Goal: Contribute content: Contribute content

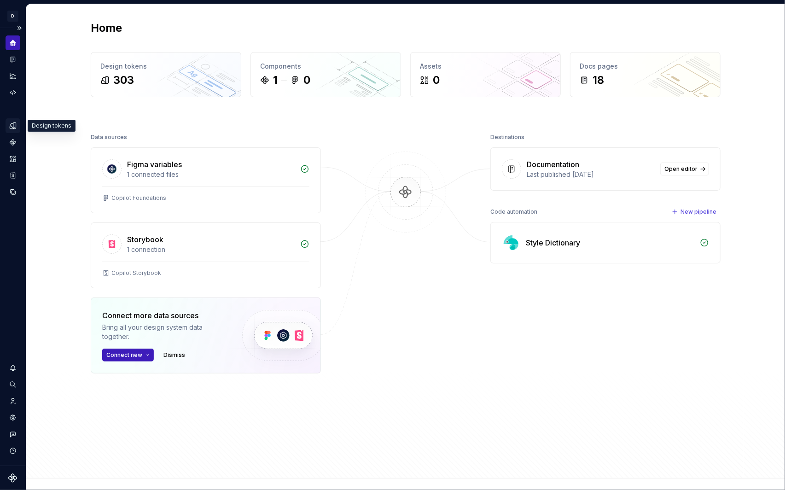
click at [12, 125] on icon "Design tokens" at bounding box center [13, 126] width 8 height 8
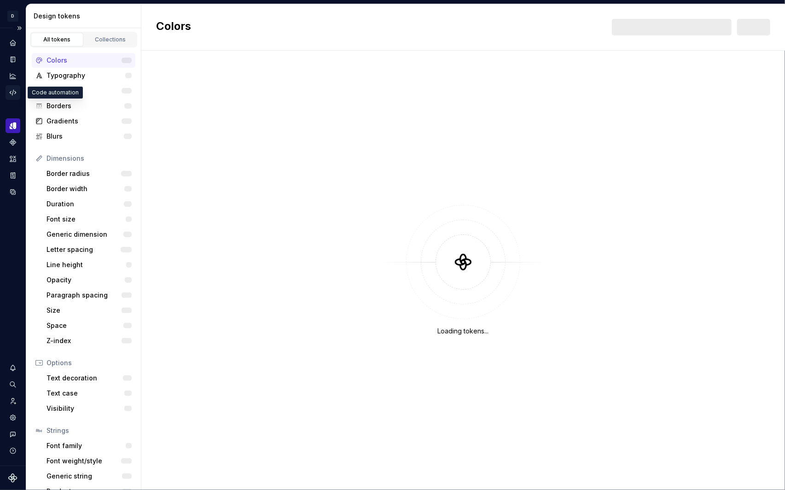
click at [12, 88] on icon "Code automation" at bounding box center [13, 92] width 8 height 8
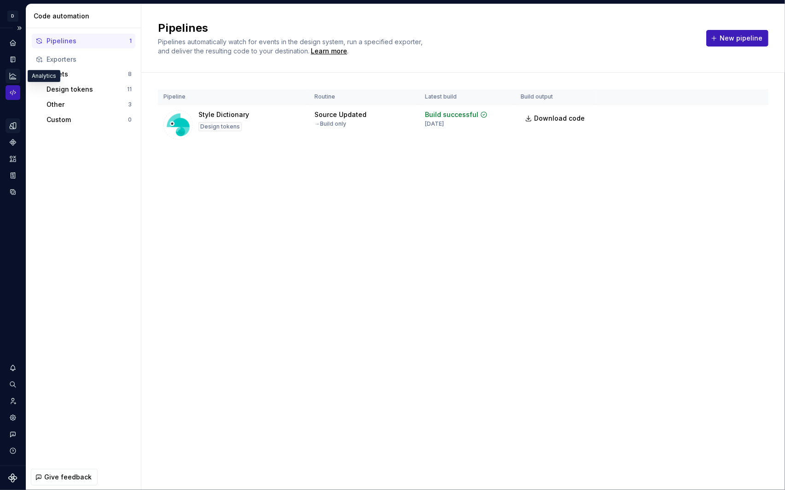
click at [11, 76] on icon "Analytics" at bounding box center [13, 76] width 8 height 8
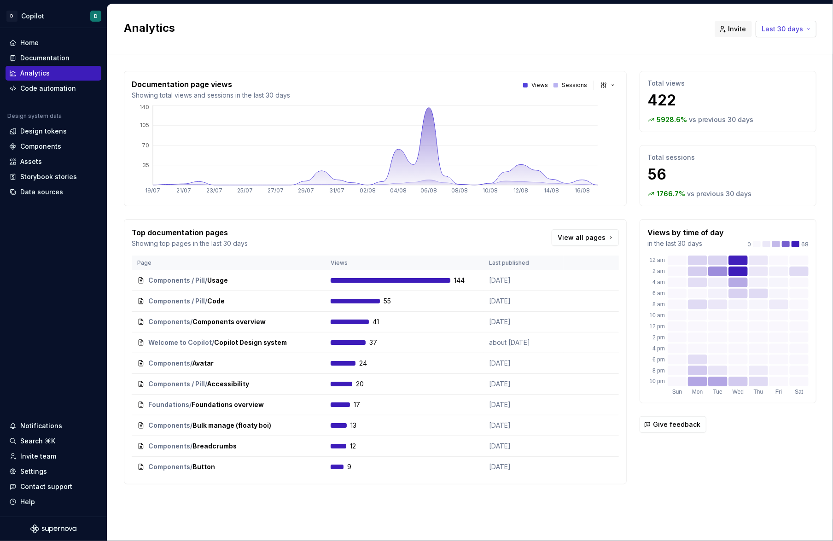
click at [802, 26] on span "Last 30 days" at bounding box center [782, 28] width 41 height 9
click at [782, 49] on div "Last 7 days" at bounding box center [771, 48] width 78 height 9
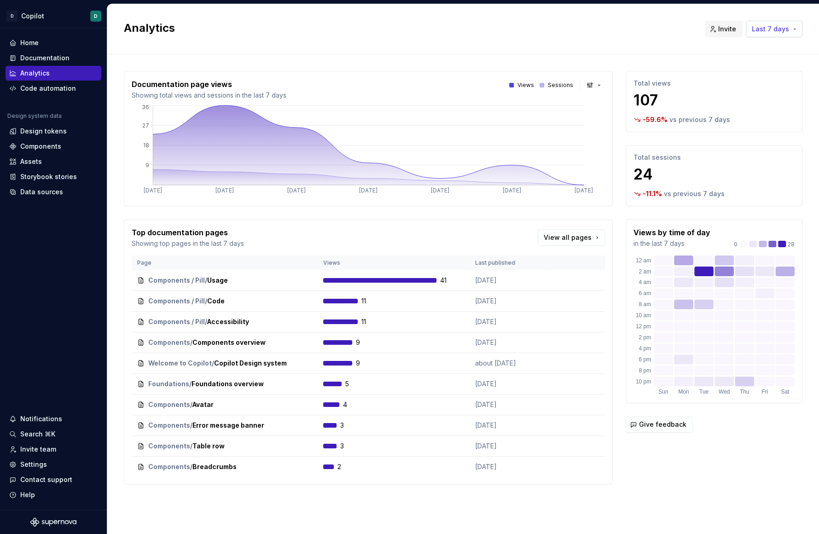
click at [786, 32] on span "Last 7 days" at bounding box center [770, 28] width 37 height 9
click at [783, 61] on div "Last 30 days" at bounding box center [757, 63] width 78 height 9
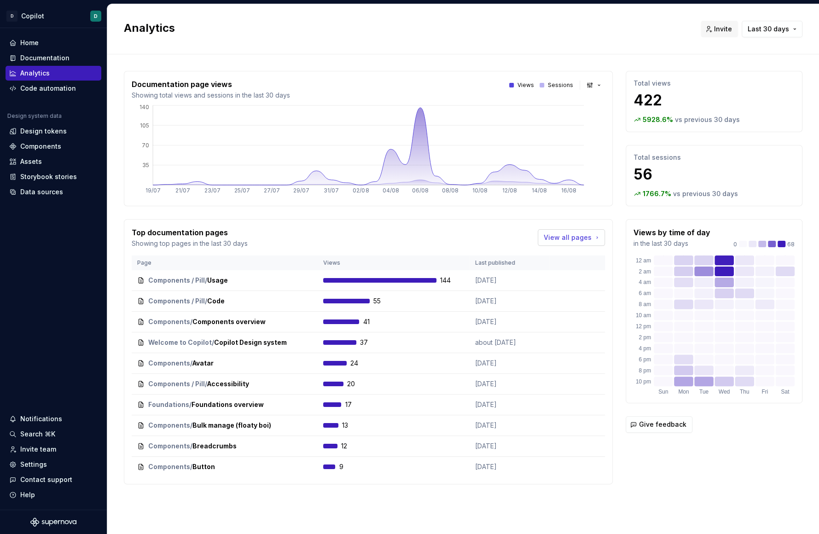
click at [580, 234] on span "View all pages" at bounding box center [568, 237] width 48 height 9
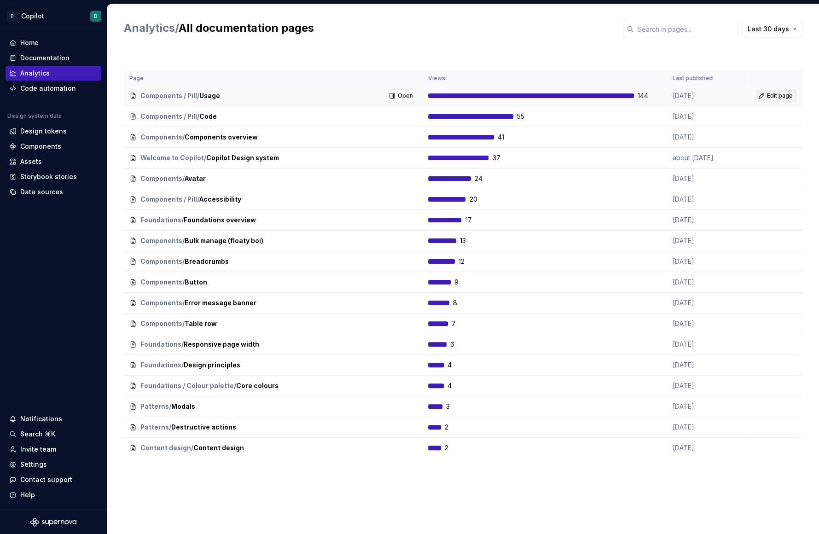
click at [771, 94] on span "Edit page" at bounding box center [780, 95] width 26 height 7
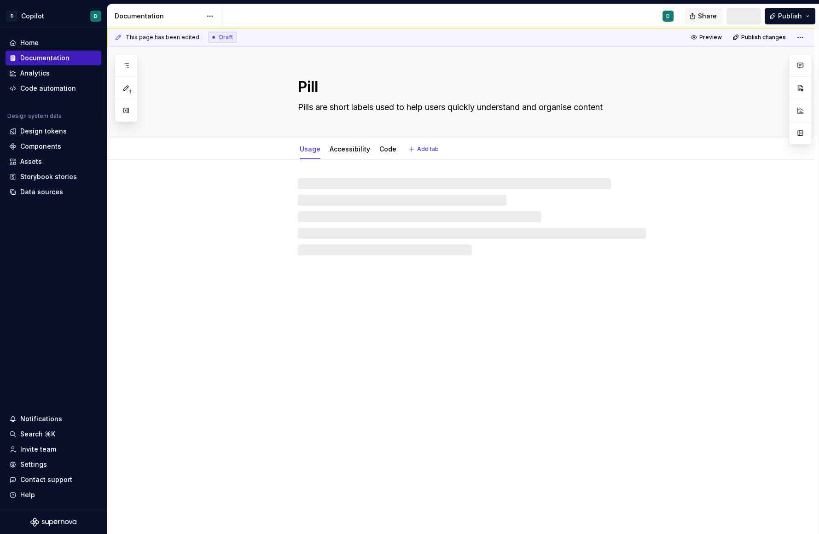
type textarea "*"
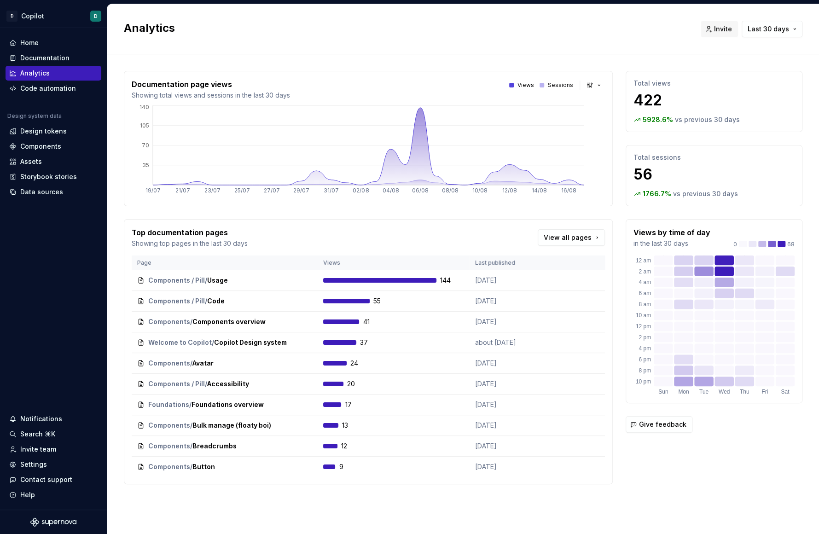
click at [544, 85] on div at bounding box center [542, 85] width 5 height 5
click at [523, 82] on p "Views" at bounding box center [526, 85] width 17 height 7
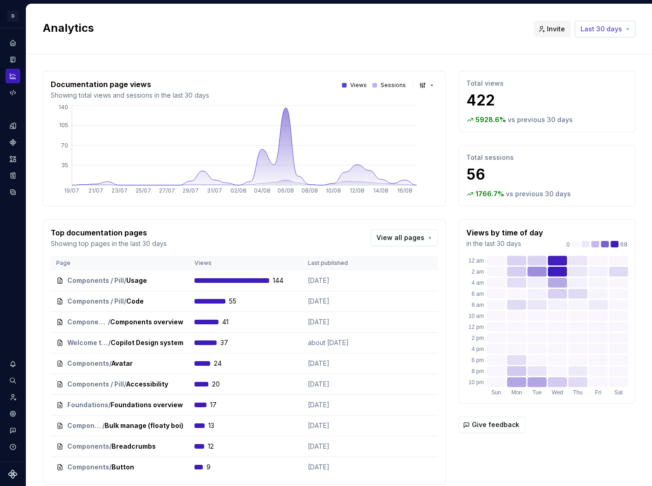
click at [625, 28] on button "Last 30 days" at bounding box center [604, 29] width 61 height 17
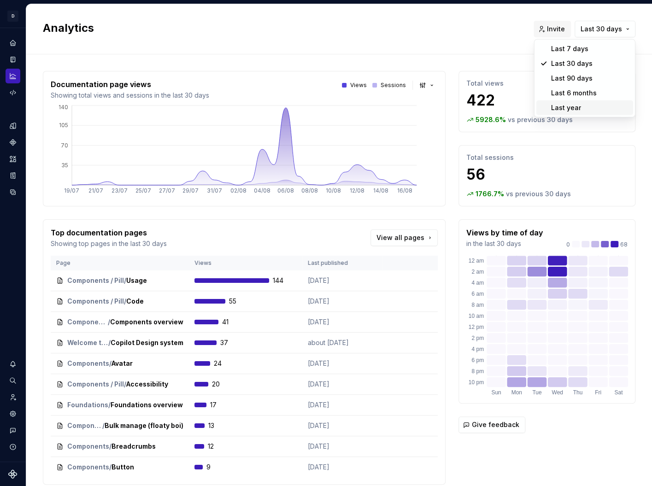
click at [616, 105] on div "Last year" at bounding box center [590, 107] width 78 height 9
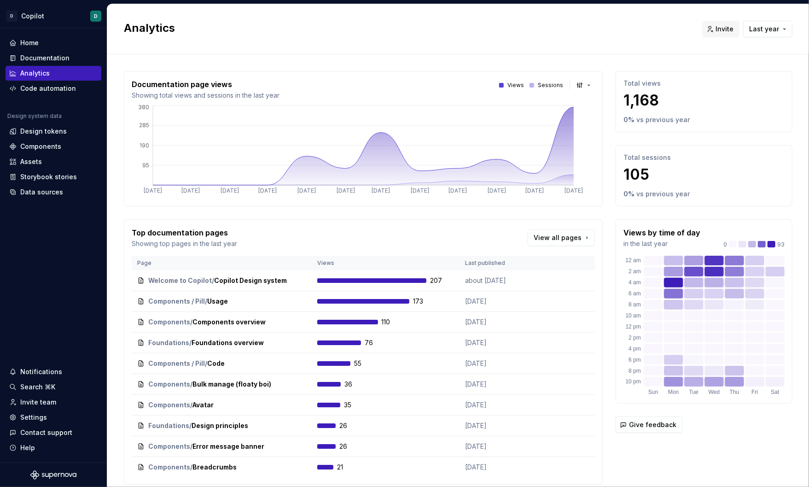
click at [743, 21] on button "Last year" at bounding box center [767, 29] width 49 height 17
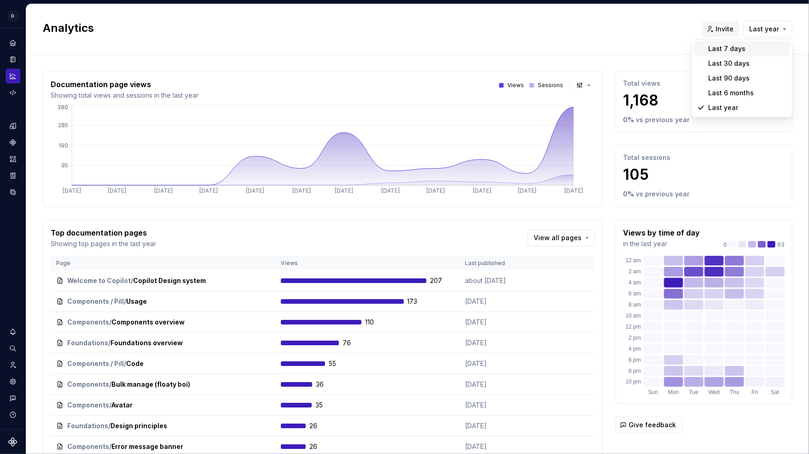
click at [10, 60] on html "D Copilot D Design system data Analytics Invite Last year Documentation page vi…" at bounding box center [404, 227] width 809 height 454
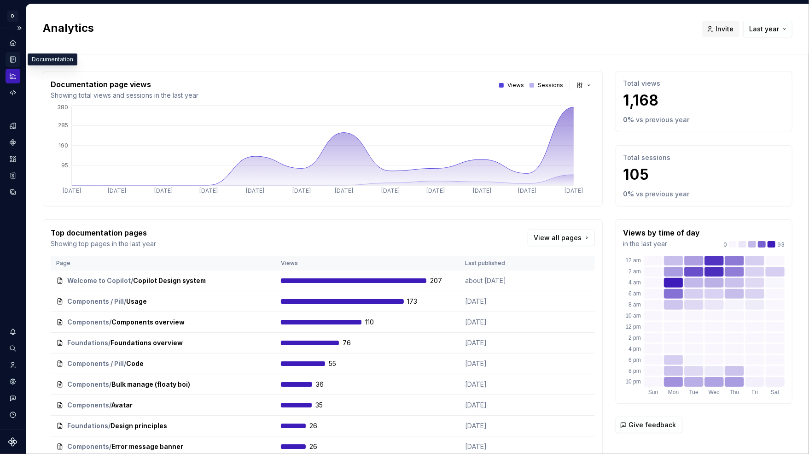
click at [12, 57] on icon "Documentation" at bounding box center [13, 60] width 5 height 6
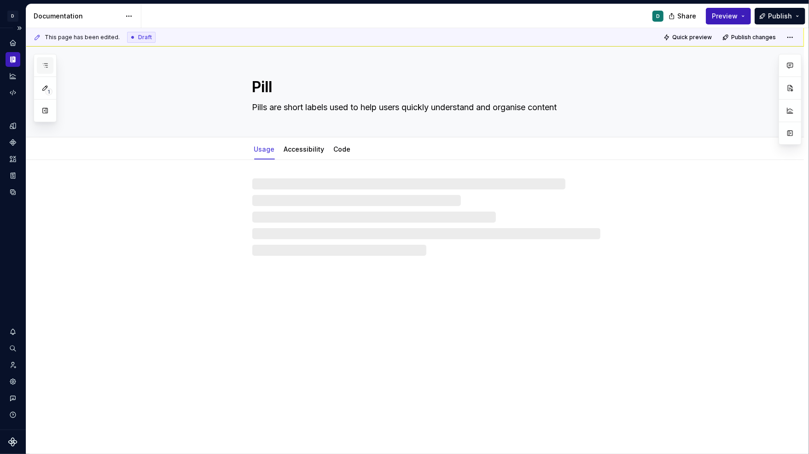
click at [47, 58] on button "button" at bounding box center [45, 65] width 17 height 17
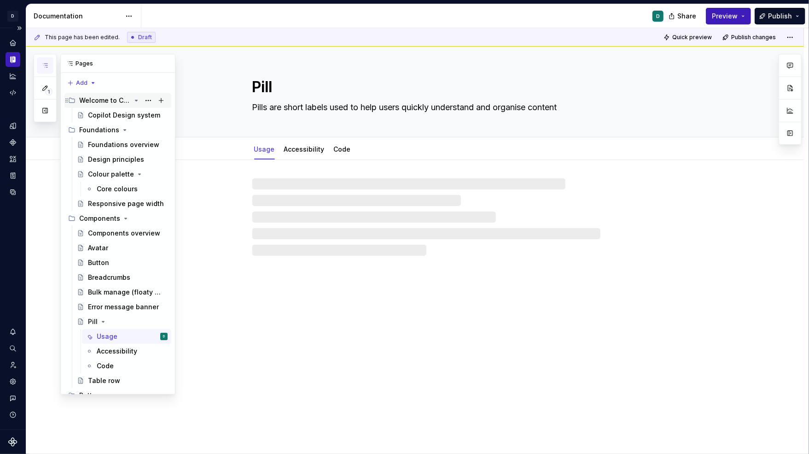
click at [103, 100] on div "Welcome to Copilot" at bounding box center [105, 100] width 52 height 9
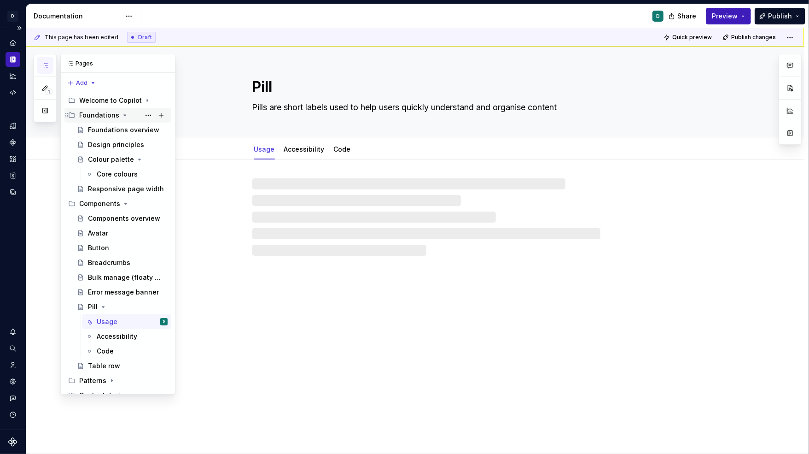
click at [108, 116] on div "Foundations" at bounding box center [99, 115] width 40 height 9
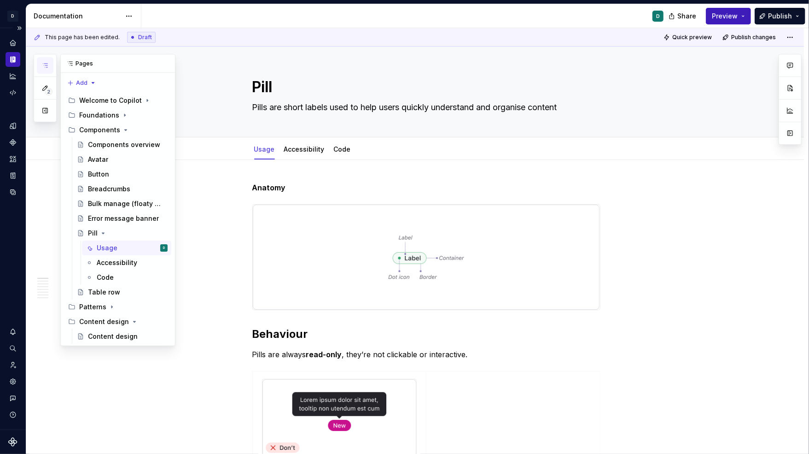
click at [42, 65] on icon "button" at bounding box center [44, 65] width 7 height 7
click at [52, 216] on div "2 Pages Add Accessibility guide for tree Page tree. Navigate the tree with the …" at bounding box center [105, 200] width 142 height 292
click at [13, 40] on icon "Home" at bounding box center [13, 43] width 6 height 6
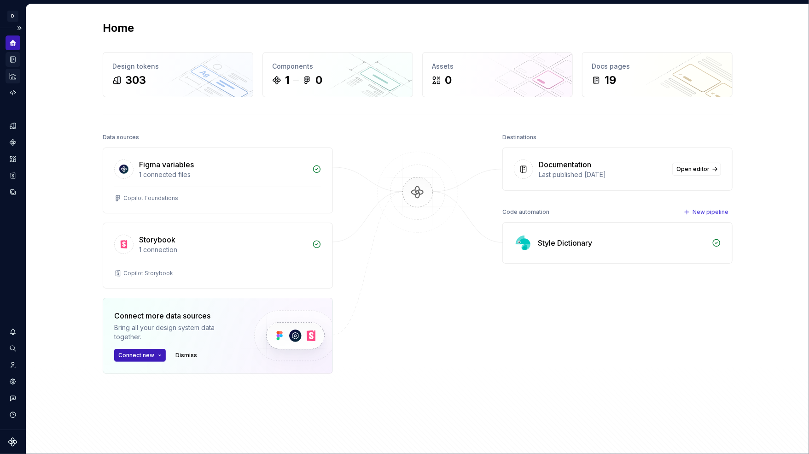
click at [14, 76] on icon "Analytics" at bounding box center [13, 76] width 8 height 8
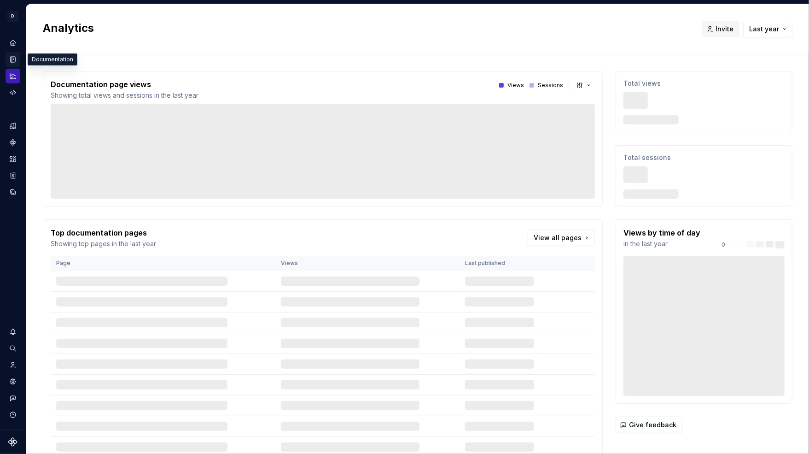
click at [14, 61] on icon "Documentation" at bounding box center [14, 59] width 4 height 5
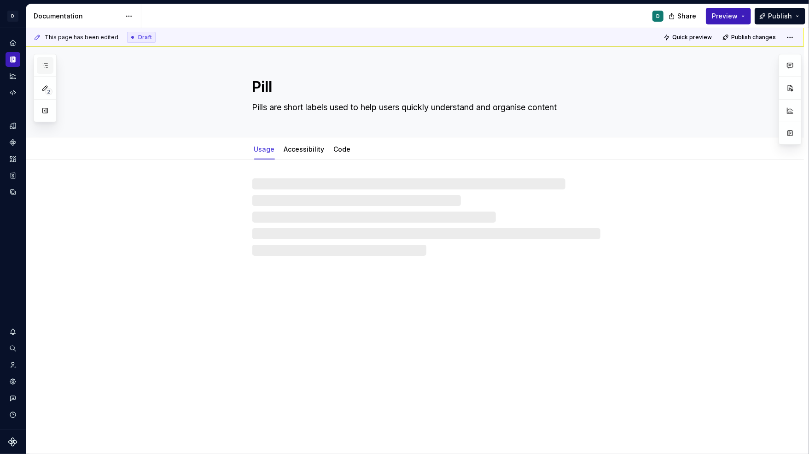
click at [47, 71] on button "button" at bounding box center [45, 65] width 17 height 17
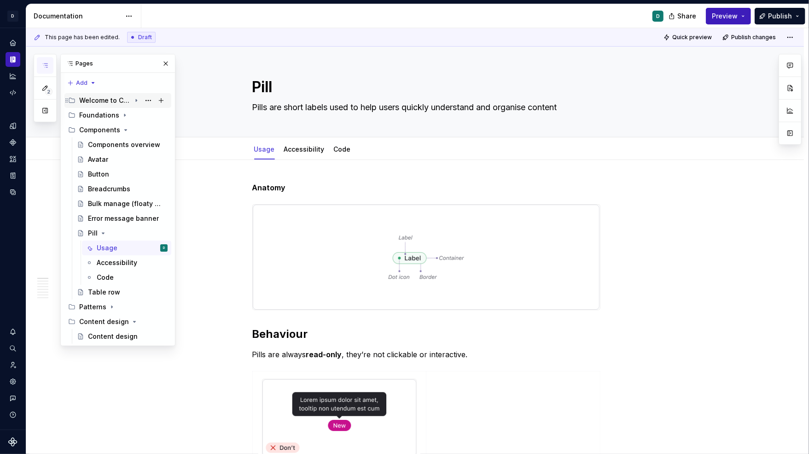
click at [114, 100] on div "Welcome to Copilot" at bounding box center [105, 100] width 52 height 9
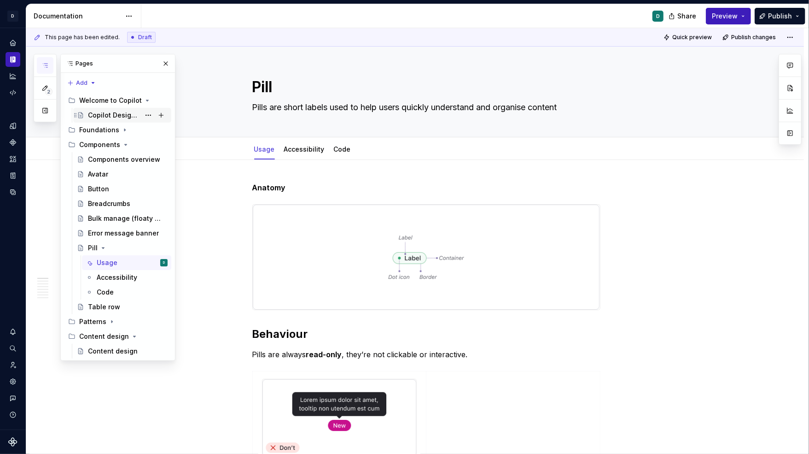
click at [124, 117] on div "Copilot Design system" at bounding box center [114, 115] width 52 height 9
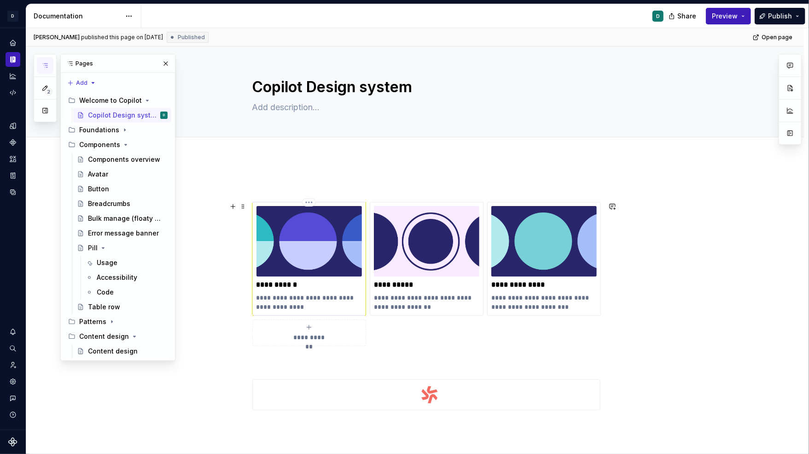
click at [362, 242] on img at bounding box center [308, 241] width 105 height 70
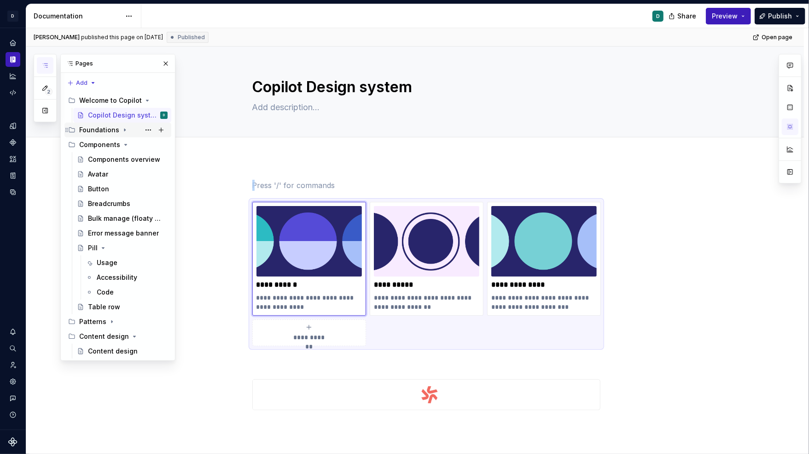
click at [122, 131] on icon "Page tree" at bounding box center [124, 129] width 7 height 7
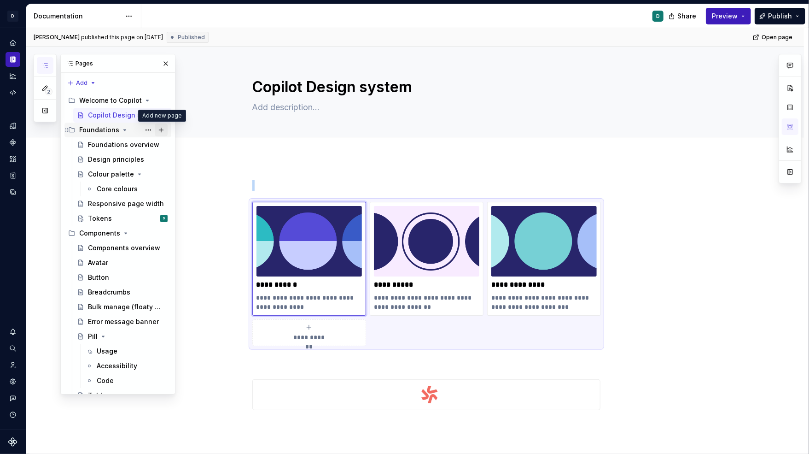
click at [161, 130] on button "Page tree" at bounding box center [161, 129] width 13 height 13
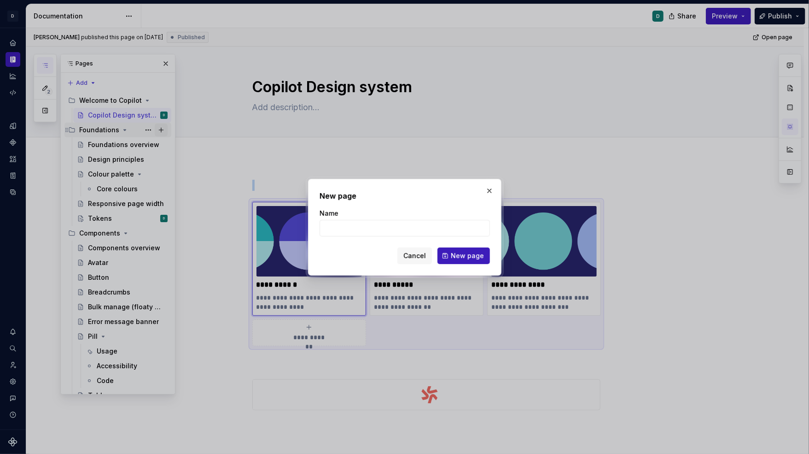
type textarea "*"
type input "Component and token lifecycle"
click at [460, 257] on span "New page" at bounding box center [467, 255] width 33 height 9
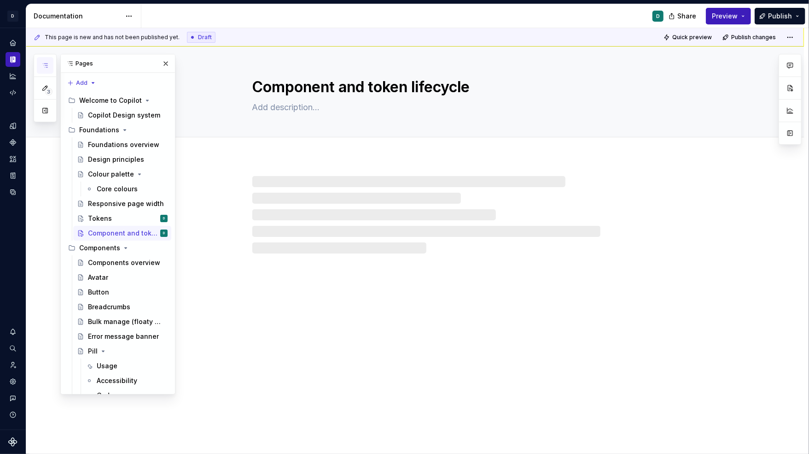
type textarea "*"
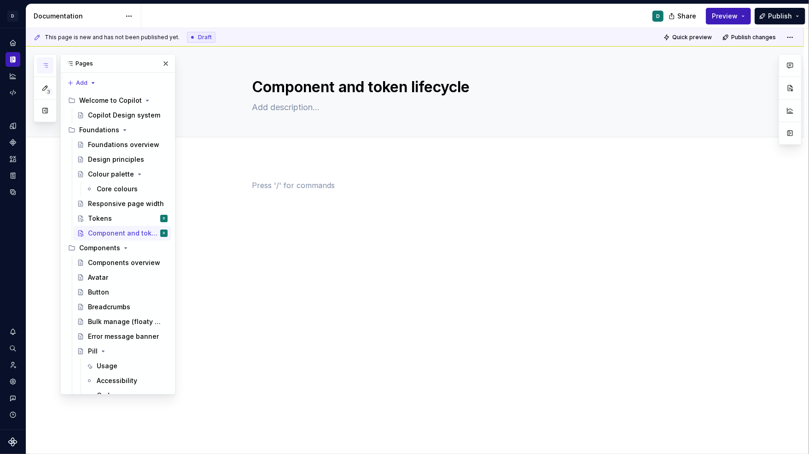
click at [273, 180] on p at bounding box center [426, 185] width 348 height 11
drag, startPoint x: 402, startPoint y: 199, endPoint x: 228, endPoint y: 168, distance: 176.9
click at [228, 168] on div "https://deputy.atlassian.net/wiki/spaces/~712020890f265aedd343c39b806c1d6531549…" at bounding box center [415, 259] width 778 height 204
click at [373, 181] on p "Component and token lifecycle" at bounding box center [426, 185] width 348 height 11
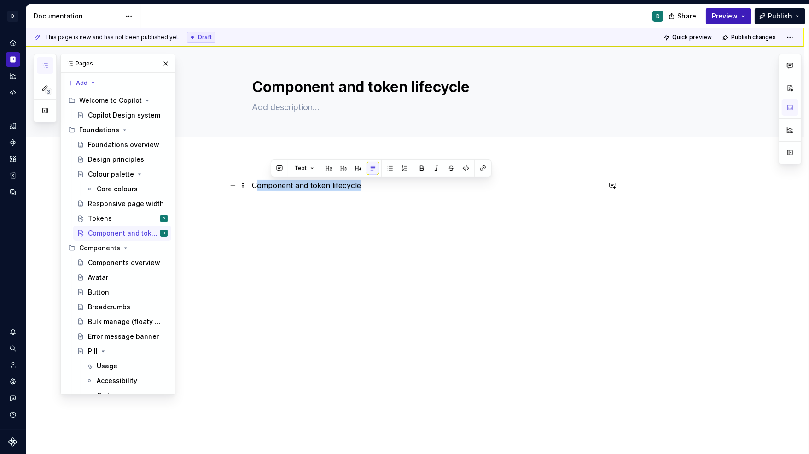
drag, startPoint x: 371, startPoint y: 185, endPoint x: 251, endPoint y: 185, distance: 119.3
click at [252, 185] on div "Component and token lifecycle" at bounding box center [415, 259] width 778 height 204
click at [355, 255] on div "Component and token lifecycle" at bounding box center [415, 259] width 778 height 204
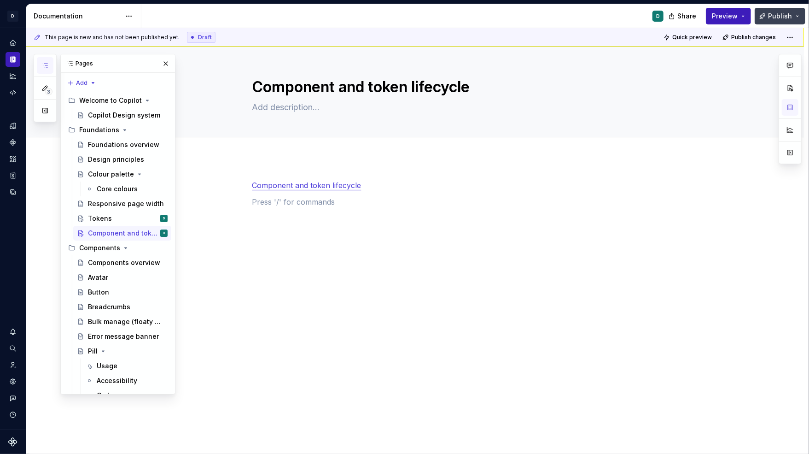
click at [782, 13] on span "Publish" at bounding box center [780, 16] width 24 height 9
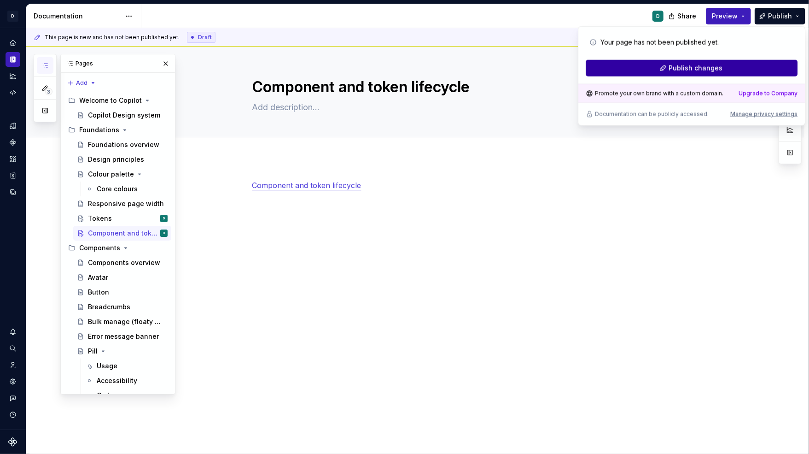
click at [760, 65] on button "Publish changes" at bounding box center [692, 68] width 212 height 17
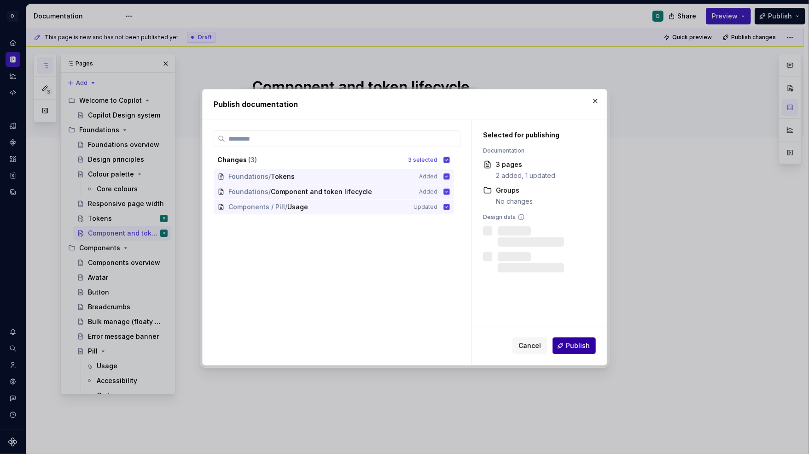
click at [573, 344] on span "Publish" at bounding box center [578, 345] width 24 height 9
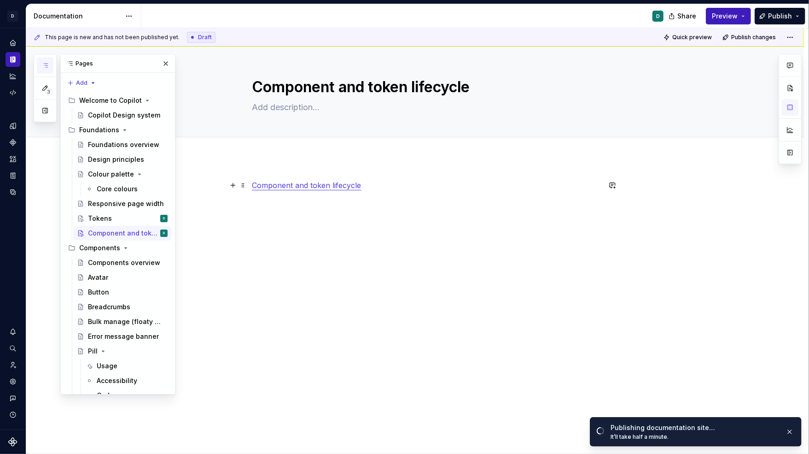
click at [253, 184] on div "Component and token lifecycle" at bounding box center [415, 259] width 778 height 204
click at [273, 174] on div "Component and token lifecycle" at bounding box center [415, 261] width 778 height 208
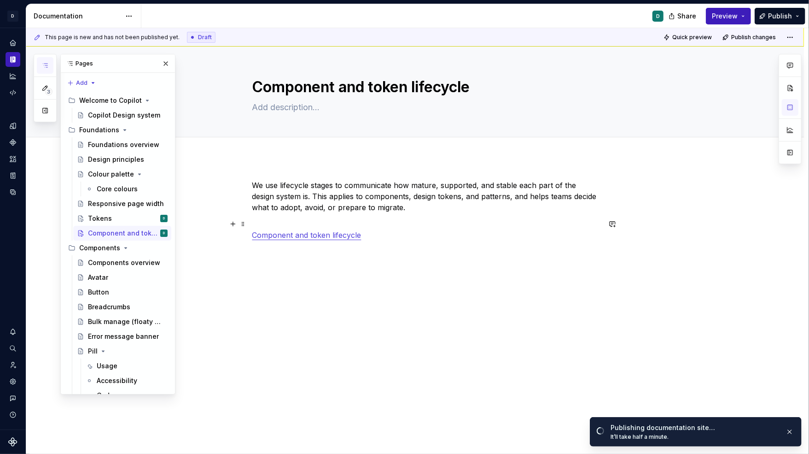
click at [265, 221] on p "Component and token lifecycle" at bounding box center [426, 229] width 348 height 22
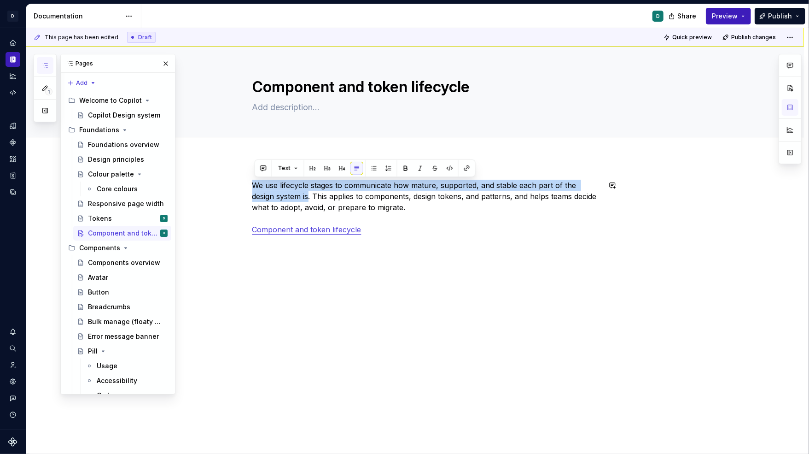
drag, startPoint x: 311, startPoint y: 197, endPoint x: 251, endPoint y: 176, distance: 64.2
click at [251, 176] on div "We use lifecycle stages to communicate how mature, supported, and stable each p…" at bounding box center [415, 277] width 778 height 241
copy p "We use lifecycle stages to communicate how mature, supported, and stable each p…"
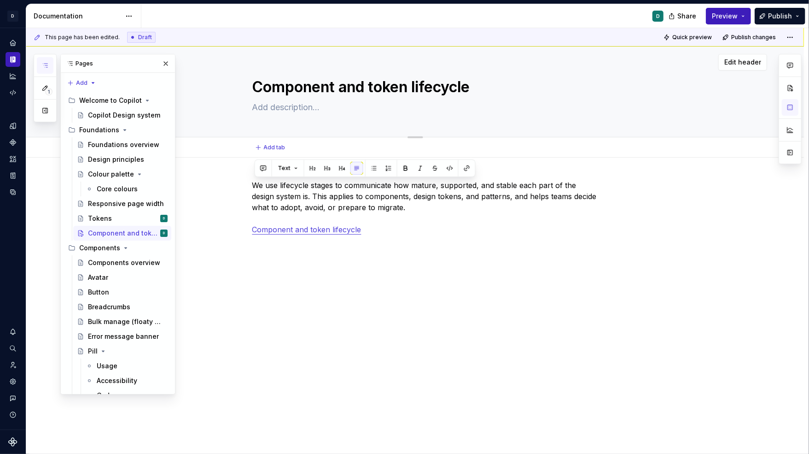
click at [283, 106] on textarea at bounding box center [425, 107] width 348 height 15
paste textarea "We use lifecycle stages to communicate how mature, supported, and stable each p…"
type textarea "*"
type textarea "We use lifecycle stages to communicate how mature, supported, and stable each p…"
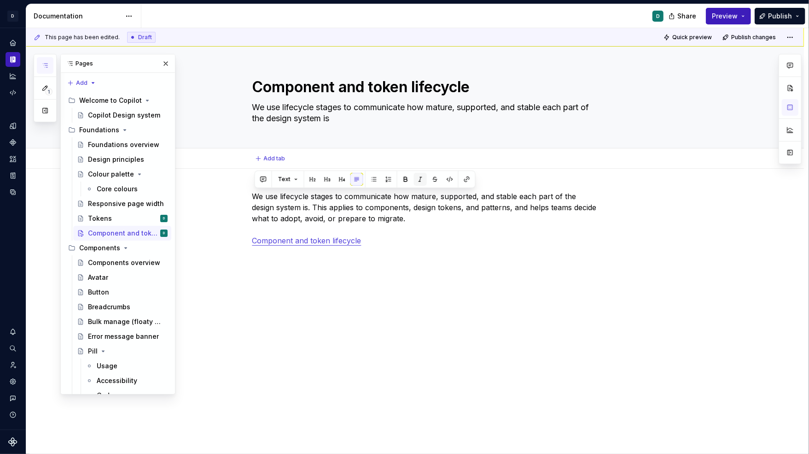
type textarea "*"
type textarea "We use lifecycle stages to communicate how mature, supported, and stable each p…"
click at [460, 368] on div "We use lifecycle stages to communicate how mature, supported, and stable each p…" at bounding box center [415, 289] width 778 height 241
click at [345, 117] on textarea "We use lifecycle stages to communicate how mature, supported, and stable each p…" at bounding box center [425, 113] width 348 height 26
click at [307, 115] on textarea "We use lifecycle stages to communicate how mature, supported, and stable each p…" at bounding box center [425, 113] width 348 height 26
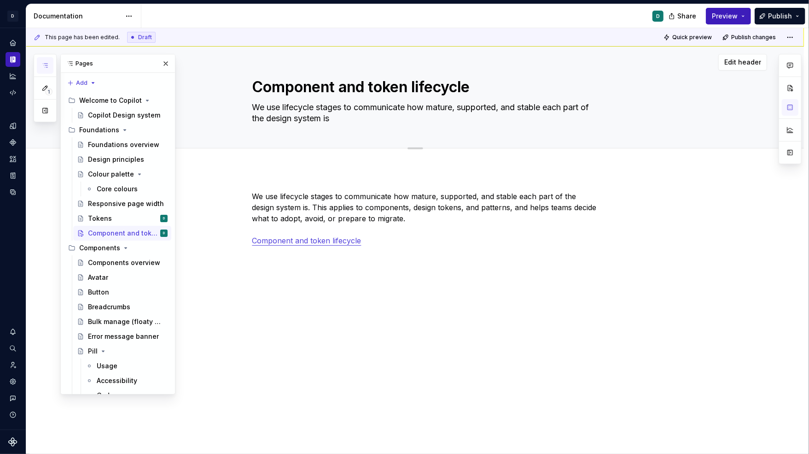
click at [307, 115] on textarea "We use lifecycle stages to communicate how mature, supported, and stable each p…" at bounding box center [425, 113] width 348 height 26
drag, startPoint x: 349, startPoint y: 122, endPoint x: 247, endPoint y: 108, distance: 102.3
click at [247, 108] on div "Component and token lifecycle We use lifecycle stages to communicate how mature…" at bounding box center [426, 97] width 682 height 101
type textarea "*"
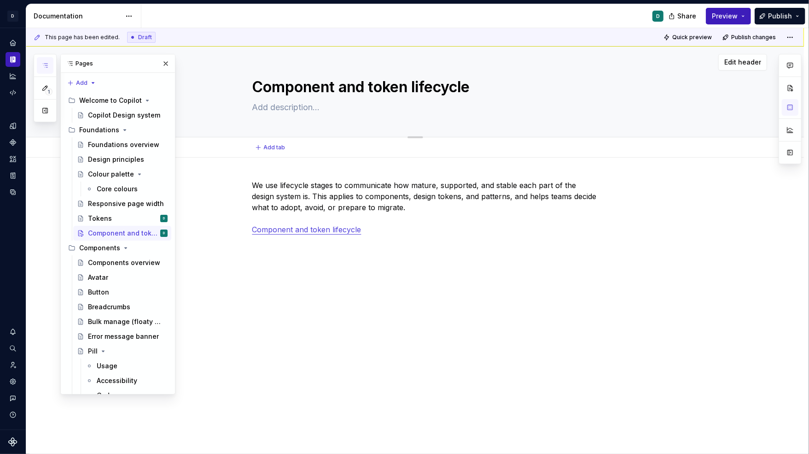
paste textarea "Labeling each stage in the content design lifecycle creates clarity, alignment,…"
type textarea "*"
type textarea "Labeling each stage in the content design lifecycle creates clarity, alignment,…"
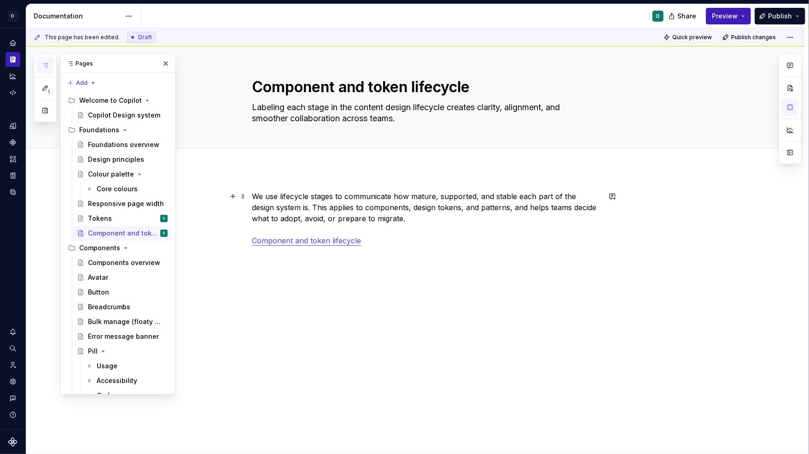
type textarea "*"
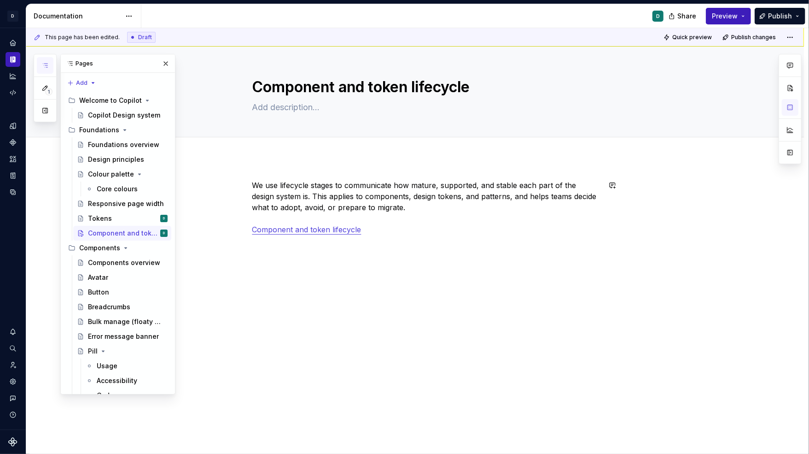
type textarea "*"
type textarea "We use lifecycle stages to communicate how mature, supported, and stable each p…"
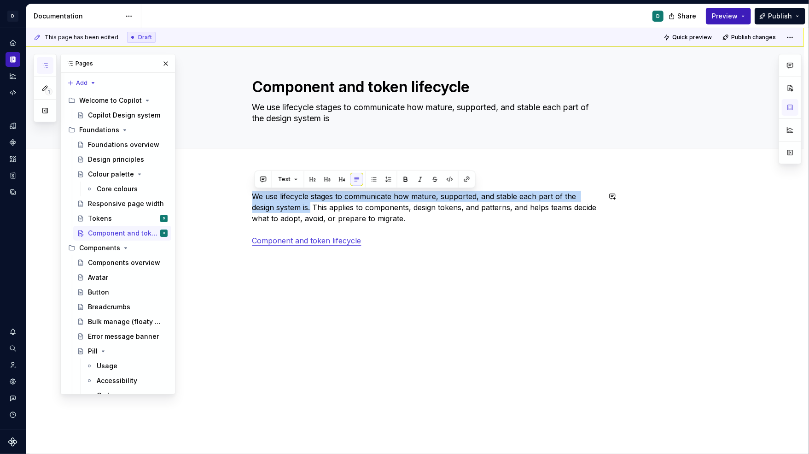
drag, startPoint x: 314, startPoint y: 206, endPoint x: 241, endPoint y: 188, distance: 74.8
click at [241, 188] on div "We use lifecycle stages to communicate how mature, supported, and stable each p…" at bounding box center [415, 289] width 778 height 241
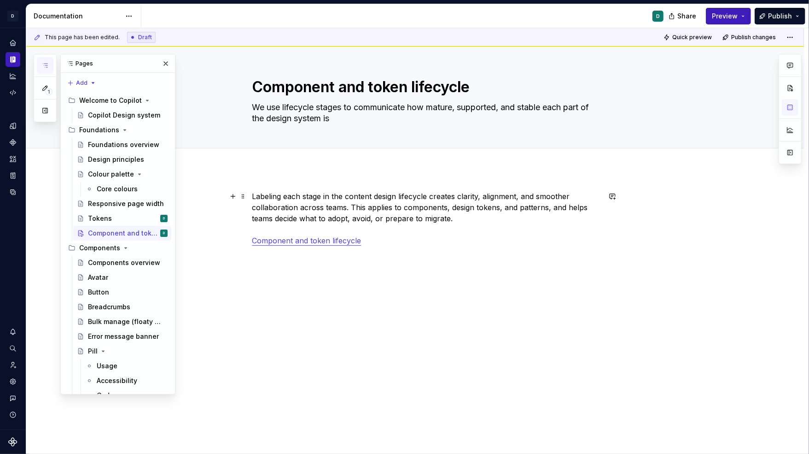
click at [274, 197] on p "Labeling each stage in the content design lifecycle creates clarity, alignment,…" at bounding box center [426, 218] width 348 height 55
click at [272, 196] on p "Labeling each stage in the content design lifecycle creates clarity, alignment,…" at bounding box center [426, 218] width 348 height 55
click at [283, 197] on p "Labeling each stage in the content design lifecycle creates clarity, alignment,…" at bounding box center [426, 218] width 348 height 55
click at [263, 198] on p "Labeling each stage in the content design lifecycle creates clarity, alignment,…" at bounding box center [426, 218] width 348 height 55
click at [272, 198] on p "Labeling each stage in the content design lifecycle creates clarity, alignment,…" at bounding box center [426, 218] width 348 height 55
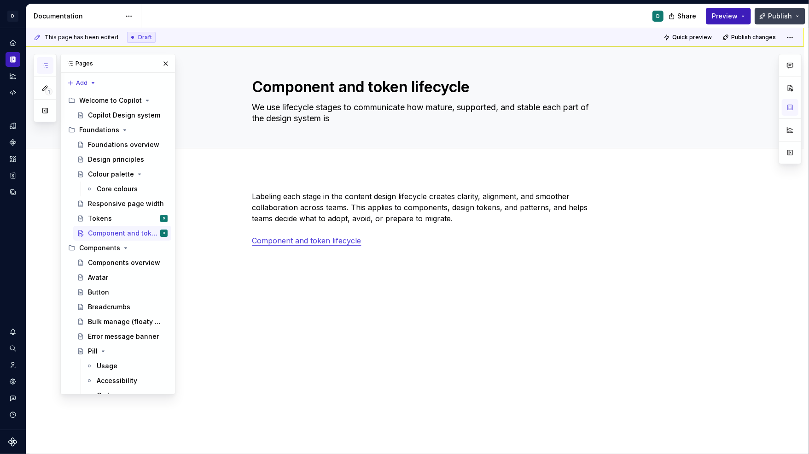
click at [784, 16] on span "Publish" at bounding box center [780, 16] width 24 height 9
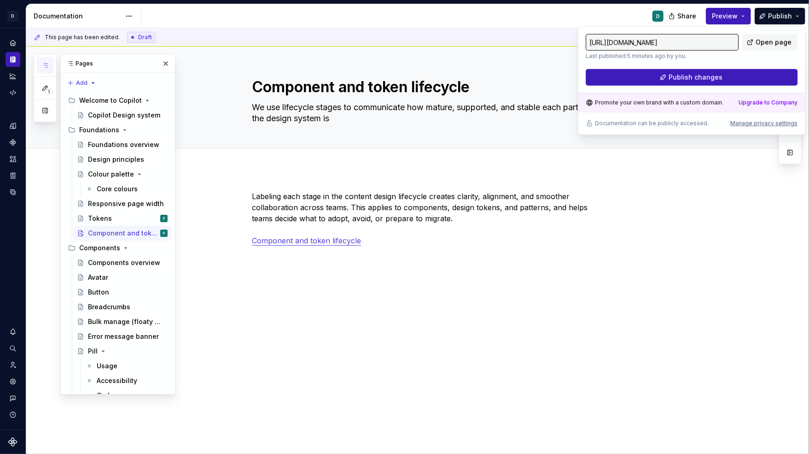
click at [758, 86] on div "https://parental-centipede-salmon.supernova-docs.io/latest/foundations/componen…" at bounding box center [691, 80] width 227 height 109
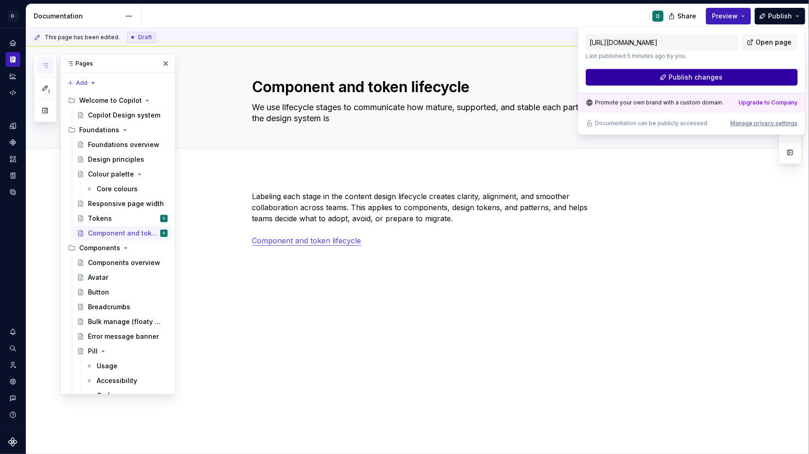
click at [756, 79] on button "Publish changes" at bounding box center [692, 77] width 212 height 17
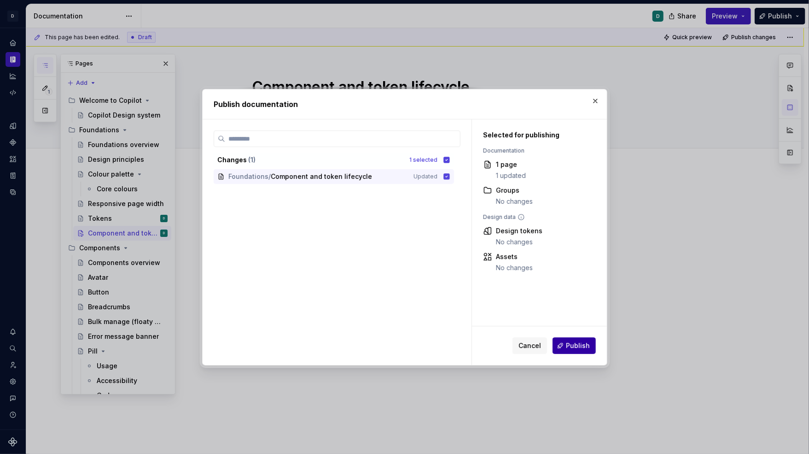
click at [578, 349] on span "Publish" at bounding box center [578, 345] width 24 height 9
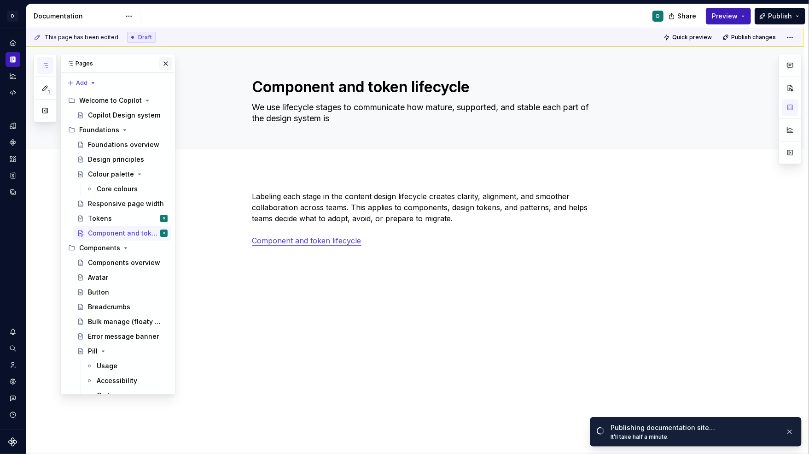
click at [167, 65] on button "button" at bounding box center [165, 63] width 13 height 13
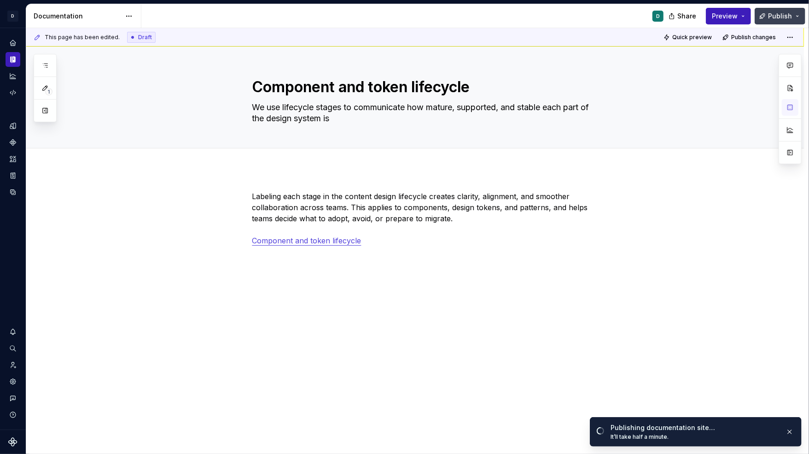
click at [799, 19] on button "Publish" at bounding box center [780, 16] width 51 height 17
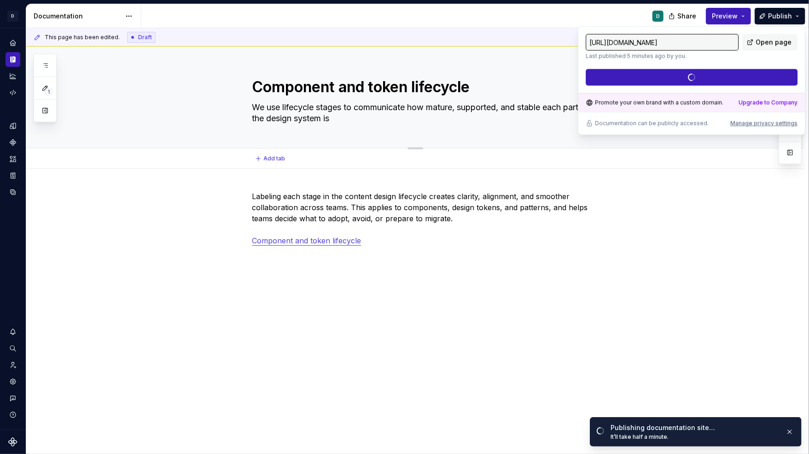
click at [69, 144] on div "Component and token lifecycle We use lifecycle stages to communicate how mature…" at bounding box center [415, 98] width 778 height 102
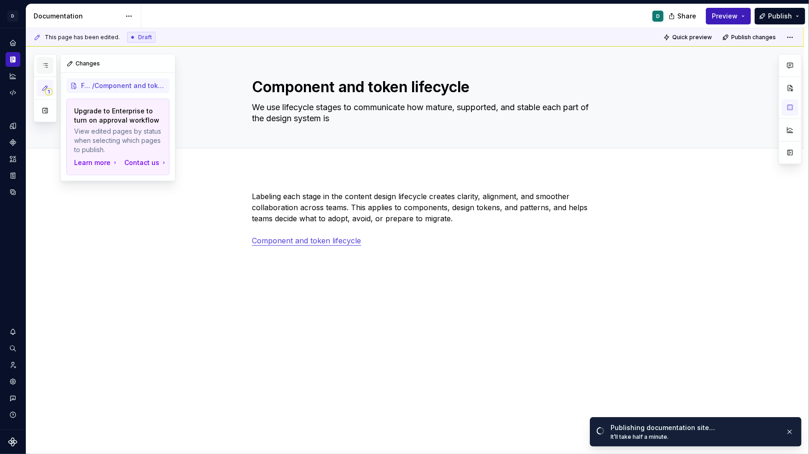
click at [45, 68] on icon "button" at bounding box center [44, 65] width 7 height 7
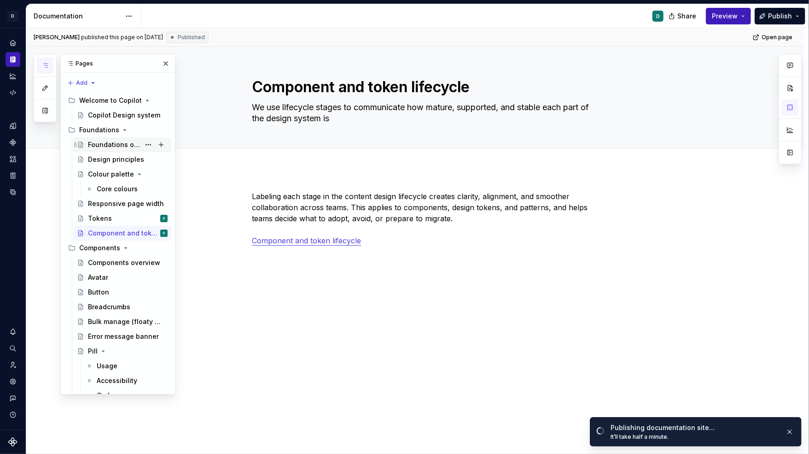
click at [115, 142] on div "Foundations overview" at bounding box center [114, 144] width 52 height 9
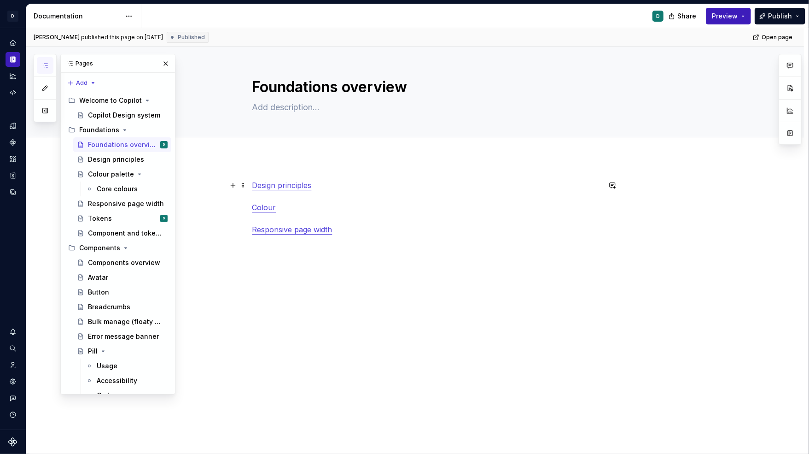
type textarea "*"
click at [343, 232] on p "Design principles Colour Responsive page width" at bounding box center [426, 213] width 348 height 66
click at [319, 188] on p "Design principles Colour Responsive page width" at bounding box center [426, 213] width 348 height 66
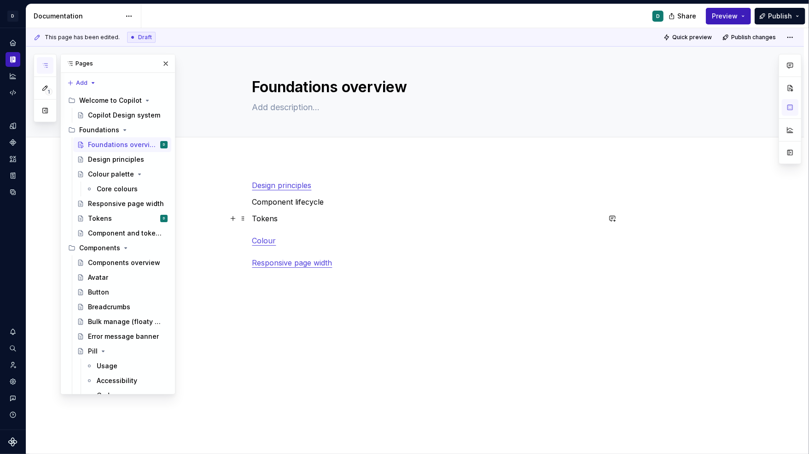
click at [253, 244] on div "Design principles Component lifecycle Tokens Colour Responsive page width" at bounding box center [415, 308] width 778 height 302
click at [254, 203] on p "Component lifecycle" at bounding box center [426, 201] width 348 height 11
click at [256, 231] on p "Tokens Colour Responsive page width" at bounding box center [426, 257] width 348 height 66
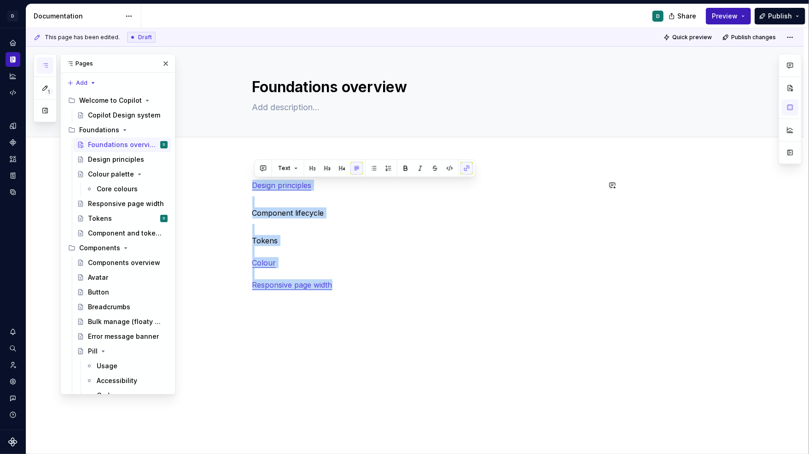
drag, startPoint x: 344, startPoint y: 287, endPoint x: 230, endPoint y: 163, distance: 168.2
click at [230, 163] on div "Design principles Component lifecycle Tokens Colour Responsive page width" at bounding box center [415, 319] width 778 height 324
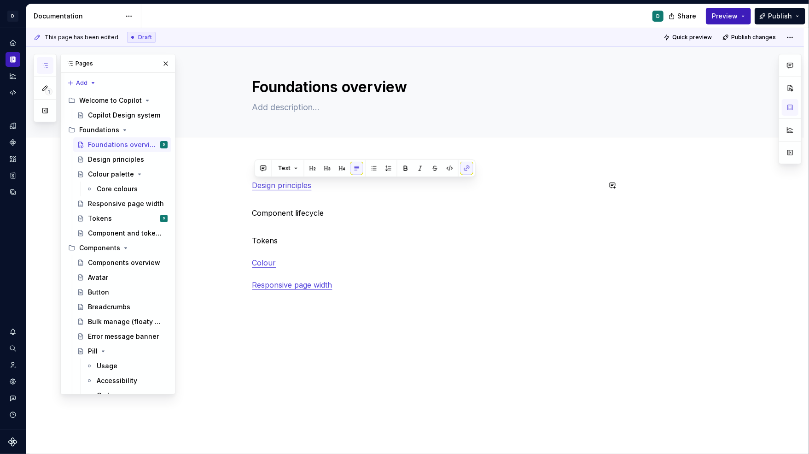
click at [261, 198] on p "Component lifecycle" at bounding box center [426, 207] width 348 height 22
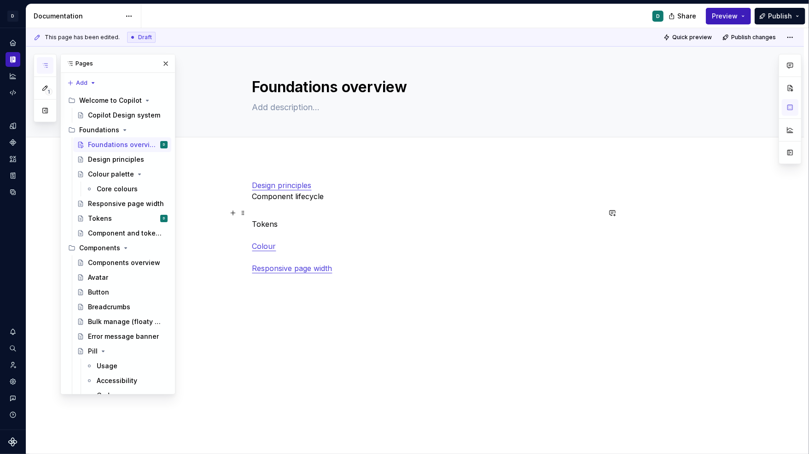
click at [256, 214] on p "Tokens Colour Responsive page width" at bounding box center [426, 245] width 348 height 77
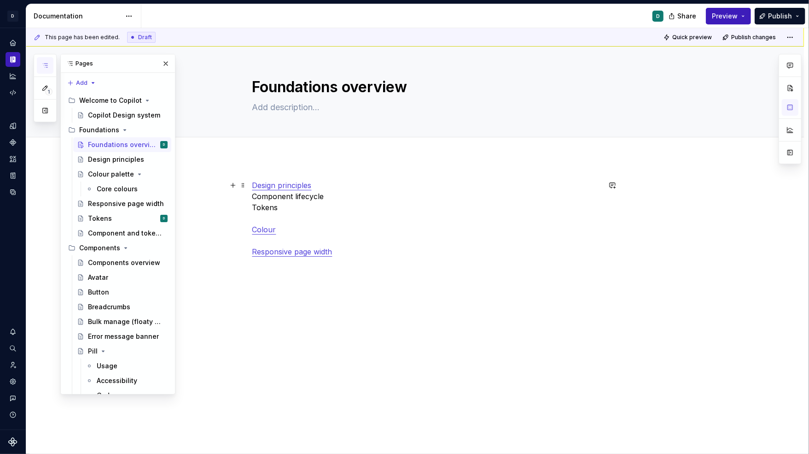
click at [253, 218] on div "Design principles Component lifecycle Tokens Colour Responsive page width" at bounding box center [415, 302] width 778 height 291
click at [262, 227] on p "Design principles Component lifecycle Tokens Colour Responsive page width" at bounding box center [426, 218] width 348 height 77
click at [352, 370] on div "Design principles Component lifecycle Tokens Colour Responsive page width" at bounding box center [415, 291] width 778 height 269
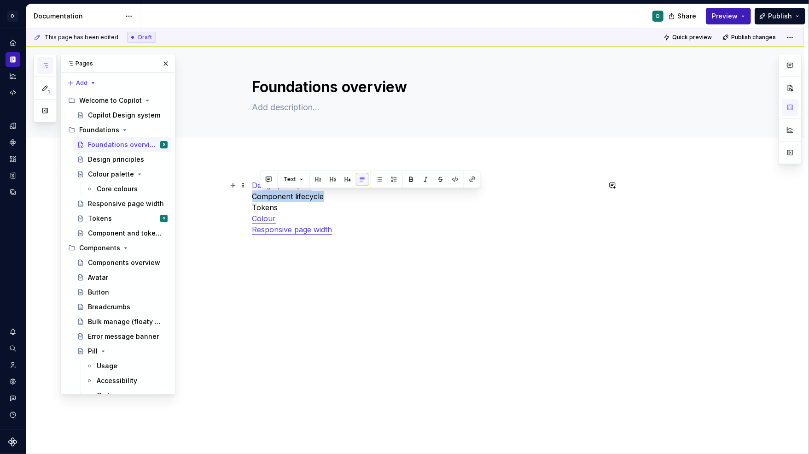
drag, startPoint x: 328, startPoint y: 197, endPoint x: 251, endPoint y: 198, distance: 76.9
click at [251, 198] on div "Design principles Component lifecycle Tokens Colour Responsive page width" at bounding box center [415, 291] width 778 height 269
click at [466, 176] on button "button" at bounding box center [466, 179] width 13 height 13
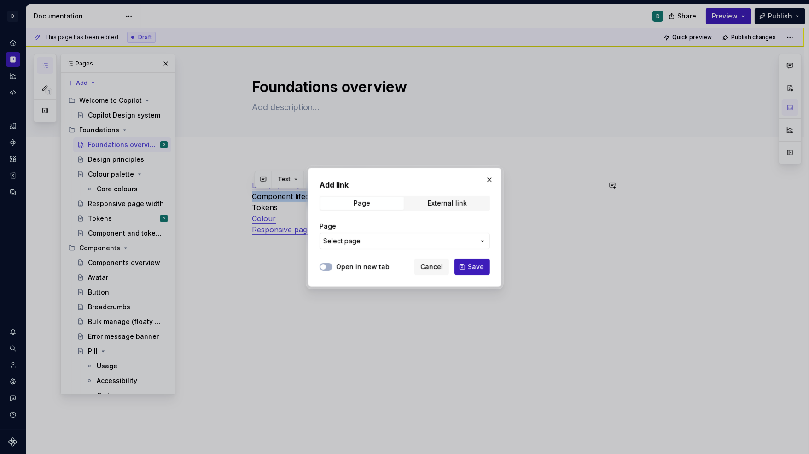
click at [424, 236] on span "Select page" at bounding box center [399, 240] width 152 height 9
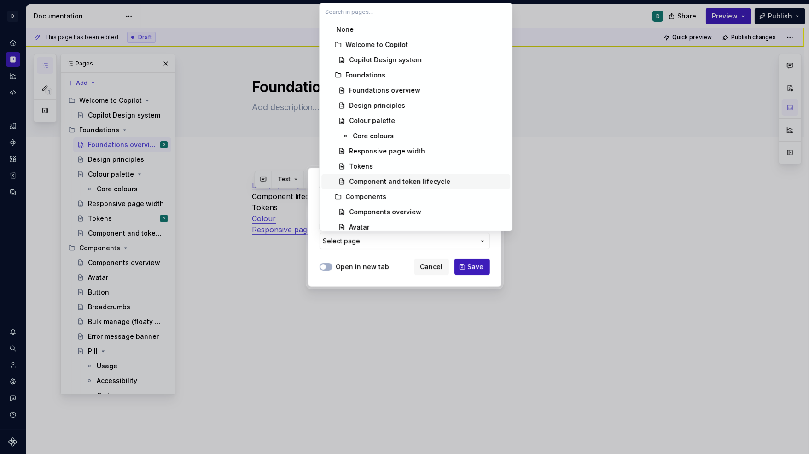
click at [401, 181] on div "Component and token lifecycle" at bounding box center [399, 181] width 101 height 9
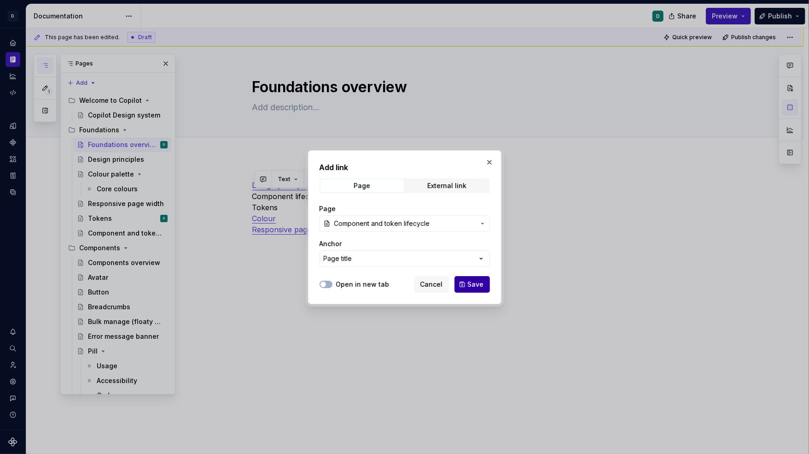
click at [477, 285] on span "Save" at bounding box center [476, 284] width 16 height 9
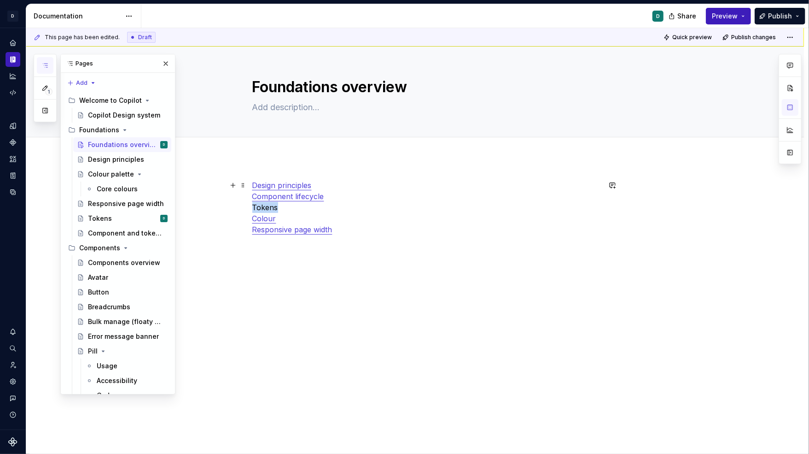
drag, startPoint x: 280, startPoint y: 208, endPoint x: 233, endPoint y: 208, distance: 46.5
click at [233, 208] on div "Design principles Component lifecycle Tokens Colour Responsive page width" at bounding box center [415, 291] width 778 height 269
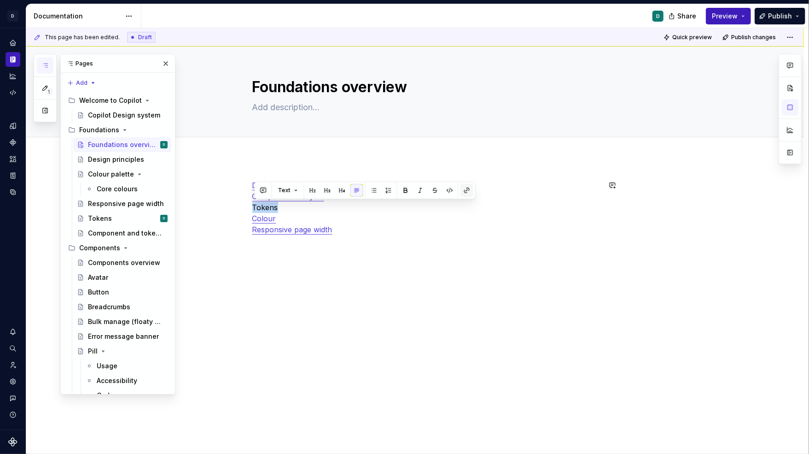
click at [467, 186] on button "button" at bounding box center [466, 190] width 13 height 13
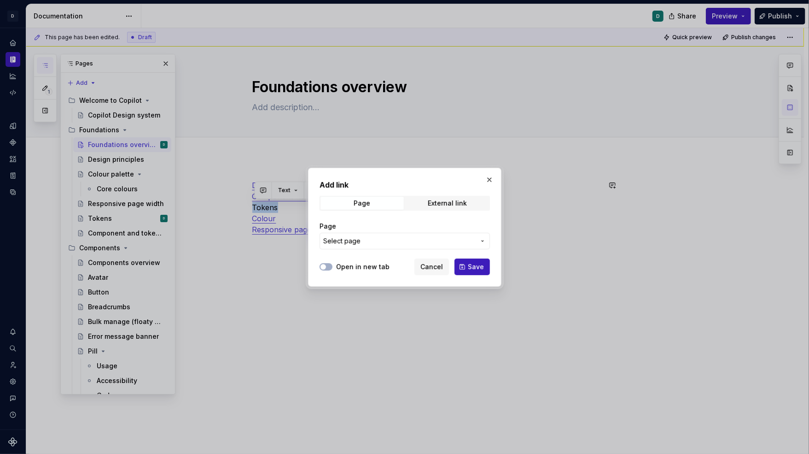
click at [479, 241] on icon "button" at bounding box center [482, 240] width 7 height 7
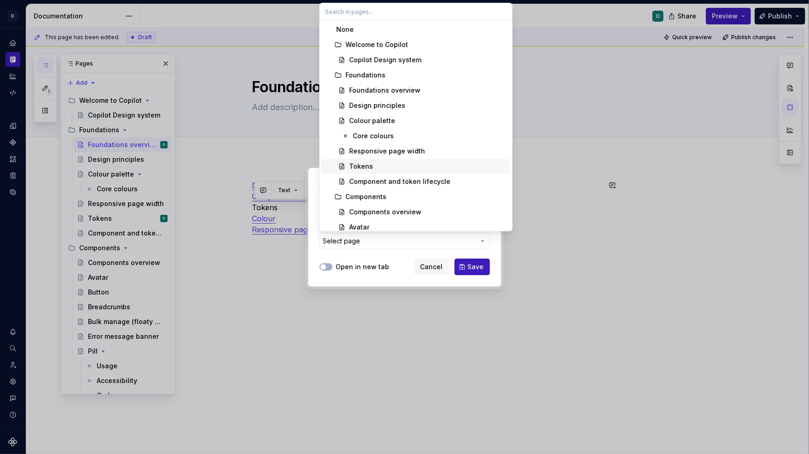
click at [400, 166] on div "Tokens" at bounding box center [427, 166] width 157 height 9
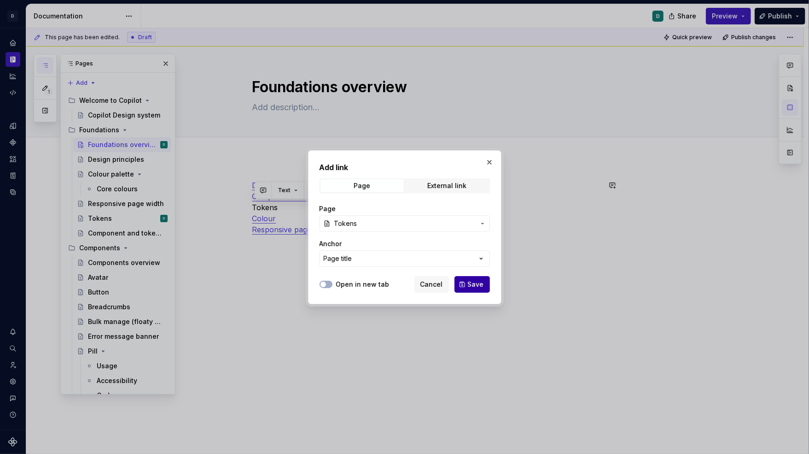
click at [476, 284] on span "Save" at bounding box center [476, 284] width 16 height 9
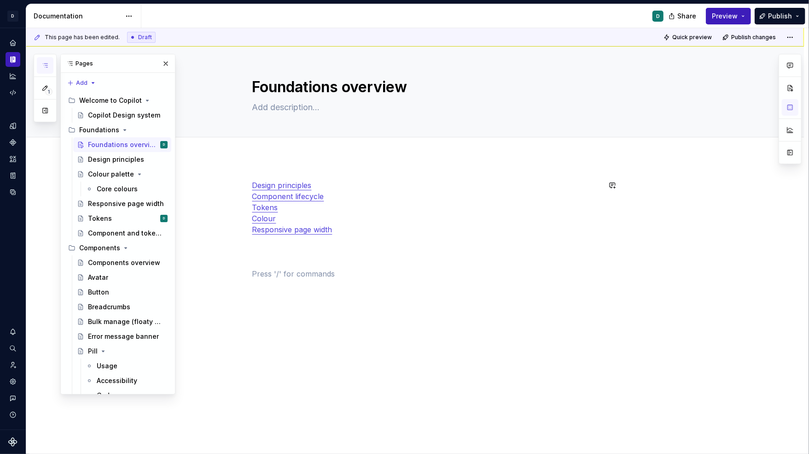
click at [477, 284] on div "Design principles Component lifecycle Tokens Colour Responsive page width" at bounding box center [426, 235] width 348 height 111
click at [787, 21] on button "Publish" at bounding box center [780, 16] width 51 height 17
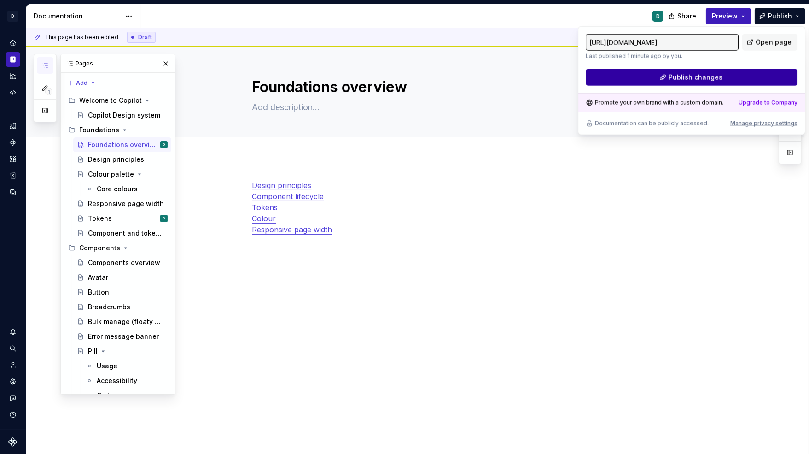
click at [767, 79] on button "Publish changes" at bounding box center [692, 77] width 212 height 17
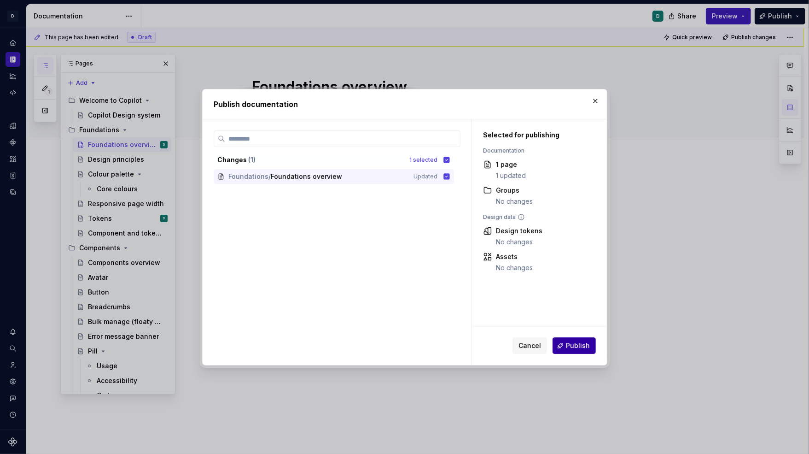
click at [586, 349] on span "Publish" at bounding box center [578, 345] width 24 height 9
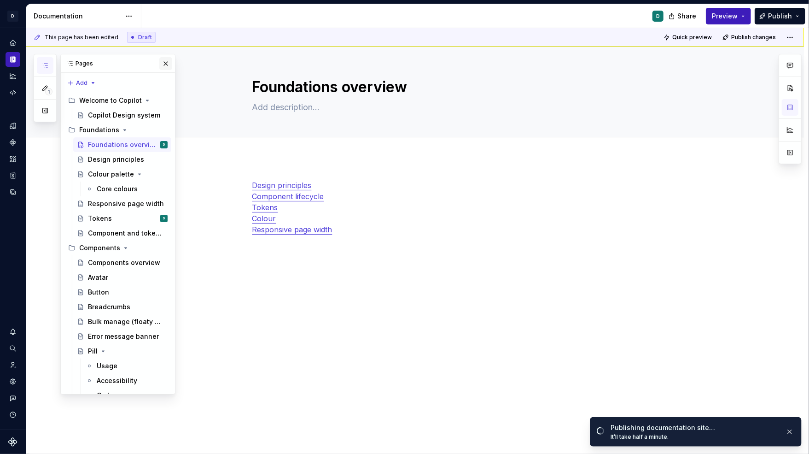
click at [168, 66] on button "button" at bounding box center [165, 63] width 13 height 13
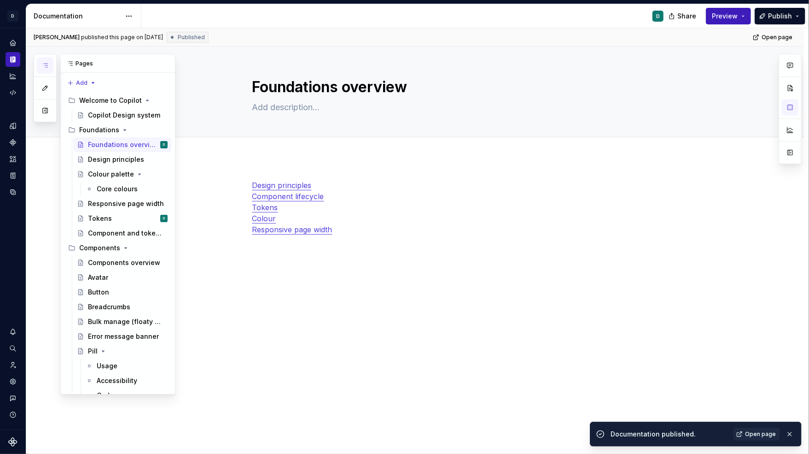
click at [44, 68] on icon "button" at bounding box center [44, 65] width 7 height 7
click at [110, 221] on div "Tokens D" at bounding box center [128, 218] width 80 height 13
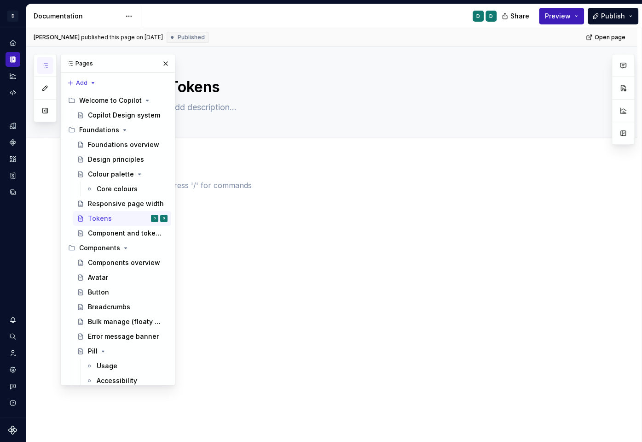
click at [198, 185] on p at bounding box center [343, 185] width 348 height 11
click at [169, 69] on button "button" at bounding box center [165, 63] width 13 height 13
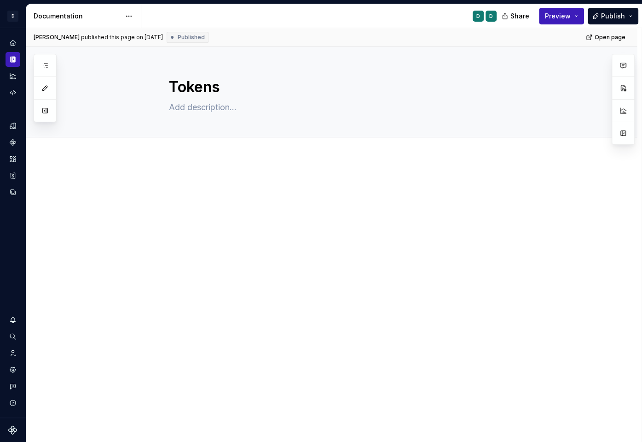
click at [178, 174] on div at bounding box center [331, 257] width 611 height 201
type textarea "*"
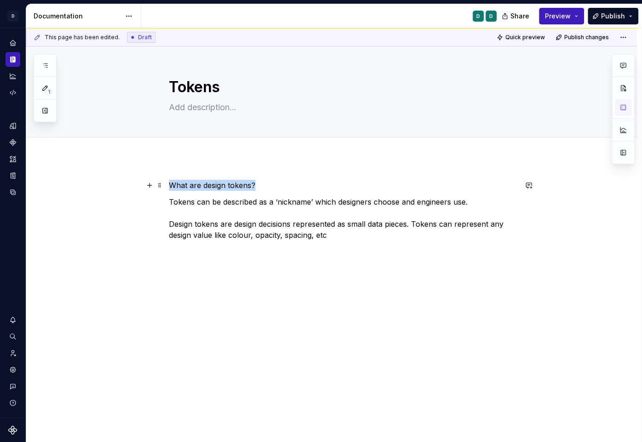
drag, startPoint x: 262, startPoint y: 185, endPoint x: 70, endPoint y: 166, distance: 193.9
click at [77, 166] on div "What are design tokens? Tokens can be described as a ‘nickname’ which designers…" at bounding box center [331, 270] width 611 height 227
click at [227, 169] on button "button" at bounding box center [228, 168] width 13 height 13
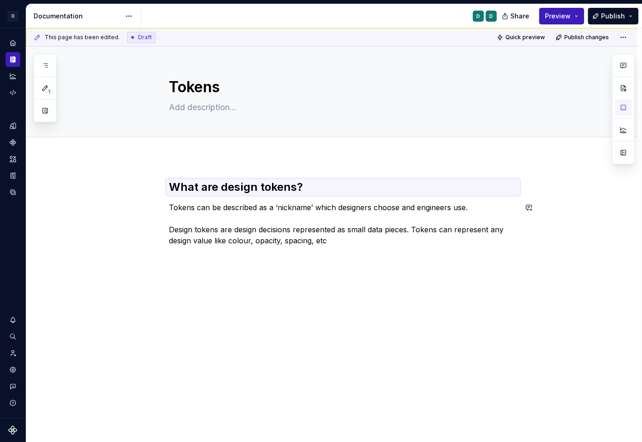
click at [247, 263] on div "What are design tokens? Tokens can be described as a ‘nickname’ which designers…" at bounding box center [331, 273] width 611 height 232
click at [201, 229] on p "Tokens can be described as a ‘nickname’ which designers choose and engineers us…" at bounding box center [343, 224] width 348 height 44
click at [340, 238] on p "Tokens can be described as a ‘nickname’ which designers choose and engineers us…" at bounding box center [343, 224] width 348 height 44
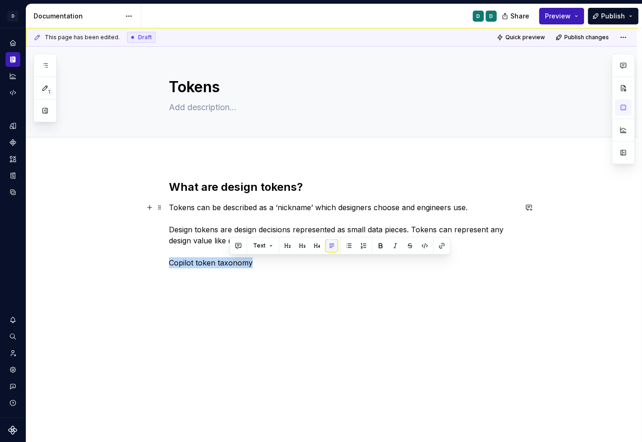
drag, startPoint x: 263, startPoint y: 263, endPoint x: 96, endPoint y: 263, distance: 167.2
click at [96, 263] on div "What are design tokens? Tokens can be described as a ‘nickname’ which designers…" at bounding box center [331, 292] width 611 height 271
click at [227, 245] on button "button" at bounding box center [228, 245] width 13 height 13
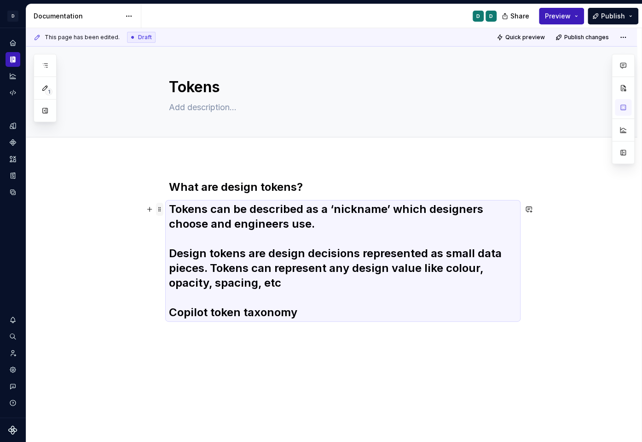
click at [162, 210] on span at bounding box center [159, 209] width 7 height 13
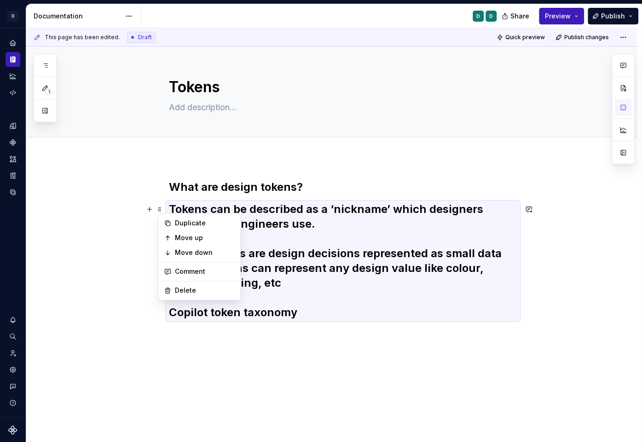
click at [396, 278] on h2 "Tokens can be described as a ‘nickname’ which designers choose and engineers us…" at bounding box center [343, 261] width 348 height 118
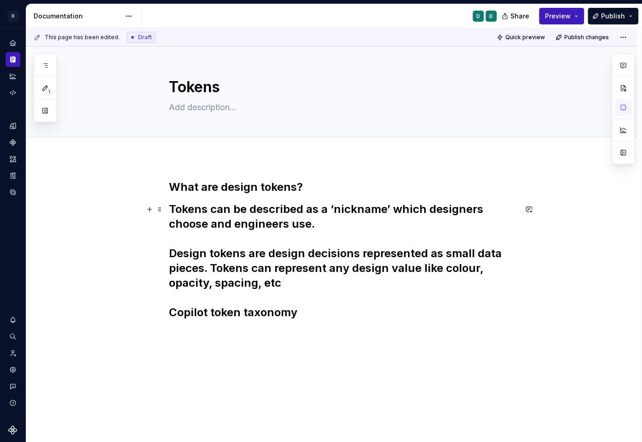
click at [301, 310] on h2 "Tokens can be described as a ‘nickname’ which designers choose and engineers us…" at bounding box center [343, 261] width 348 height 118
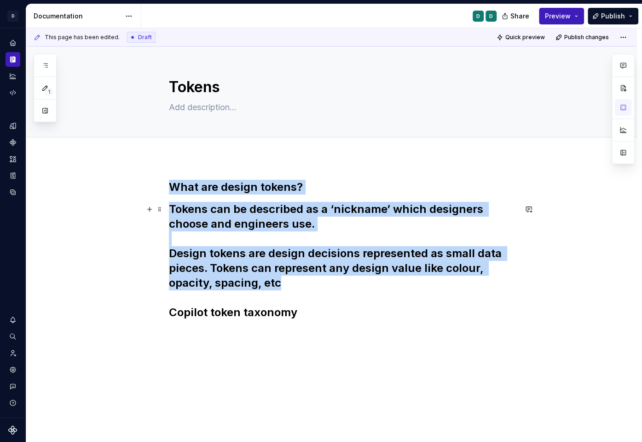
drag, startPoint x: 283, startPoint y: 286, endPoint x: 130, endPoint y: 158, distance: 199.0
click at [128, 163] on div "What are design tokens? Tokens can be described as a ‘nickname’ which designers…" at bounding box center [331, 319] width 611 height 324
click at [270, 247] on h2 "Tokens can be described as a ‘nickname’ which designers choose and engineers us…" at bounding box center [343, 261] width 348 height 118
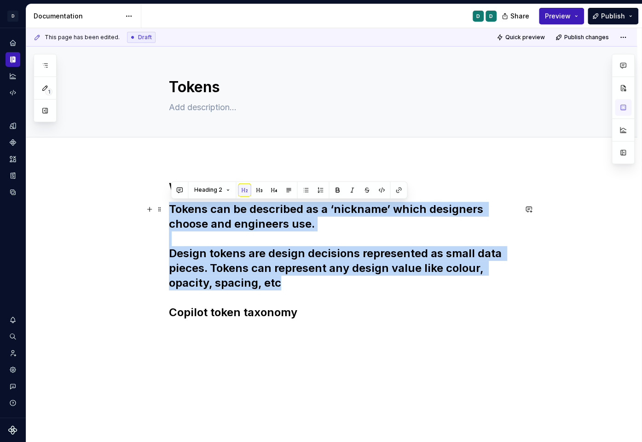
drag, startPoint x: 284, startPoint y: 283, endPoint x: 170, endPoint y: 213, distance: 133.8
click at [170, 213] on div "What are design tokens? Tokens can be described as a ‘nickname’ which designers…" at bounding box center [331, 319] width 611 height 324
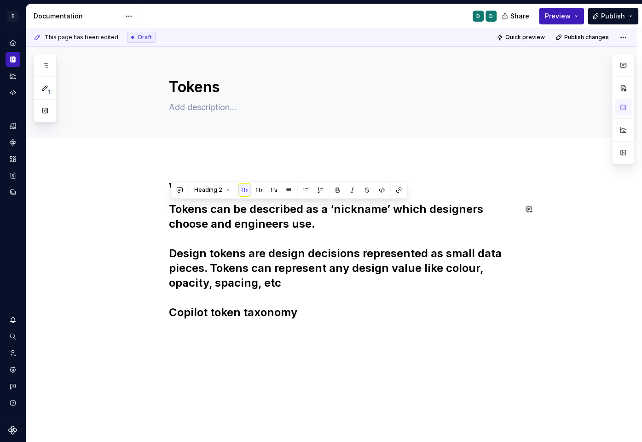
click at [233, 191] on div "Heading 2" at bounding box center [289, 189] width 232 height 13
click at [224, 192] on button "Heading 2" at bounding box center [212, 189] width 44 height 13
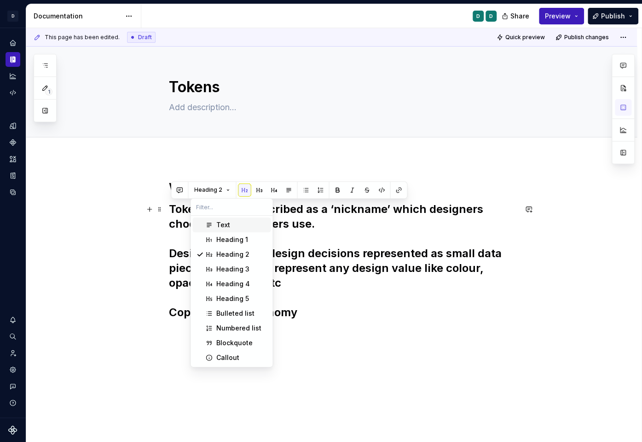
click at [227, 225] on div "Text" at bounding box center [223, 224] width 14 height 9
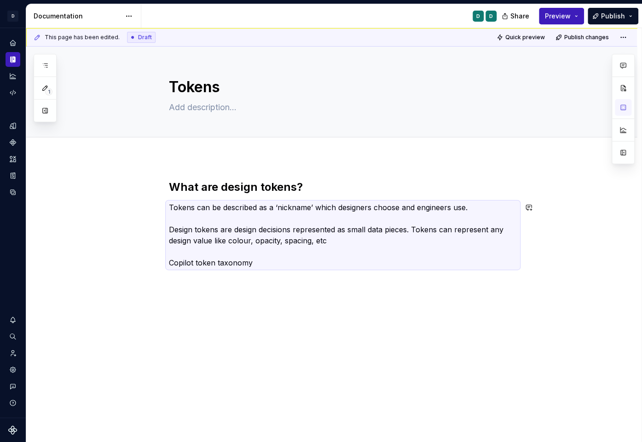
click at [227, 270] on div "What are design tokens? Tokens can be described as a ‘nickname’ which designers…" at bounding box center [343, 232] width 348 height 105
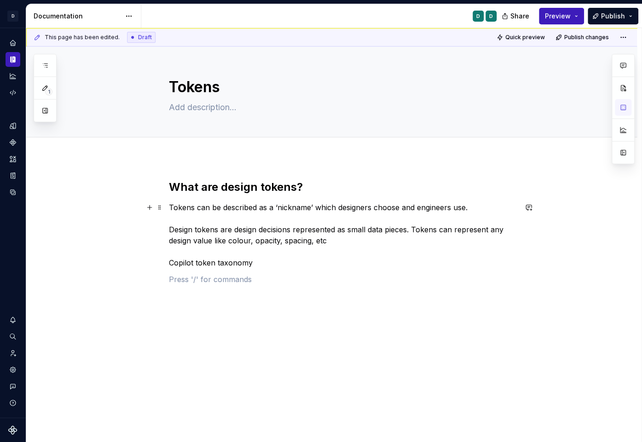
click at [170, 261] on p "Tokens can be described as a ‘nickname’ which designers choose and engineers us…" at bounding box center [343, 235] width 348 height 66
click at [263, 267] on p "Tokens can be described as a ‘nickname’ which designers choose and engineers us…" at bounding box center [343, 235] width 348 height 66
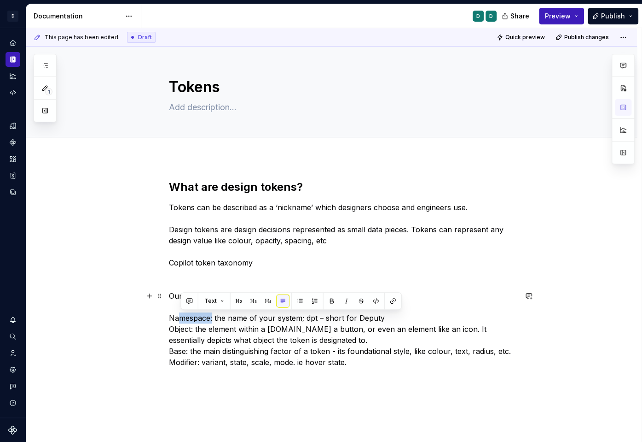
drag, startPoint x: 214, startPoint y: 317, endPoint x: 167, endPoint y: 317, distance: 46.5
click at [169, 317] on div "What are design tokens? Tokens can be described as a ‘nickname’ which designers…" at bounding box center [331, 342] width 611 height 370
click at [300, 300] on button "button" at bounding box center [304, 300] width 13 height 13
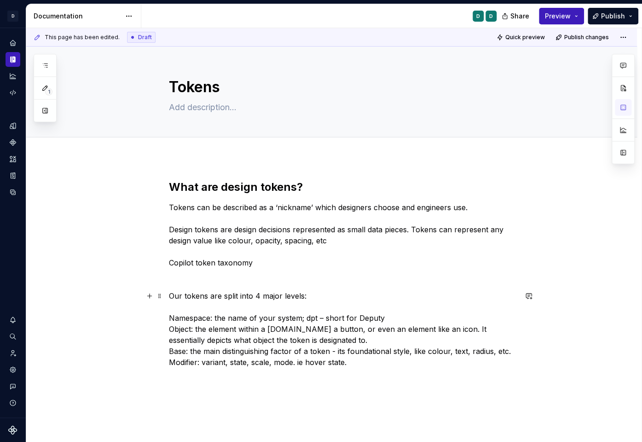
click at [314, 355] on p "Our tokens are split into 4 major levels: Namespace: the name of your system; d…" at bounding box center [343, 328] width 348 height 77
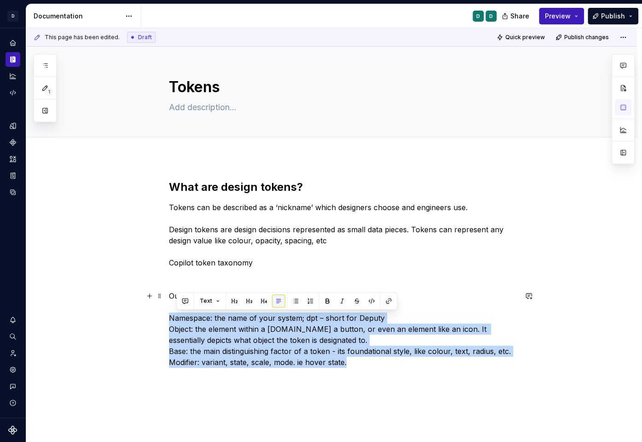
drag, startPoint x: 349, startPoint y: 363, endPoint x: 167, endPoint y: 321, distance: 187.0
click at [167, 321] on div "What are design tokens? Tokens can be described as a ‘nickname’ which designers…" at bounding box center [331, 342] width 611 height 370
click at [303, 302] on button "button" at bounding box center [304, 300] width 13 height 13
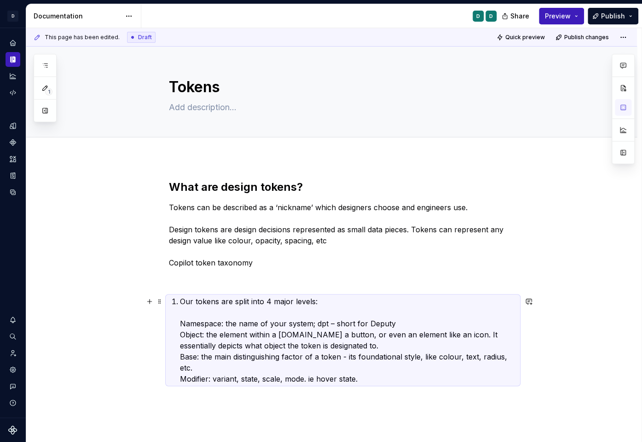
click at [183, 300] on p "Our tokens are split into 4 major levels: Namespace: the name of your system; d…" at bounding box center [348, 340] width 337 height 88
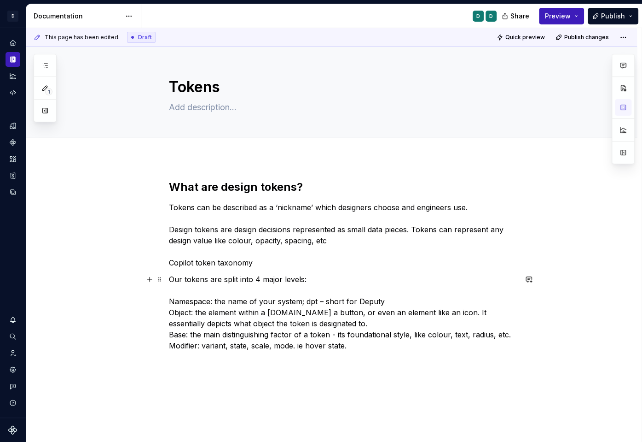
click at [173, 300] on p "Our tokens are split into 4 major levels: Namespace: the name of your system; d…" at bounding box center [343, 312] width 348 height 77
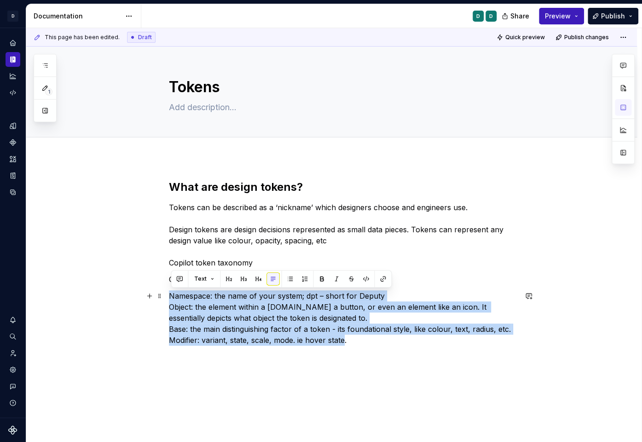
drag, startPoint x: 348, startPoint y: 342, endPoint x: 174, endPoint y: 297, distance: 179.8
click at [174, 297] on p "Namespace: the name of your system; dpt – short for Deputy Object: the element …" at bounding box center [343, 317] width 348 height 55
click at [304, 279] on button "button" at bounding box center [304, 278] width 13 height 13
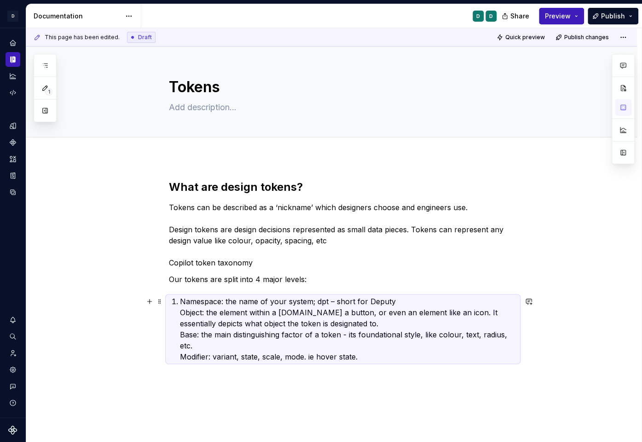
click at [181, 314] on div "What are design tokens? Tokens can be described as a ‘nickname’ which designers…" at bounding box center [343, 282] width 348 height 204
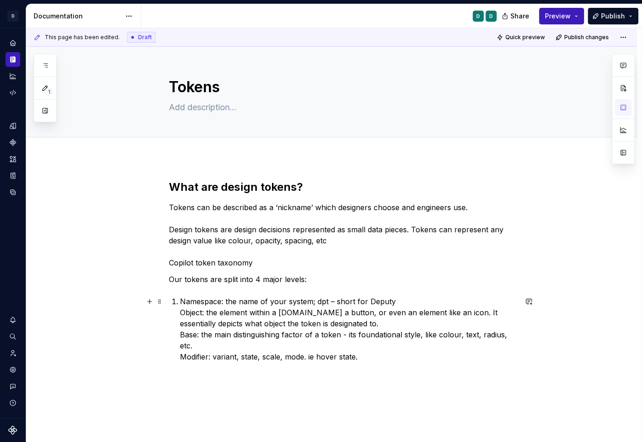
click at [181, 311] on div "What are design tokens? Tokens can be described as a ‘nickname’ which designers…" at bounding box center [343, 282] width 348 height 204
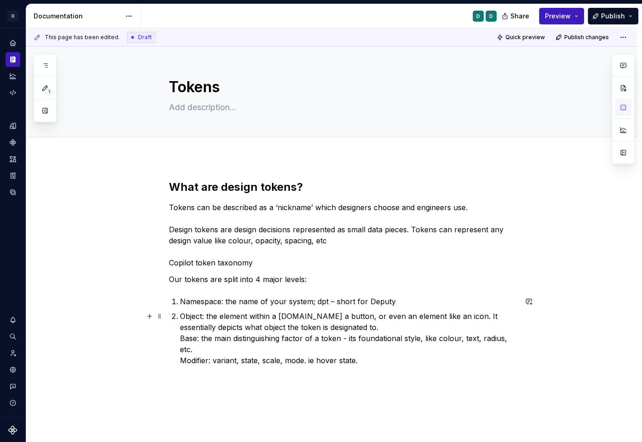
click at [181, 339] on div "What are design tokens? Tokens can be described as a ‘nickname’ which designers…" at bounding box center [343, 284] width 348 height 208
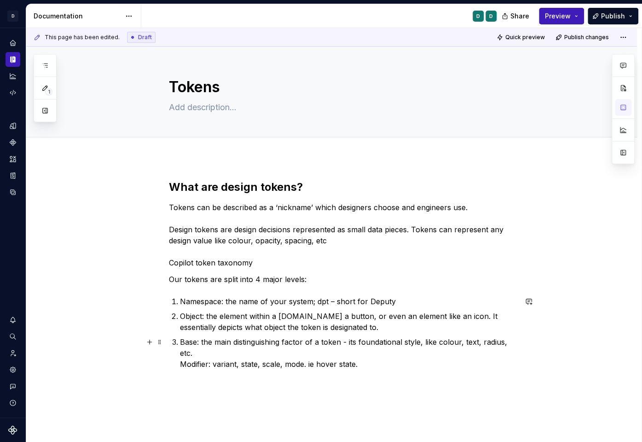
click at [182, 367] on p "Base: the main distinguishing factor of a token - its foundational style, like …" at bounding box center [348, 352] width 337 height 33
click at [181, 287] on div "What are design tokens? Tokens can be described as a ‘nickname’ which designers…" at bounding box center [343, 288] width 348 height 216
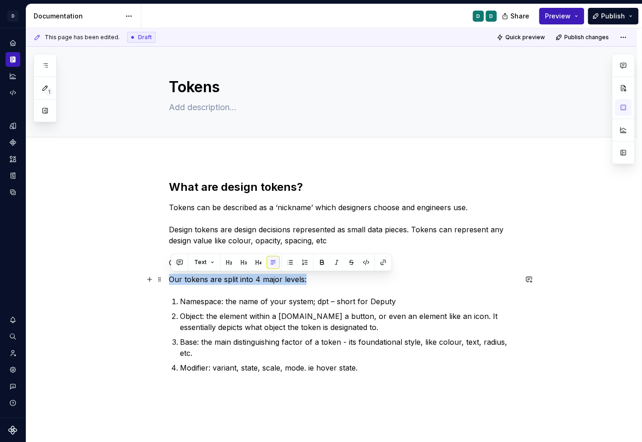
drag, startPoint x: 312, startPoint y: 280, endPoint x: 141, endPoint y: 280, distance: 170.8
click at [141, 280] on div "What are design tokens? Tokens can be described as a ‘nickname’ which designers…" at bounding box center [331, 347] width 611 height 381
click at [320, 262] on button "button" at bounding box center [321, 262] width 13 height 13
click at [290, 323] on p "Object: the element within a component.ie a button, or even an element like an …" at bounding box center [348, 321] width 337 height 22
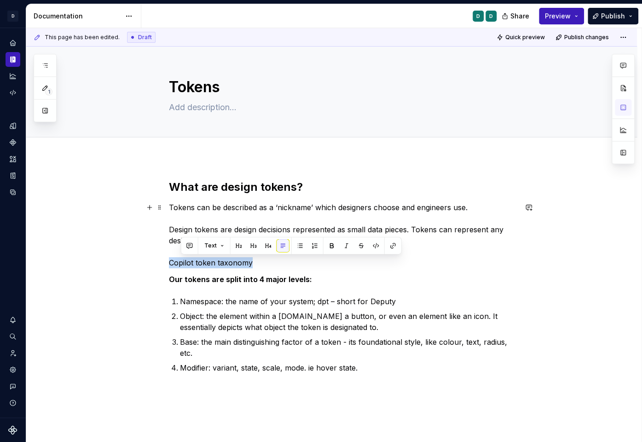
drag, startPoint x: 259, startPoint y: 262, endPoint x: 160, endPoint y: 258, distance: 99.5
click at [160, 258] on div "What are design tokens? Tokens can be described as a ‘nickname’ which designers…" at bounding box center [331, 347] width 611 height 381
click at [227, 247] on button "button" at bounding box center [228, 245] width 13 height 13
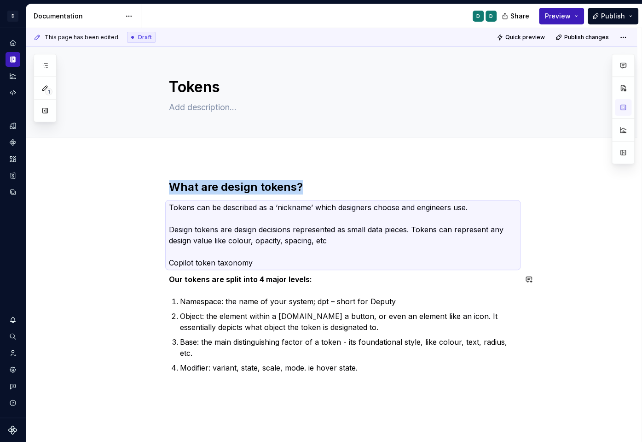
click at [186, 272] on div "What are design tokens? Tokens can be described as a ‘nickname’ which designers…" at bounding box center [343, 288] width 348 height 216
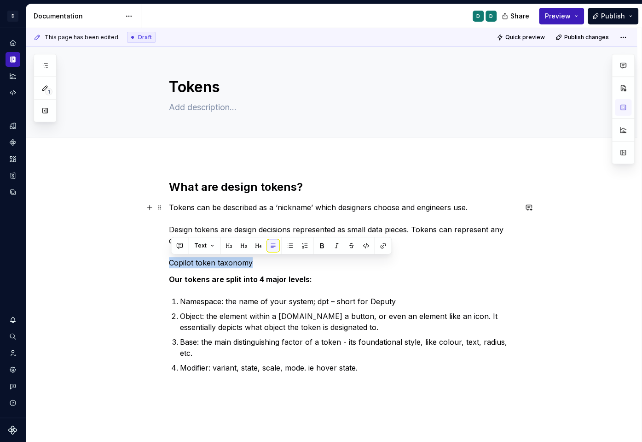
drag, startPoint x: 261, startPoint y: 264, endPoint x: 146, endPoint y: 264, distance: 114.7
click at [146, 264] on div "What are design tokens? Tokens can be described as a ‘nickname’ which designers…" at bounding box center [331, 347] width 611 height 381
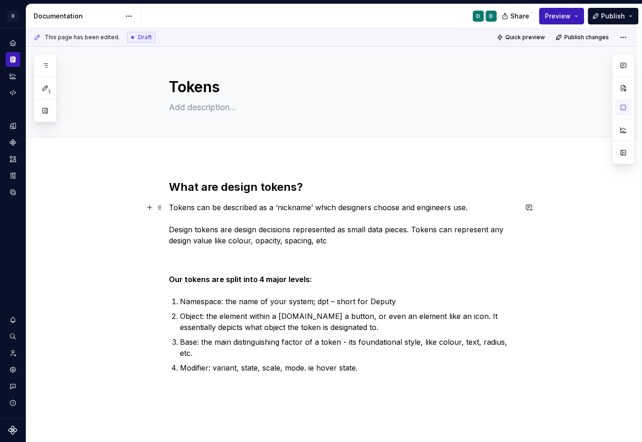
click at [181, 261] on p "Tokens can be described as a ‘nickname’ which designers choose and engineers us…" at bounding box center [343, 235] width 348 height 66
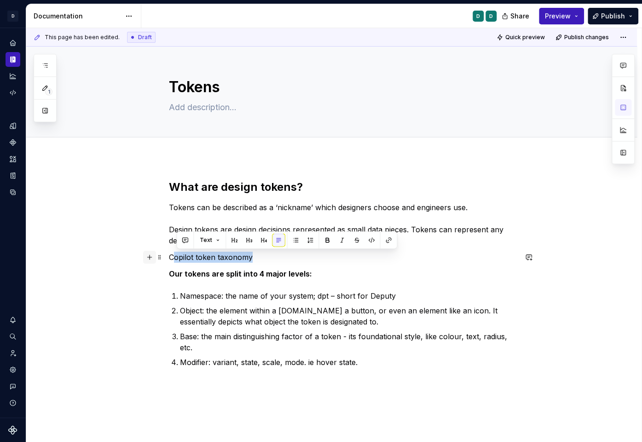
drag, startPoint x: 256, startPoint y: 258, endPoint x: 157, endPoint y: 256, distance: 98.6
click at [169, 256] on div "What are design tokens? Tokens can be described as a ‘nickname’ which designers…" at bounding box center [343, 290] width 348 height 221
click at [234, 239] on button "button" at bounding box center [234, 239] width 13 height 13
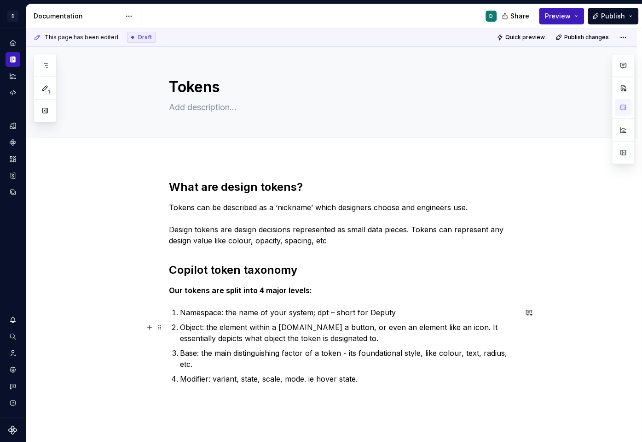
click at [196, 324] on p "Object: the element within a component.ie a button, or even an element like an …" at bounding box center [348, 332] width 337 height 22
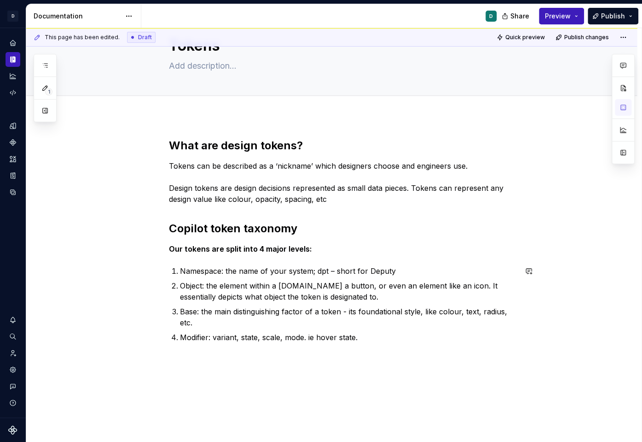
scroll to position [64, 0]
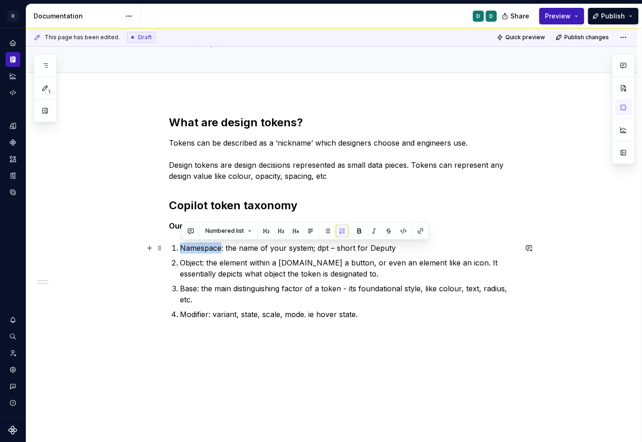
drag, startPoint x: 224, startPoint y: 246, endPoint x: 182, endPoint y: 247, distance: 41.9
click at [182, 247] on p "Namespace: the name of your system; dpt – short for Deputy" at bounding box center [348, 247] width 337 height 11
click at [356, 231] on button "button" at bounding box center [359, 230] width 13 height 13
drag, startPoint x: 227, startPoint y: 247, endPoint x: 221, endPoint y: 247, distance: 6.0
click at [221, 247] on p "Namespace : the name of your system; dpt – short for Deputy" at bounding box center [348, 247] width 337 height 11
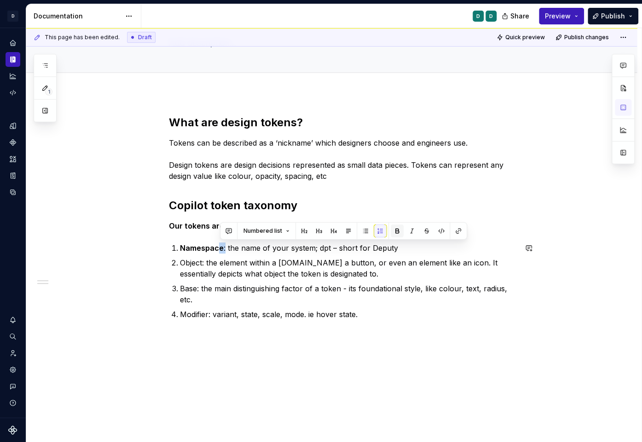
click at [397, 231] on button "button" at bounding box center [397, 230] width 13 height 13
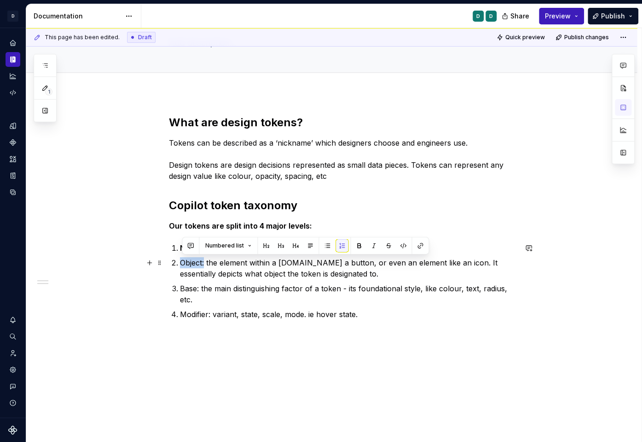
drag, startPoint x: 208, startPoint y: 262, endPoint x: 176, endPoint y: 262, distance: 31.3
click at [180, 262] on li "Object: the element within a component.ie a button, or even an element like an …" at bounding box center [348, 268] width 337 height 22
click at [355, 245] on button "button" at bounding box center [359, 245] width 13 height 13
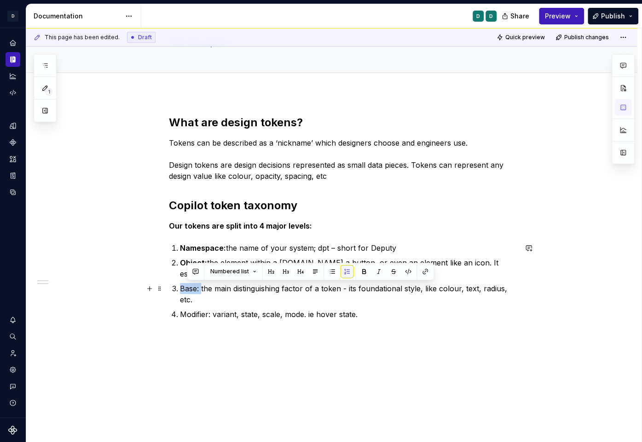
drag, startPoint x: 203, startPoint y: 290, endPoint x: 182, endPoint y: 290, distance: 20.7
click at [182, 290] on p "Base: the main distinguishing factor of a token - its foundational style, like …" at bounding box center [348, 294] width 337 height 22
click at [355, 270] on button "button" at bounding box center [359, 271] width 13 height 13
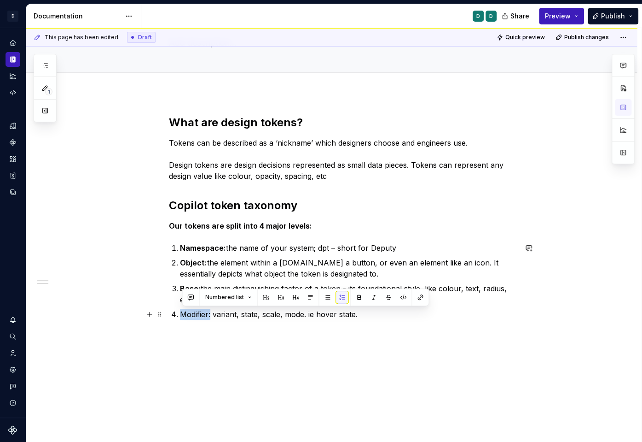
drag, startPoint x: 213, startPoint y: 316, endPoint x: 179, endPoint y: 317, distance: 33.6
click at [180, 317] on li "Modifier: variant, state, scale, mode. ie hover state." at bounding box center [348, 314] width 337 height 11
click at [360, 297] on button "button" at bounding box center [359, 297] width 13 height 13
click at [356, 348] on div "What are design tokens? Tokens can be described as a ‘nickname’ which designers…" at bounding box center [343, 234] width 348 height 238
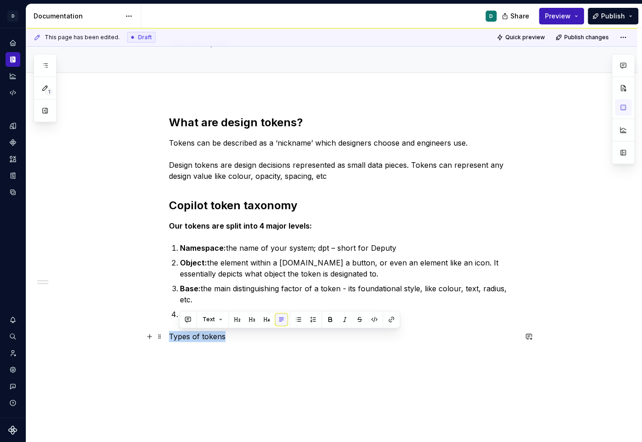
drag, startPoint x: 234, startPoint y: 334, endPoint x: 138, endPoint y: 331, distance: 96.8
click at [138, 331] on div "What are design tokens? Tokens can be described as a ‘nickname’ which designers…" at bounding box center [331, 289] width 611 height 392
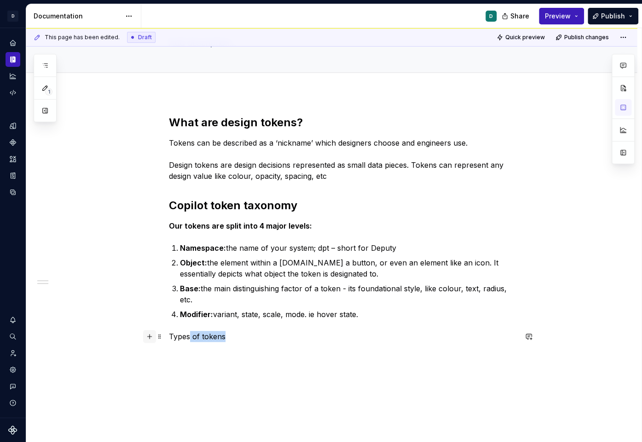
drag, startPoint x: 230, startPoint y: 336, endPoint x: 148, endPoint y: 336, distance: 82.0
click at [169, 336] on div "What are design tokens? Tokens can be described as a ‘nickname’ which designers…" at bounding box center [343, 234] width 348 height 238
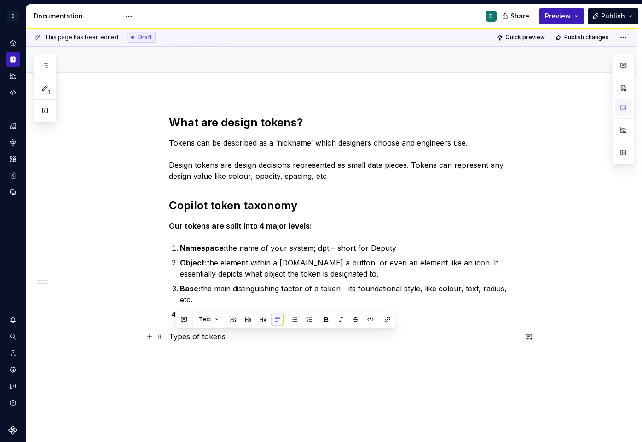
click at [210, 338] on p "Types of tokens" at bounding box center [343, 336] width 348 height 11
drag, startPoint x: 230, startPoint y: 338, endPoint x: 165, endPoint y: 338, distance: 64.9
click at [169, 338] on div "What are design tokens? Tokens can be described as a ‘nickname’ which designers…" at bounding box center [343, 234] width 348 height 238
click at [187, 339] on p "Types of tokens" at bounding box center [343, 336] width 348 height 11
drag, startPoint x: 227, startPoint y: 337, endPoint x: 169, endPoint y: 337, distance: 58.0
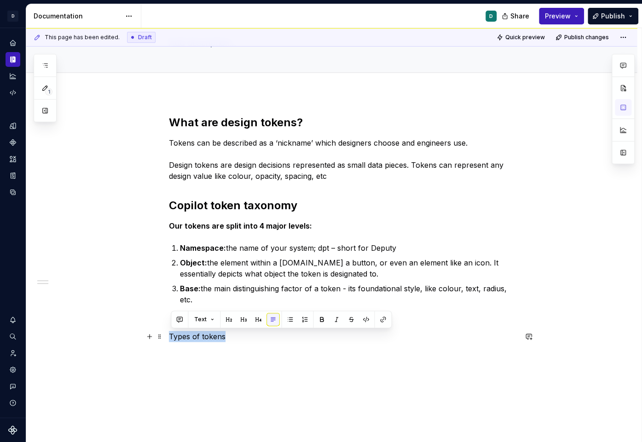
click at [169, 337] on div "What are design tokens? Tokens can be described as a ‘nickname’ which designers…" at bounding box center [331, 289] width 611 height 392
click at [227, 320] on button "button" at bounding box center [228, 319] width 13 height 13
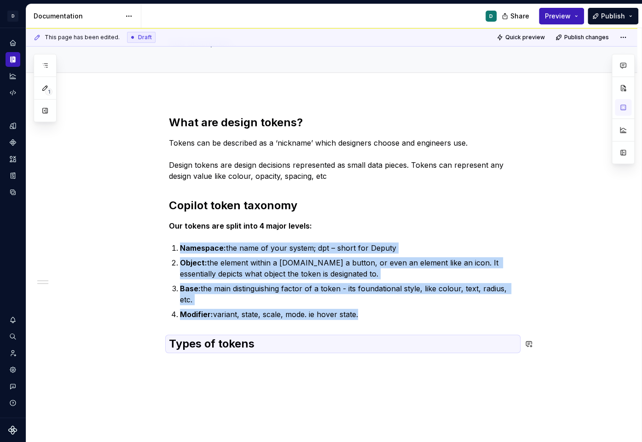
click at [226, 367] on div "This page has been edited. Draft Quick preview Publish changes Tokens Edit head…" at bounding box center [334, 235] width 616 height 414
click at [186, 362] on div "What are design tokens? Tokens can be described as a ‘nickname’ which designers…" at bounding box center [331, 294] width 611 height 402
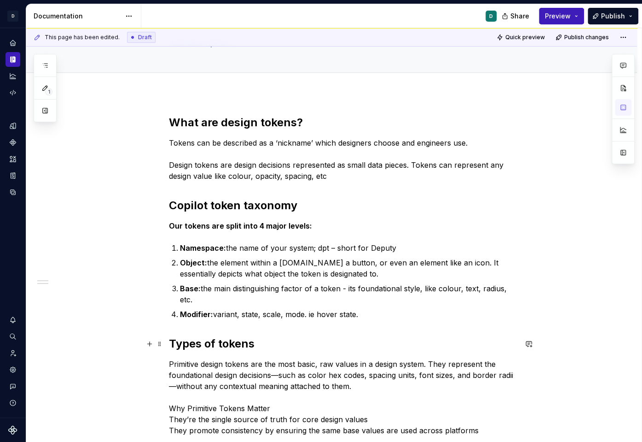
click at [272, 345] on h2 "Types of tokens" at bounding box center [343, 343] width 348 height 15
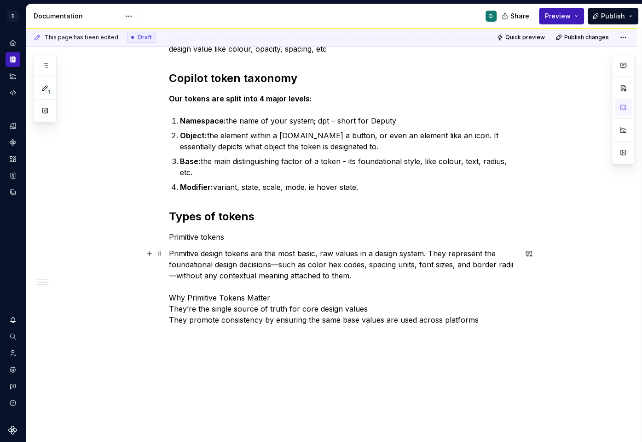
scroll to position [213, 0]
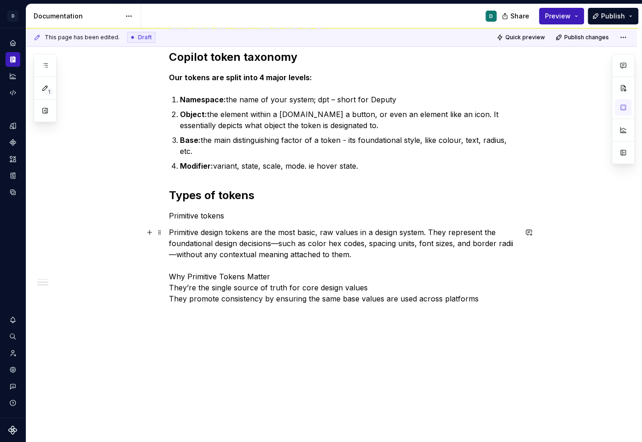
click at [495, 300] on p "Primitive design tokens are the most basic, raw values in a design system. They…" at bounding box center [343, 265] width 348 height 77
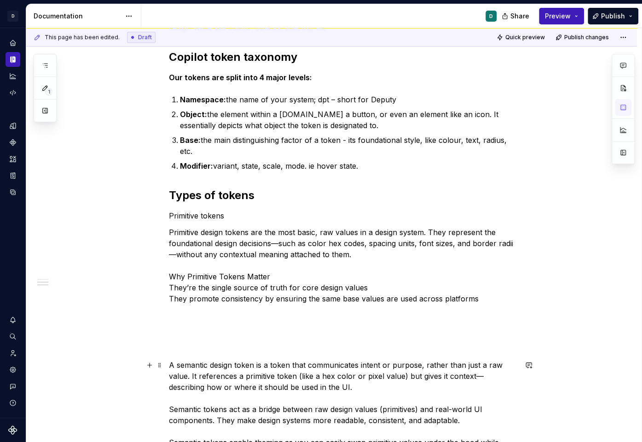
click at [169, 363] on div "What are design tokens? Tokens can be described as a ‘nickname’ which designers…" at bounding box center [331, 274] width 611 height 658
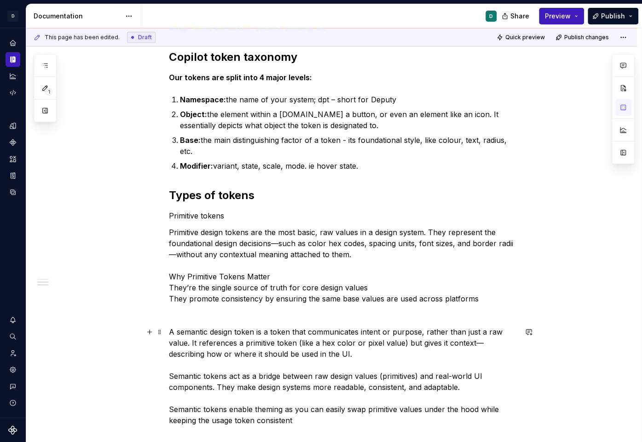
click at [180, 323] on div "What are design tokens? Tokens can be described as a ‘nickname’ which designers…" at bounding box center [343, 196] width 348 height 459
click at [180, 314] on p at bounding box center [343, 314] width 348 height 11
click at [171, 313] on p "Semantic tokens" at bounding box center [343, 314] width 348 height 11
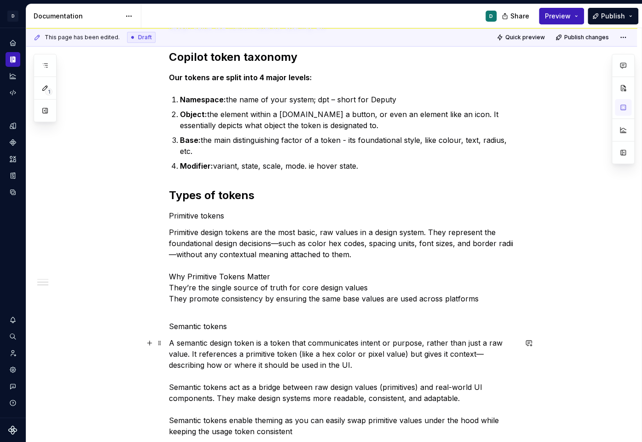
click at [172, 342] on p "A semantic design token is a token that communicates intent or purpose, rather …" at bounding box center [343, 386] width 348 height 99
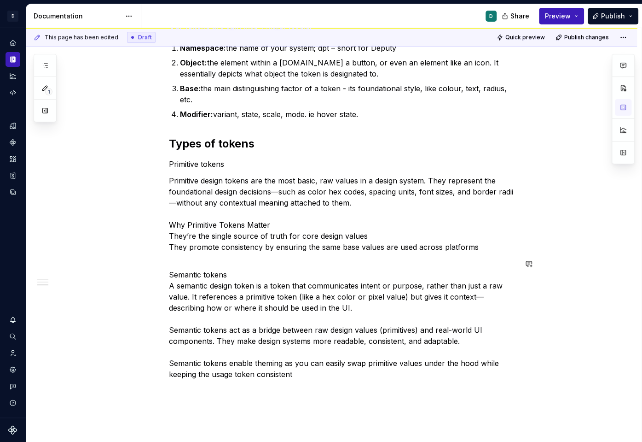
scroll to position [304, 0]
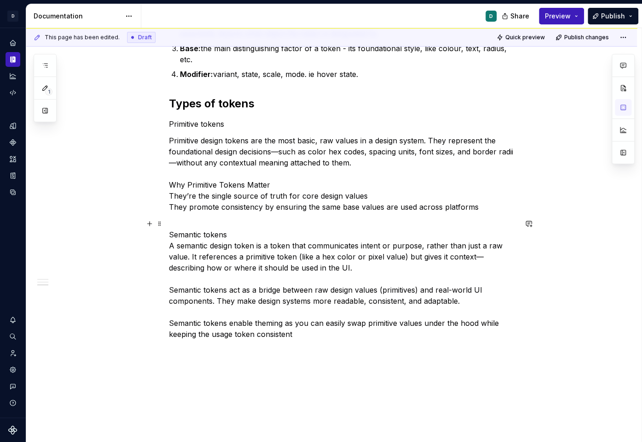
click at [303, 332] on p "Semantic tokens A semantic design token is a token that communicates intent or …" at bounding box center [343, 279] width 348 height 122
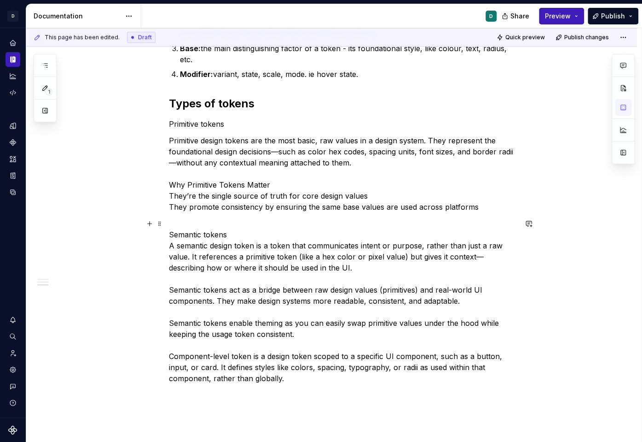
click at [169, 355] on div "What are design tokens? Tokens can be described as a ‘nickname’ which designers…" at bounding box center [331, 190] width 611 height 674
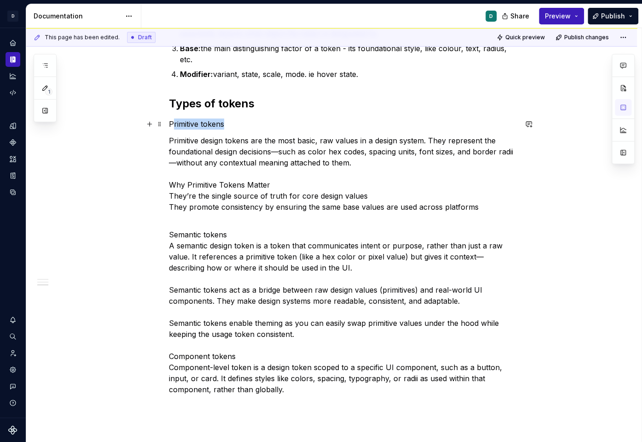
drag, startPoint x: 225, startPoint y: 126, endPoint x: 117, endPoint y: 123, distance: 108.7
click at [123, 123] on div "What are design tokens? Tokens can be described as a ‘nickname’ which designers…" at bounding box center [331, 195] width 611 height 685
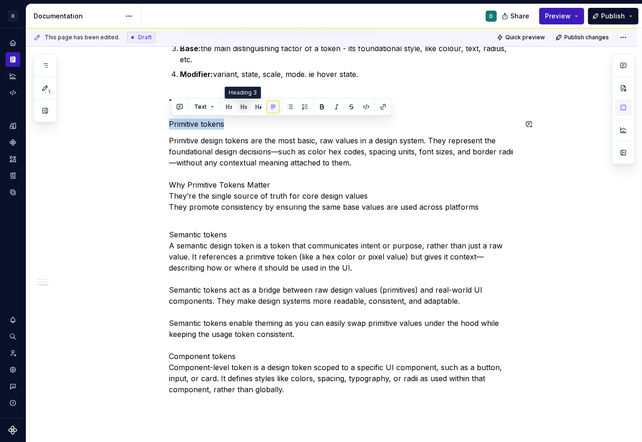
click at [244, 106] on button "button" at bounding box center [243, 106] width 13 height 13
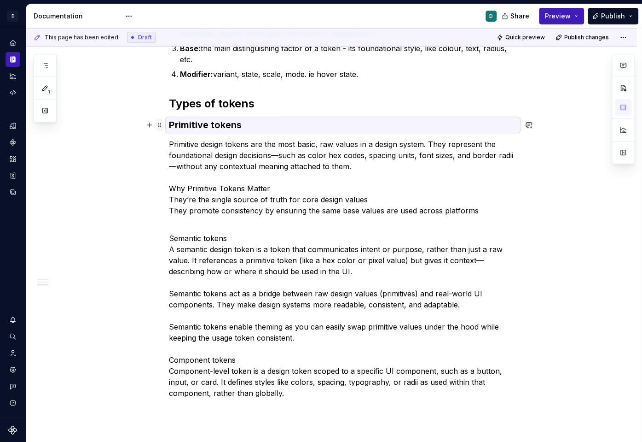
click at [163, 126] on span at bounding box center [159, 124] width 7 height 13
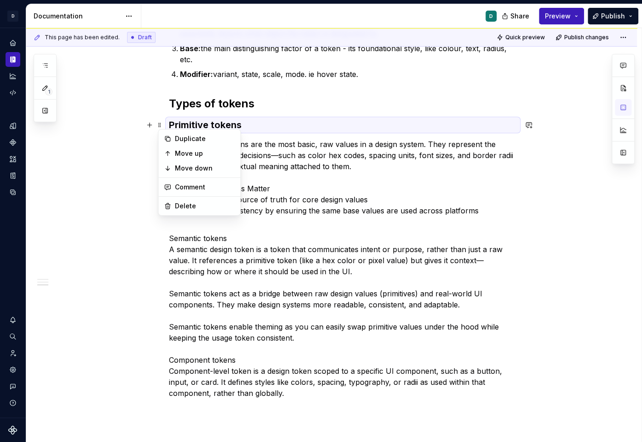
click at [225, 122] on h3 "Primitive tokens" at bounding box center [343, 124] width 348 height 13
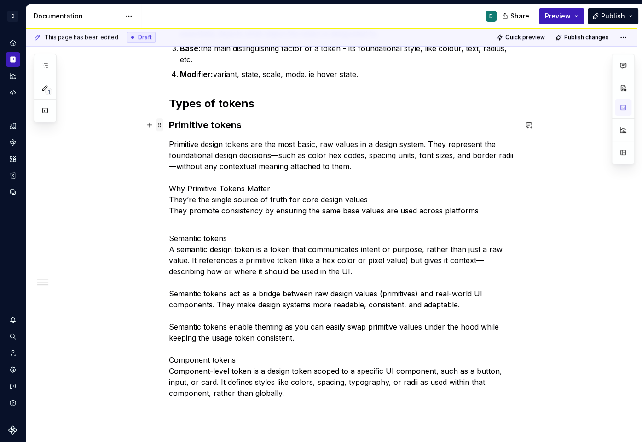
click at [163, 125] on span at bounding box center [159, 124] width 7 height 13
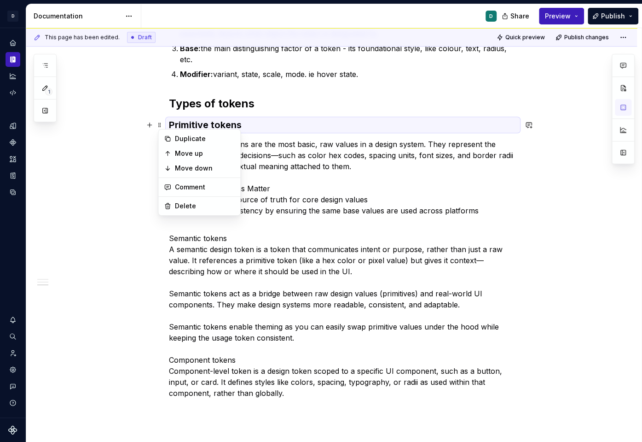
click at [286, 174] on p "Primitive design tokens are the most basic, raw values in a design system. They…" at bounding box center [343, 177] width 348 height 77
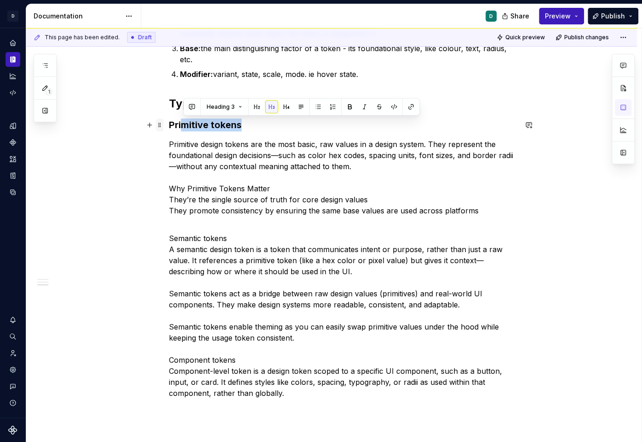
drag, startPoint x: 247, startPoint y: 128, endPoint x: 162, endPoint y: 128, distance: 85.7
click at [169, 128] on div "What are design tokens? Tokens can be described as a ‘nickname’ which designers…" at bounding box center [343, 142] width 348 height 534
click at [251, 128] on h3 "Primitive tokens" at bounding box center [343, 124] width 348 height 13
drag, startPoint x: 242, startPoint y: 124, endPoint x: 173, endPoint y: 124, distance: 69.1
click at [173, 124] on h3 "Primitive tokens" at bounding box center [343, 124] width 348 height 13
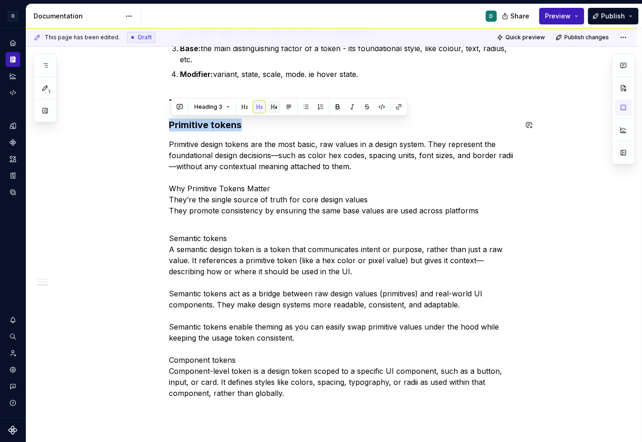
click at [274, 108] on button "button" at bounding box center [274, 106] width 13 height 13
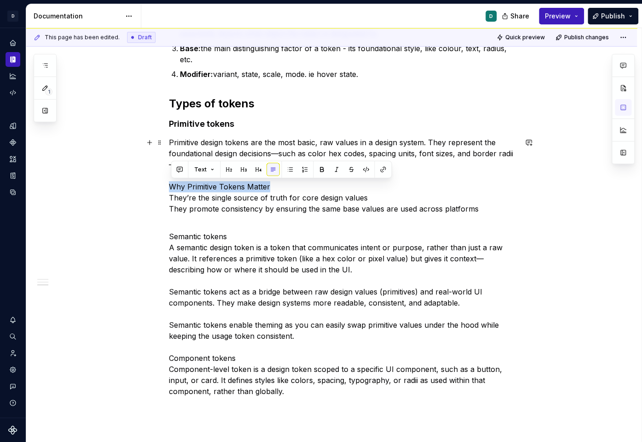
drag, startPoint x: 274, startPoint y: 186, endPoint x: 171, endPoint y: 187, distance: 102.7
click at [171, 187] on p "Primitive design tokens are the most basic, raw values in a design system. They…" at bounding box center [343, 175] width 348 height 77
click at [257, 168] on button "button" at bounding box center [258, 169] width 13 height 13
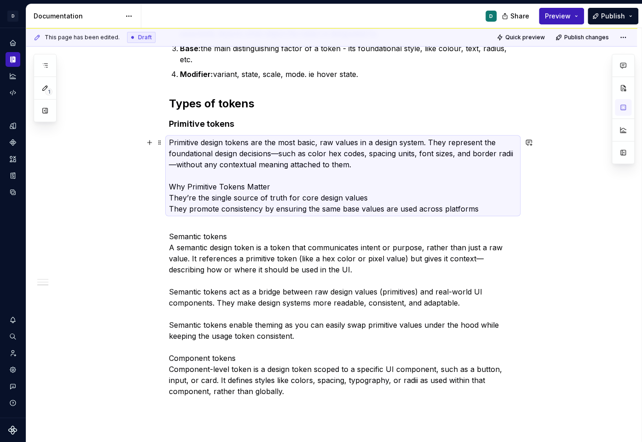
click at [227, 193] on p "Primitive design tokens are the most basic, raw values in a design system. They…" at bounding box center [343, 175] width 348 height 77
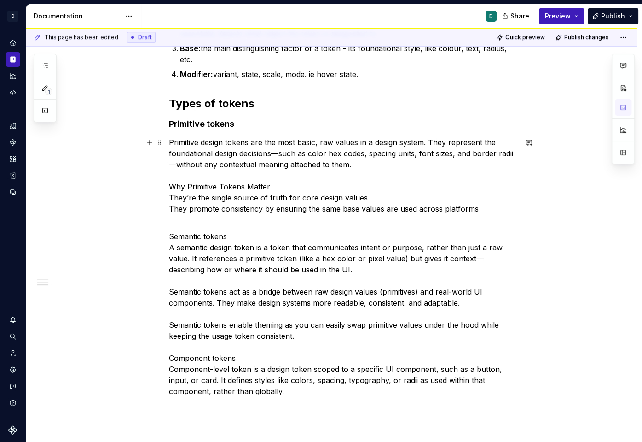
click at [170, 199] on div "What are design tokens? Tokens can be described as a ‘nickname’ which designers…" at bounding box center [331, 196] width 611 height 687
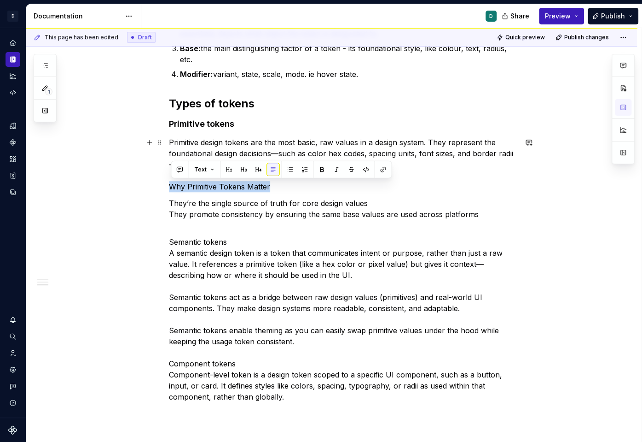
drag, startPoint x: 273, startPoint y: 188, endPoint x: 166, endPoint y: 188, distance: 106.8
click at [166, 188] on div "What are design tokens? Tokens can be described as a ‘nickname’ which designers…" at bounding box center [331, 199] width 611 height 693
click at [257, 171] on button "button" at bounding box center [258, 169] width 13 height 13
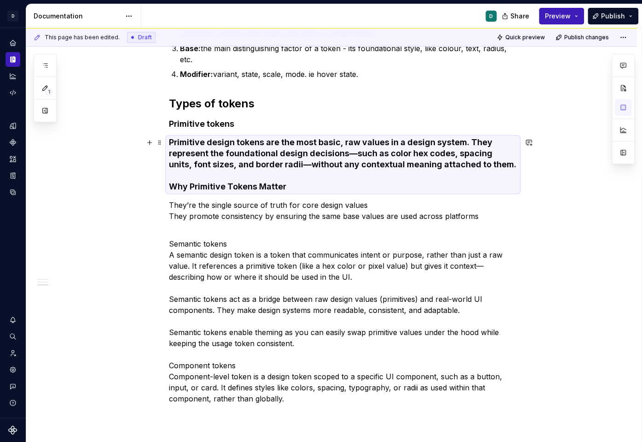
click at [176, 186] on h4 "Primitive design tokens are the most basic, raw values in a design system. They…" at bounding box center [343, 164] width 348 height 55
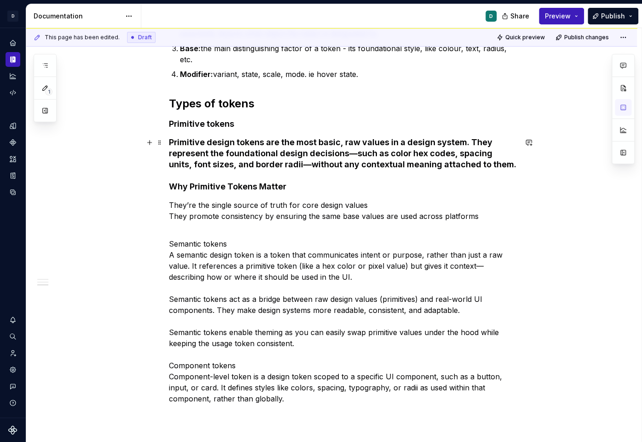
click at [174, 188] on h4 "Primitive design tokens are the most basic, raw values in a design system. They…" at bounding box center [343, 164] width 348 height 55
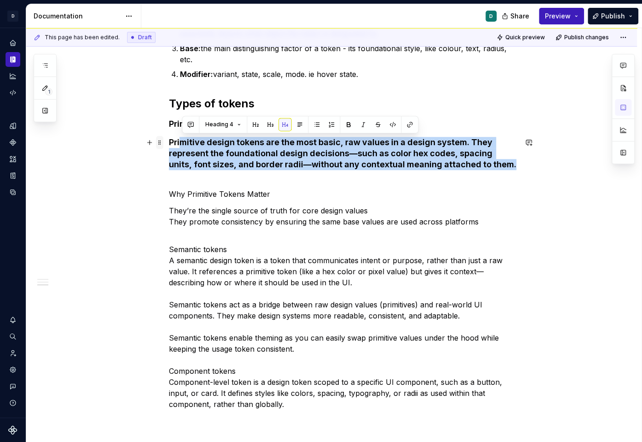
drag, startPoint x: 490, startPoint y: 164, endPoint x: 163, endPoint y: 142, distance: 328.2
click at [169, 142] on div "What are design tokens? Tokens can be described as a ‘nickname’ which designers…" at bounding box center [343, 147] width 348 height 545
click at [236, 122] on button "Heading 4" at bounding box center [223, 124] width 44 height 13
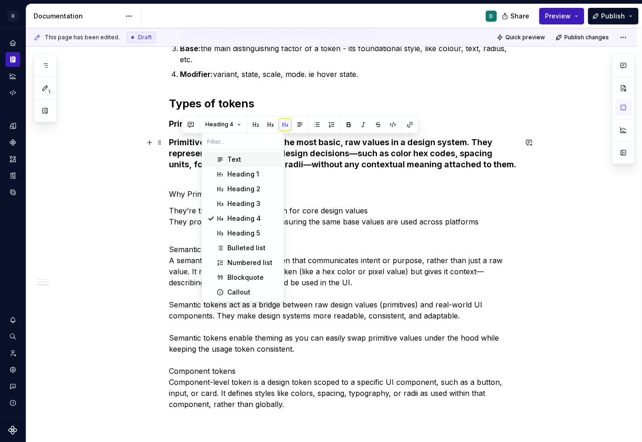
click at [243, 156] on div "Text" at bounding box center [252, 159] width 51 height 9
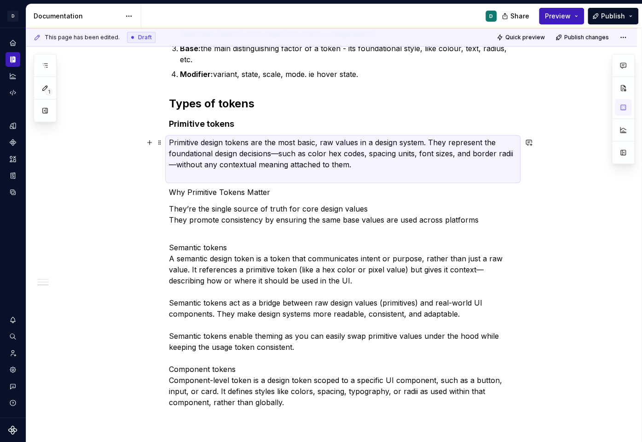
click at [221, 160] on p "Primitive design tokens are the most basic, raw values in a design system. They…" at bounding box center [343, 159] width 348 height 44
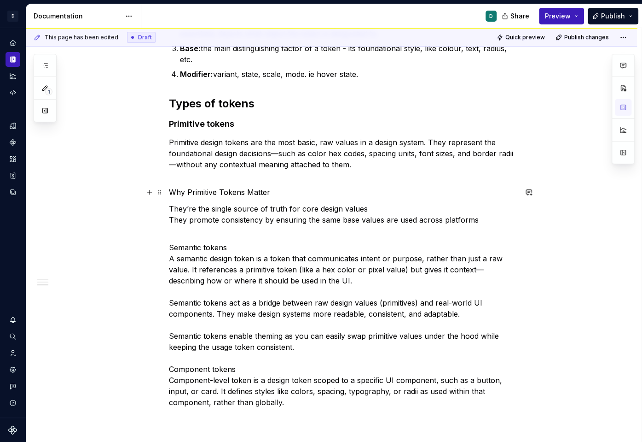
click at [173, 193] on p "Why Primitive Tokens Matter" at bounding box center [343, 191] width 348 height 11
click at [171, 142] on p "Primitive design tokens are the most basic, raw values in a design system. They…" at bounding box center [343, 159] width 348 height 44
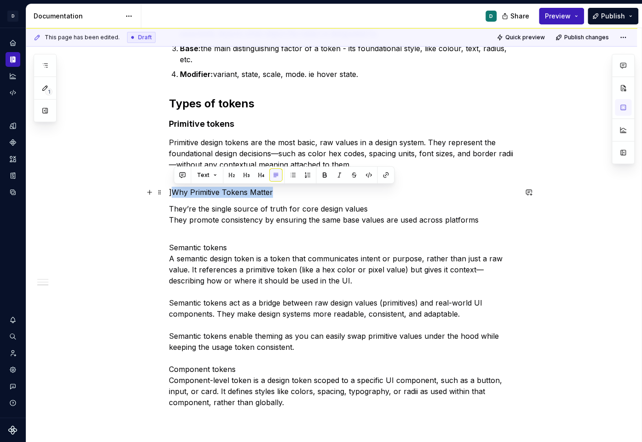
drag, startPoint x: 272, startPoint y: 191, endPoint x: 173, endPoint y: 192, distance: 99.5
click at [173, 192] on p "]Why Primitive Tokens Matter" at bounding box center [343, 191] width 348 height 11
click at [173, 195] on p "]Why Primitive Tokens Matter" at bounding box center [343, 191] width 348 height 11
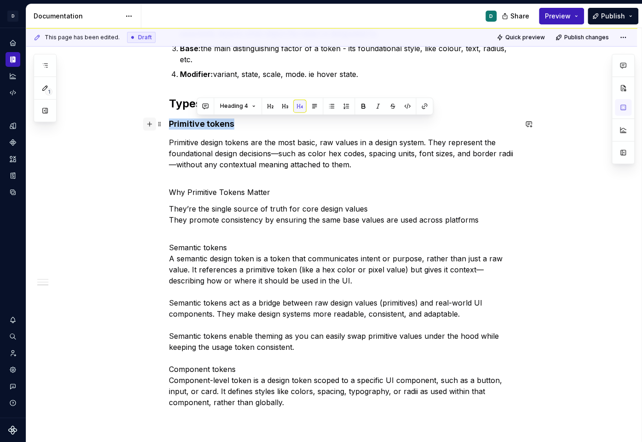
drag, startPoint x: 237, startPoint y: 123, endPoint x: 150, endPoint y: 123, distance: 87.0
click at [169, 123] on div "What are design tokens? Tokens can be described as a ‘nickname’ which designers…" at bounding box center [343, 146] width 348 height 543
click at [226, 101] on button "Heading 4" at bounding box center [212, 105] width 44 height 13
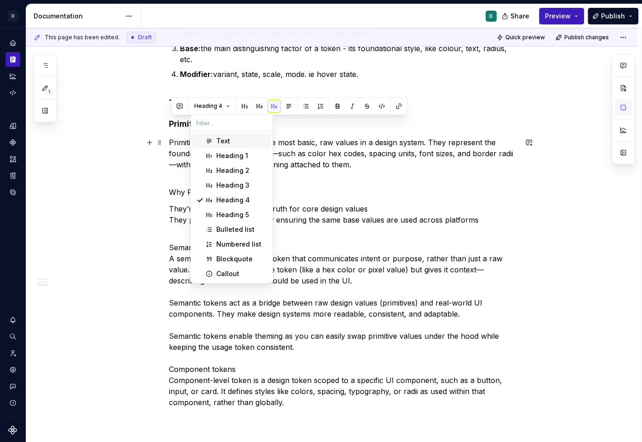
click at [230, 142] on div "Text" at bounding box center [241, 140] width 51 height 9
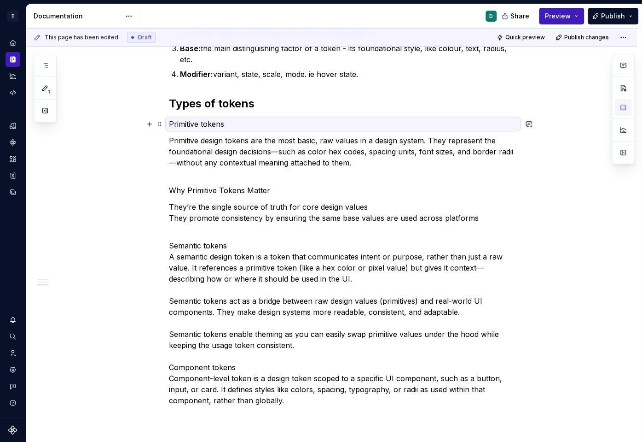
click at [222, 120] on p "Primitive tokens" at bounding box center [343, 123] width 348 height 11
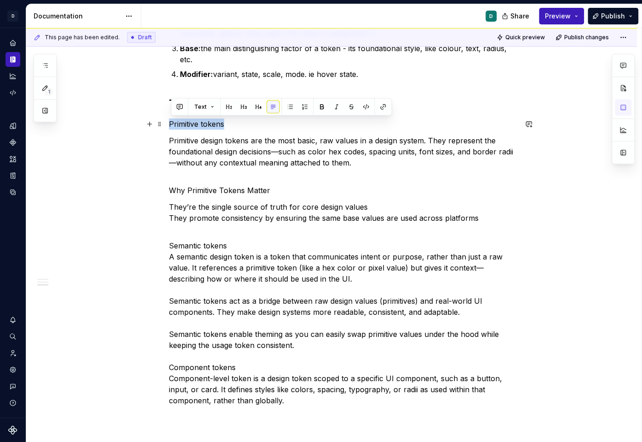
drag, startPoint x: 227, startPoint y: 122, endPoint x: 169, endPoint y: 121, distance: 58.9
click at [169, 121] on div "What are design tokens? Tokens can be described as a ‘nickname’ which designers…" at bounding box center [331, 201] width 611 height 696
click at [320, 102] on button "button" at bounding box center [321, 106] width 13 height 13
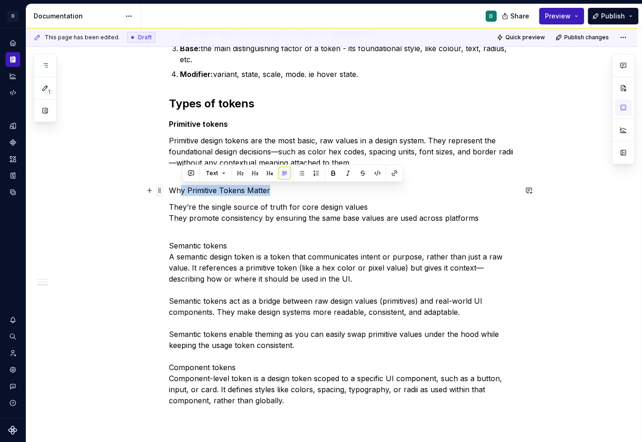
drag, startPoint x: 274, startPoint y: 192, endPoint x: 163, endPoint y: 192, distance: 110.5
click at [169, 192] on div "What are design tokens? Tokens can be described as a ‘nickname’ which designers…" at bounding box center [343, 146] width 348 height 542
click at [255, 193] on p "Why Primitive Tokens Matter" at bounding box center [343, 190] width 348 height 11
drag, startPoint x: 274, startPoint y: 192, endPoint x: 174, endPoint y: 192, distance: 99.9
click at [174, 192] on p "Why Primitive Tokens Matter" at bounding box center [343, 190] width 348 height 11
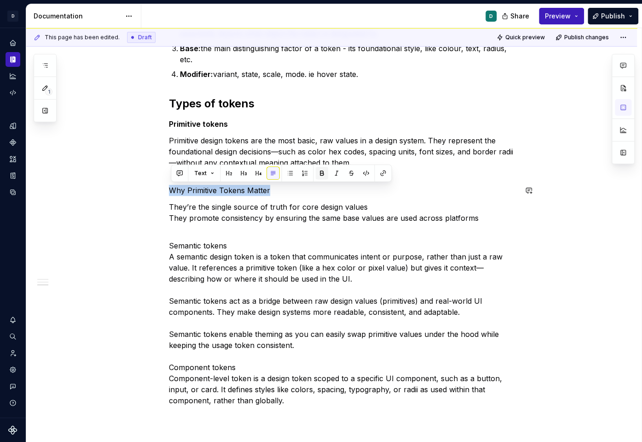
click at [323, 174] on button "button" at bounding box center [321, 173] width 13 height 13
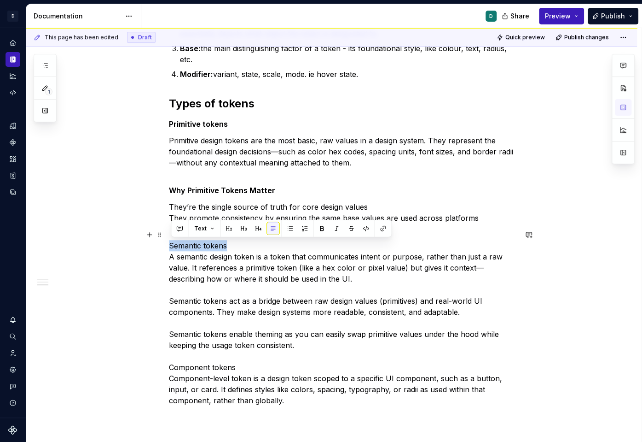
drag, startPoint x: 229, startPoint y: 247, endPoint x: 165, endPoint y: 249, distance: 64.0
click at [165, 249] on div "What are design tokens? Tokens can be described as a ‘nickname’ which designers…" at bounding box center [331, 201] width 611 height 696
click at [325, 227] on button "button" at bounding box center [321, 228] width 13 height 13
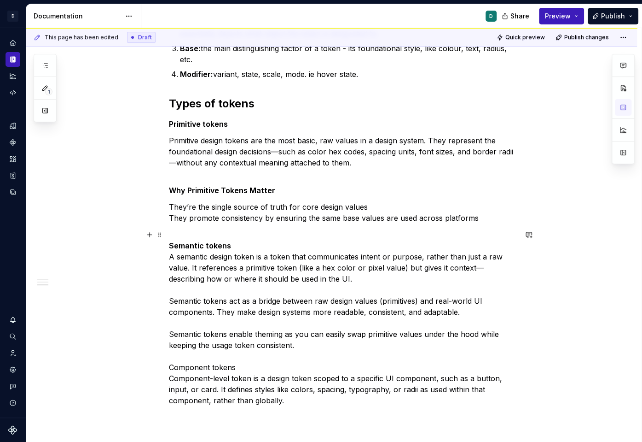
click at [232, 271] on p "Semantic tokens A semantic design token is a token that communicates intent or …" at bounding box center [343, 317] width 348 height 177
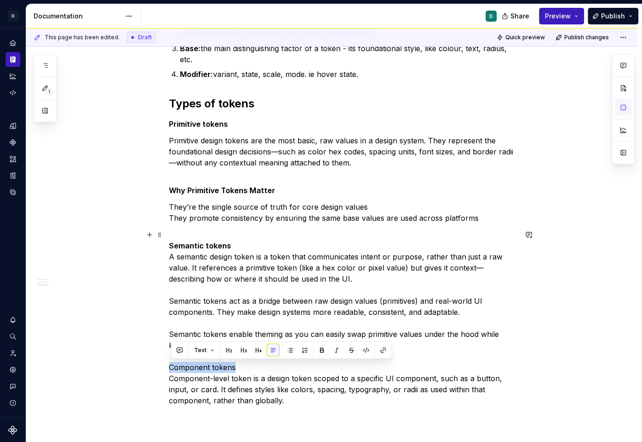
drag, startPoint x: 237, startPoint y: 368, endPoint x: 155, endPoint y: 367, distance: 81.5
click at [155, 367] on div "What are design tokens? Tokens can be described as a ‘nickname’ which designers…" at bounding box center [331, 201] width 611 height 696
click at [327, 347] on div "Text" at bounding box center [281, 350] width 216 height 13
click at [215, 365] on p "Semantic tokens A semantic design token is a token that communicates intent or …" at bounding box center [343, 317] width 348 height 177
drag, startPoint x: 236, startPoint y: 366, endPoint x: 162, endPoint y: 367, distance: 74.6
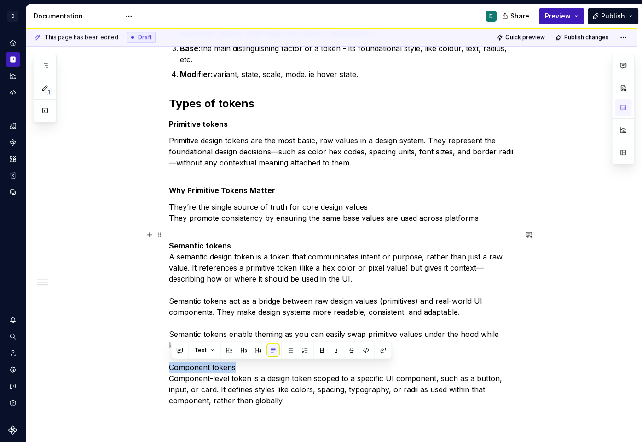
click at [162, 367] on div "What are design tokens? Tokens can be described as a ‘nickname’ which designers…" at bounding box center [331, 201] width 611 height 696
click at [321, 351] on button "button" at bounding box center [321, 350] width 13 height 13
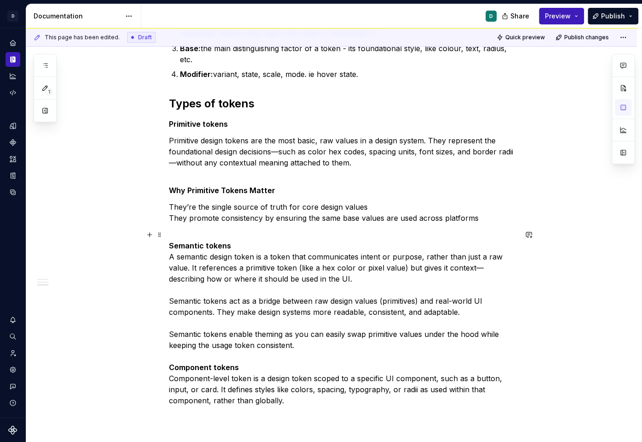
click at [306, 401] on p "Semantic tokens A semantic design token is a token that communicates intent or …" at bounding box center [343, 317] width 348 height 177
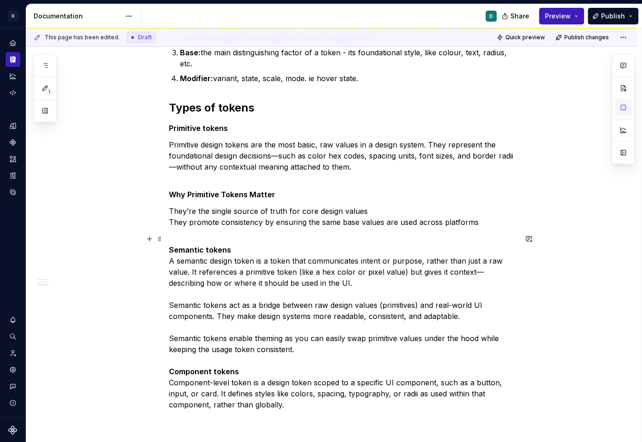
scroll to position [298, 0]
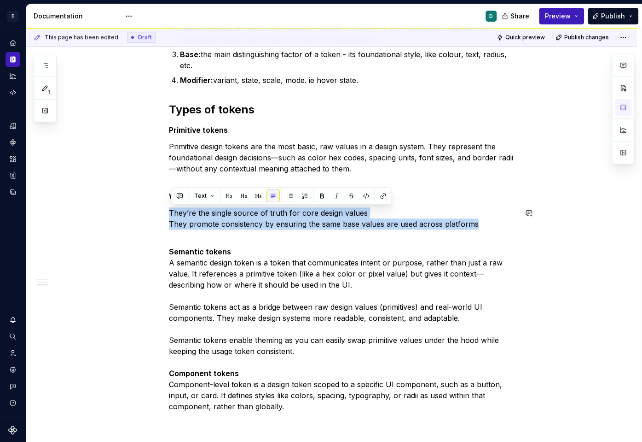
drag, startPoint x: 483, startPoint y: 222, endPoint x: 175, endPoint y: 204, distance: 308.1
click at [175, 204] on div "What are design tokens? Tokens can be described as a ‘nickname’ which designers…" at bounding box center [343, 146] width 348 height 530
click at [303, 191] on button "button" at bounding box center [304, 195] width 13 height 13
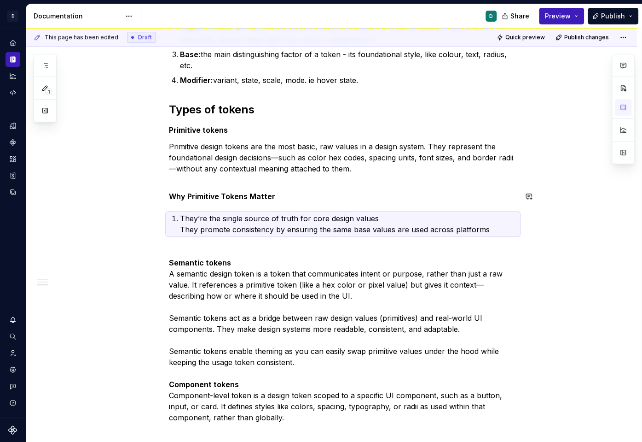
click at [257, 219] on p "They’re the single source of truth for core design values They promote consiste…" at bounding box center [348, 224] width 337 height 22
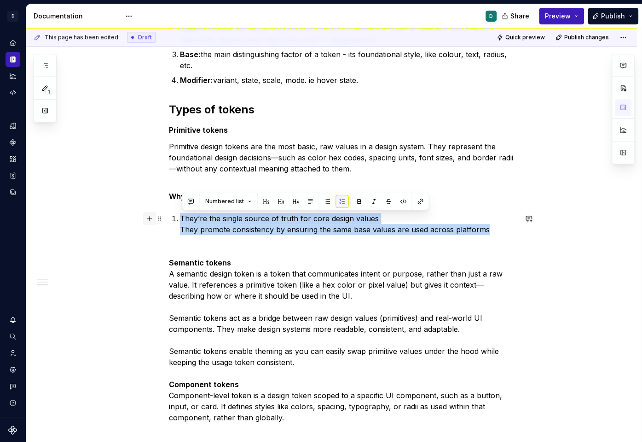
drag, startPoint x: 492, startPoint y: 228, endPoint x: 155, endPoint y: 216, distance: 336.8
click at [169, 216] on div "What are design tokens? Tokens can be described as a ‘nickname’ which designers…" at bounding box center [343, 157] width 348 height 553
click at [322, 200] on button "button" at bounding box center [327, 201] width 13 height 13
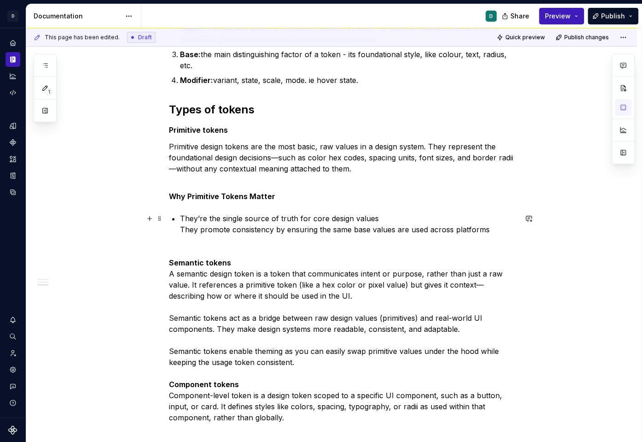
click at [181, 229] on div "What are design tokens? Tokens can be described as a ‘nickname’ which designers…" at bounding box center [343, 152] width 348 height 542
click at [182, 232] on p "They’re the single source of truth for core design values They promote consiste…" at bounding box center [348, 224] width 337 height 22
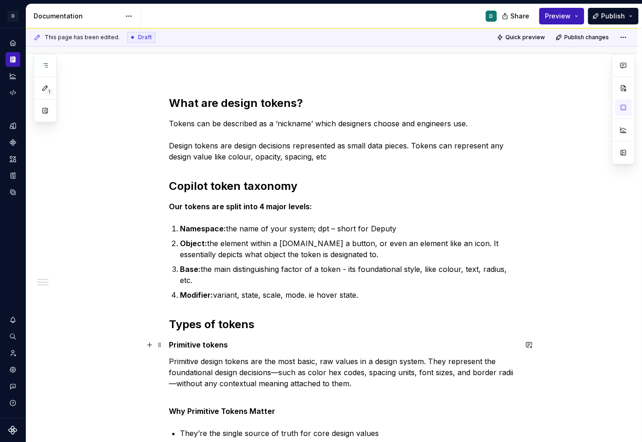
scroll to position [82, 0]
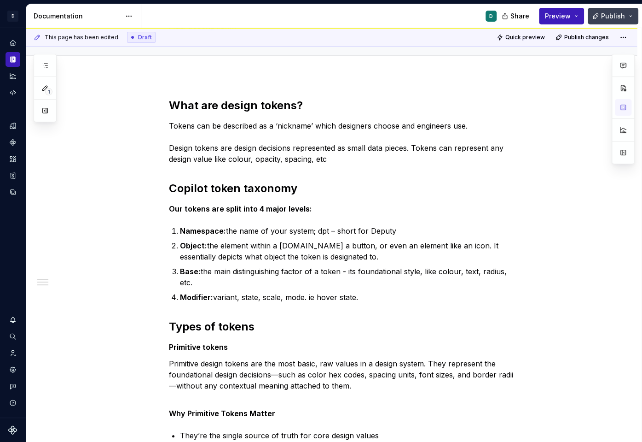
click at [611, 14] on span "Publish" at bounding box center [613, 16] width 24 height 9
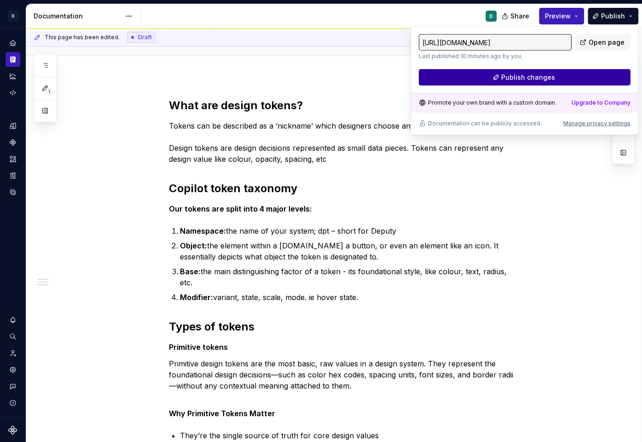
click at [587, 74] on button "Publish changes" at bounding box center [525, 77] width 212 height 17
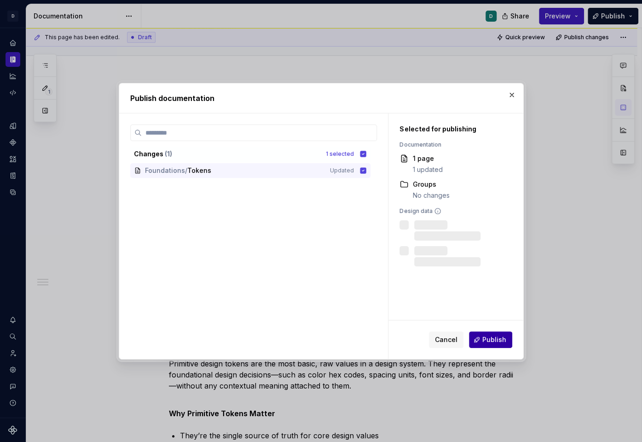
click at [500, 342] on span "Publish" at bounding box center [495, 339] width 24 height 9
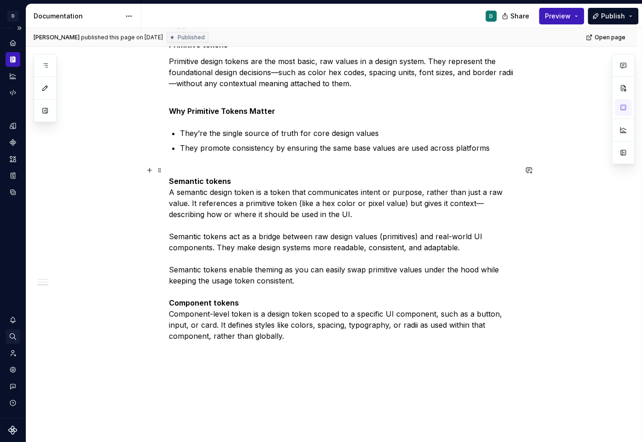
scroll to position [329, 0]
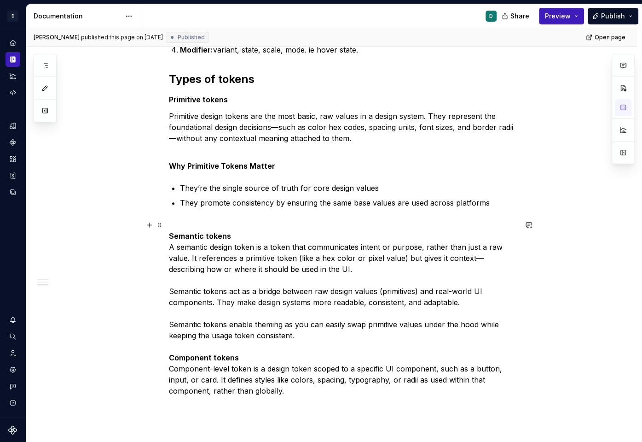
click at [278, 392] on p "Semantic tokens A semantic design token is a token that communicates intent or …" at bounding box center [343, 307] width 348 height 177
click at [297, 391] on p "Semantic tokens A semantic design token is a token that communicates intent or …" at bounding box center [343, 307] width 348 height 177
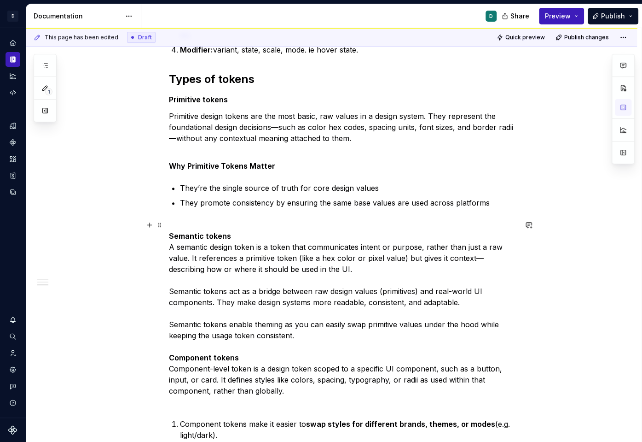
scroll to position [390, 0]
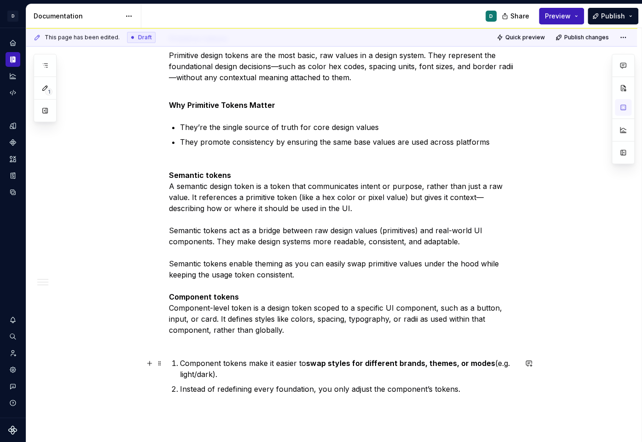
click at [180, 362] on li "Component tokens make it easier to swap styles for different brands, themes, or…" at bounding box center [348, 368] width 337 height 22
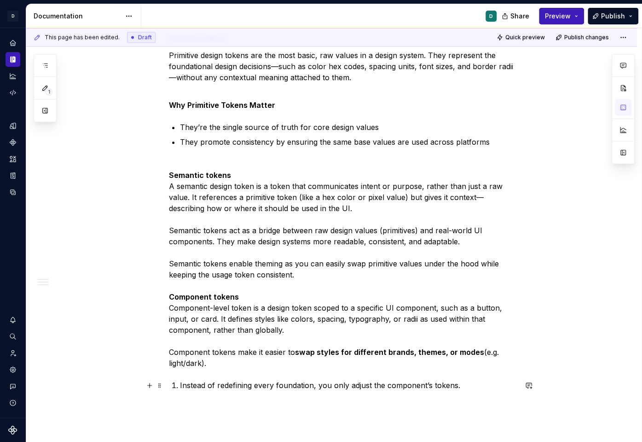
click at [181, 384] on li "Instead of redefining every foundation, you only adjust the component’s tokens." at bounding box center [348, 384] width 337 height 11
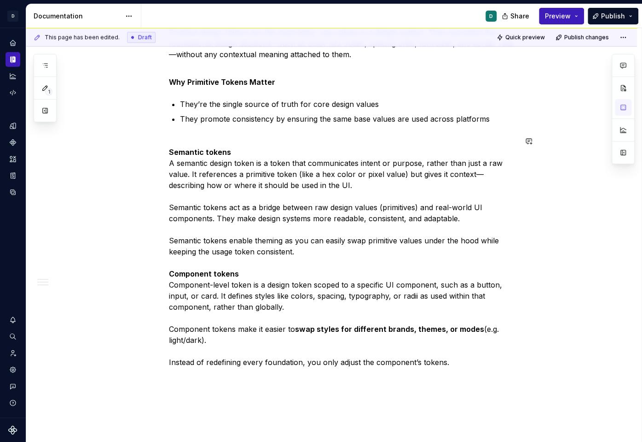
scroll to position [417, 0]
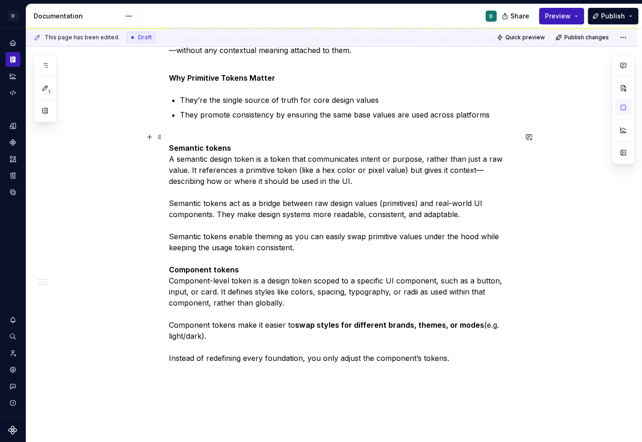
click at [453, 357] on p "Semantic tokens A semantic design token is a token that communicates intent or …" at bounding box center [343, 247] width 348 height 232
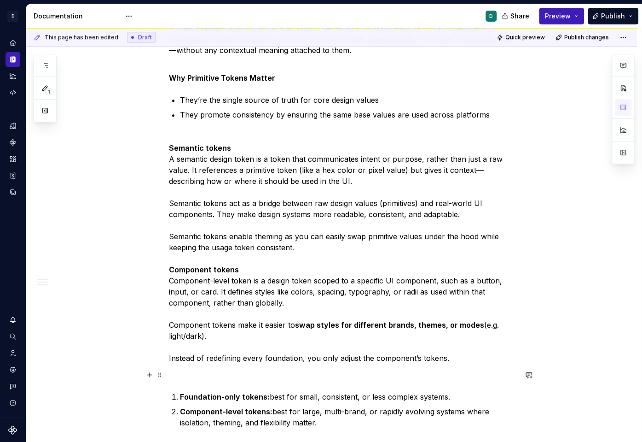
scroll to position [411, 0]
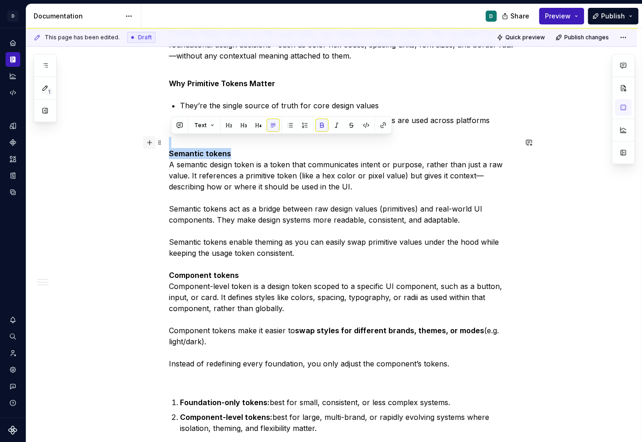
drag, startPoint x: 234, startPoint y: 151, endPoint x: 152, endPoint y: 143, distance: 82.4
click at [169, 143] on div "What are design tokens? Tokens can be described as a ‘nickname’ which designers…" at bounding box center [343, 106] width 348 height 676
copy p "Semantic tokens"
click at [175, 391] on div "What are design tokens? Tokens can be described as a ‘nickname’ which designers…" at bounding box center [343, 100] width 348 height 665
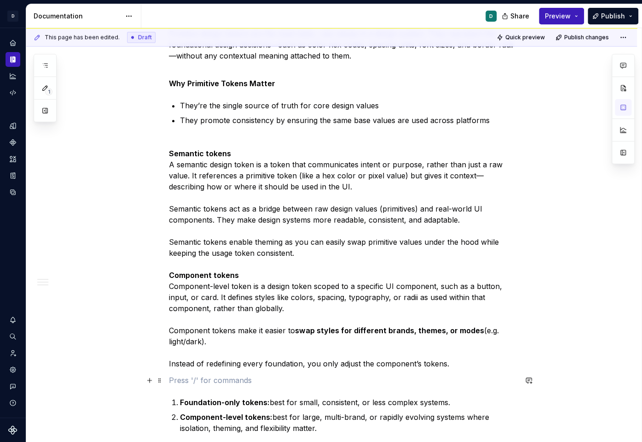
click at [175, 379] on p at bounding box center [343, 379] width 348 height 11
click at [171, 384] on p at bounding box center [343, 379] width 348 height 11
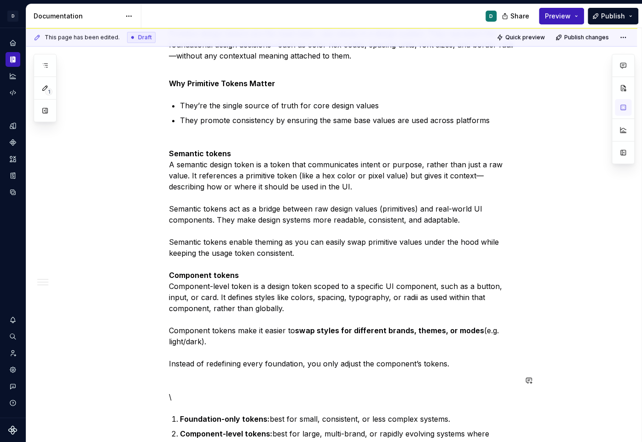
scroll to position [416, 0]
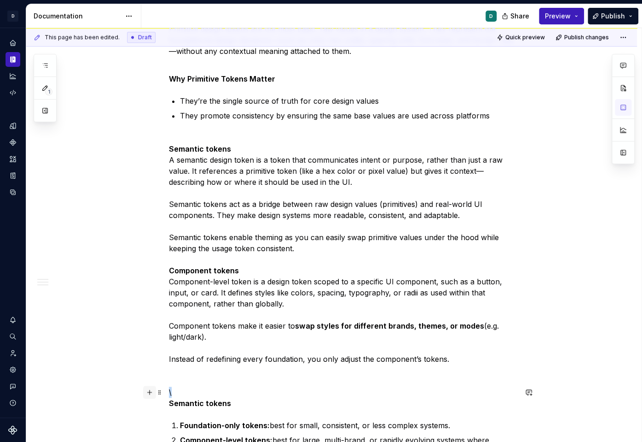
drag, startPoint x: 184, startPoint y: 392, endPoint x: 146, endPoint y: 391, distance: 38.7
click at [169, 391] on div "What are design tokens? Tokens can be described as a ‘nickname’ which designers…" at bounding box center [343, 116] width 348 height 704
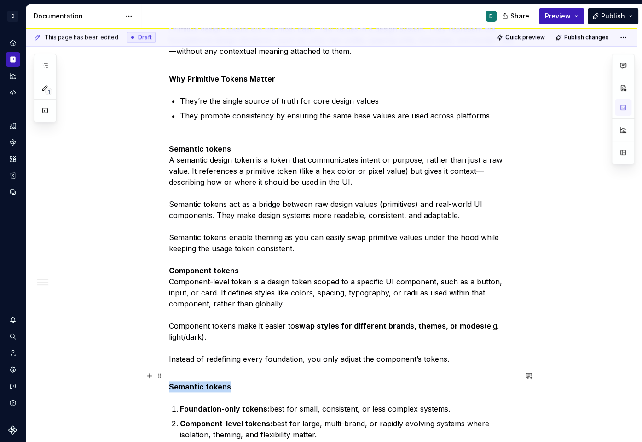
drag, startPoint x: 235, startPoint y: 385, endPoint x: 117, endPoint y: 385, distance: 117.4
click at [117, 385] on div "What are design tokens? Tokens can be described as a ‘nickname’ which designers…" at bounding box center [331, 163] width 611 height 842
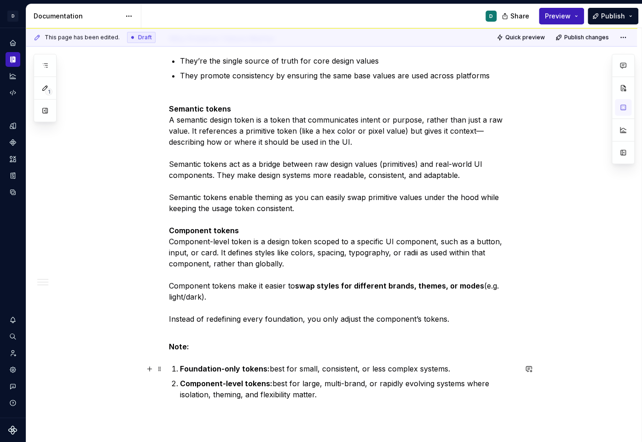
scroll to position [474, 0]
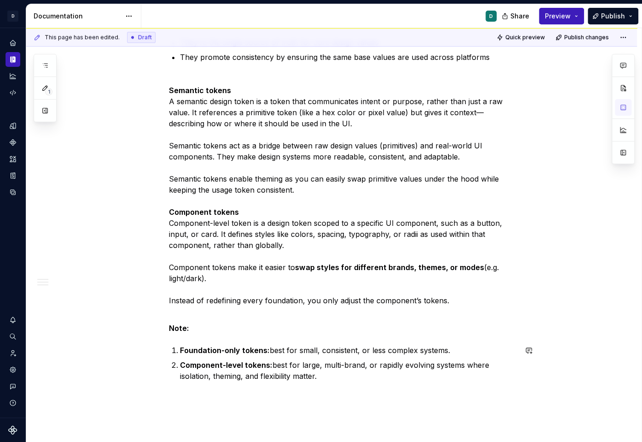
click at [174, 336] on div "What are design tokens? Tokens can be described as a ‘nickname’ which designers…" at bounding box center [343, 43] width 348 height 676
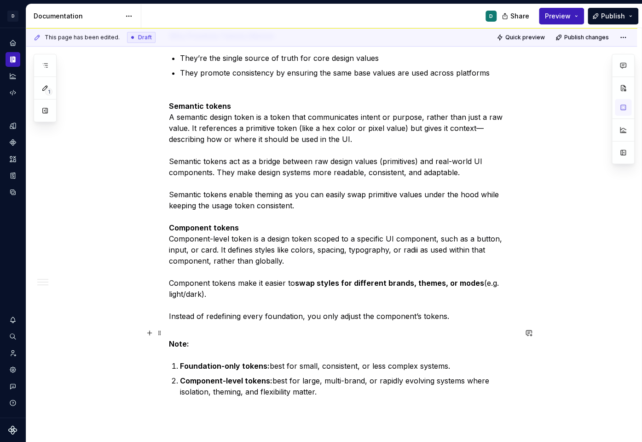
scroll to position [476, 0]
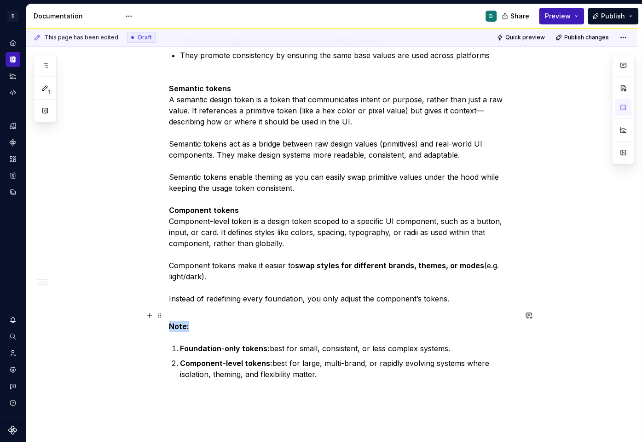
drag, startPoint x: 194, startPoint y: 330, endPoint x: 153, endPoint y: 330, distance: 40.5
click at [153, 330] on div "What are design tokens? Tokens can be described as a ‘nickname’ which designers…" at bounding box center [331, 102] width 611 height 842
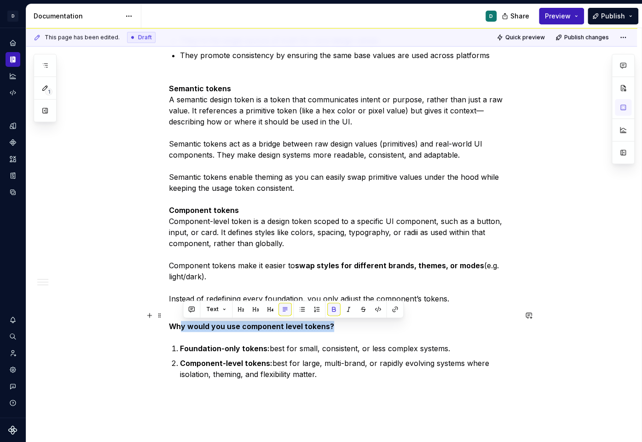
drag, startPoint x: 338, startPoint y: 327, endPoint x: 181, endPoint y: 328, distance: 157.0
click at [181, 328] on p "Why would you use component level tokens?" at bounding box center [343, 320] width 348 height 22
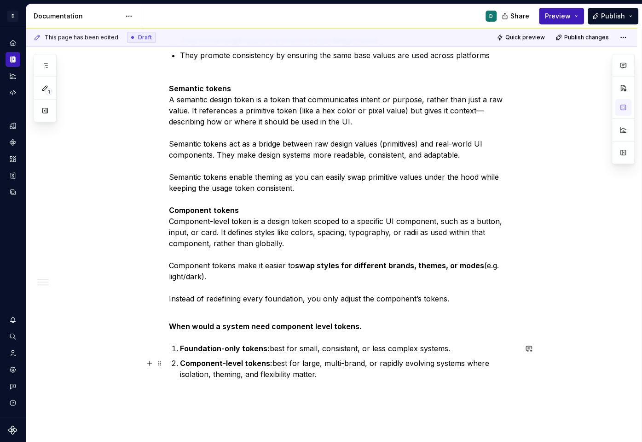
click at [463, 364] on p "Component-level tokens: best for large, multi-brand, or rapidly evolving system…" at bounding box center [348, 368] width 337 height 22
click at [622, 16] on span "Publish" at bounding box center [613, 16] width 24 height 9
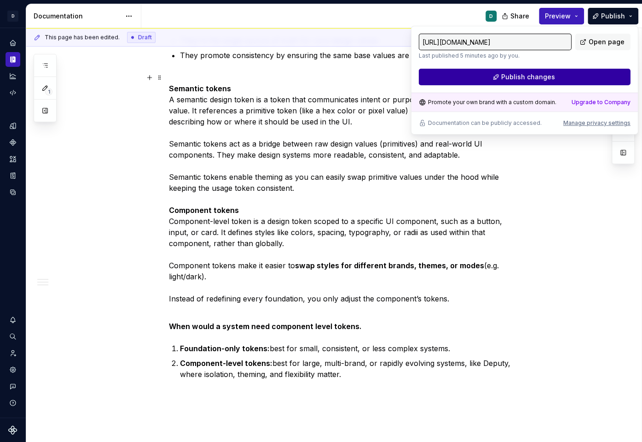
click at [583, 77] on button "Publish changes" at bounding box center [525, 77] width 212 height 17
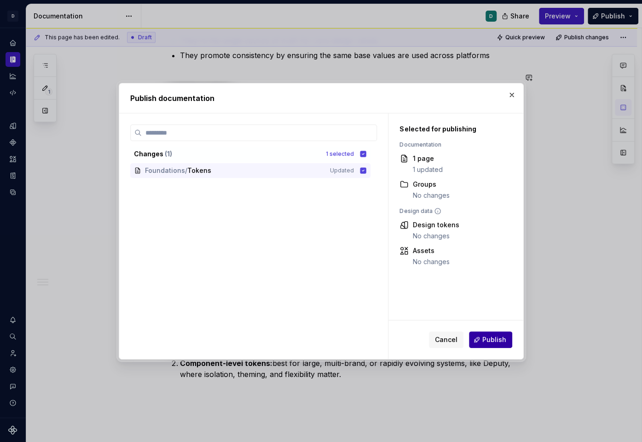
click at [489, 337] on span "Publish" at bounding box center [495, 339] width 24 height 9
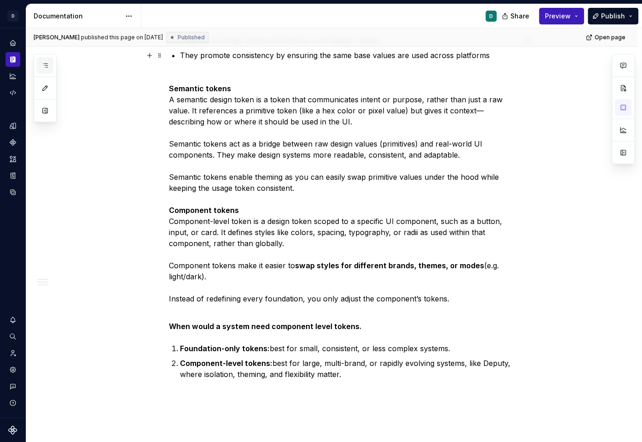
click at [48, 58] on button "button" at bounding box center [45, 65] width 17 height 17
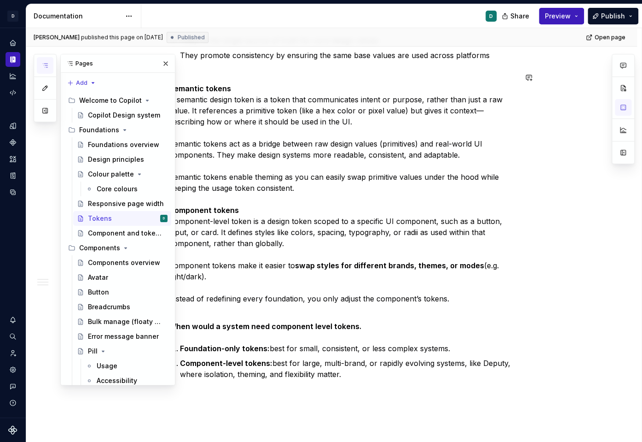
click at [46, 67] on icon "button" at bounding box center [45, 66] width 5 height 4
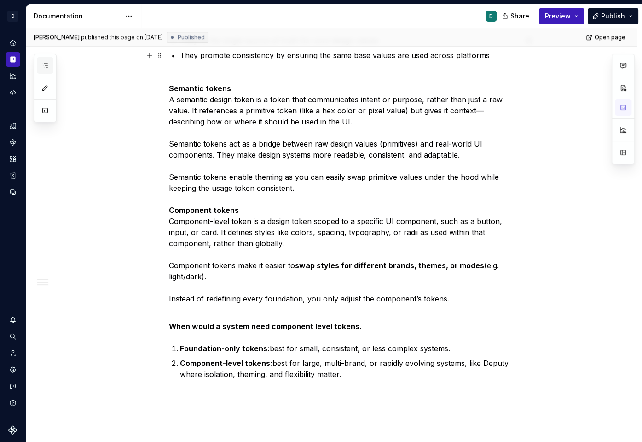
click at [42, 60] on button "button" at bounding box center [45, 65] width 17 height 17
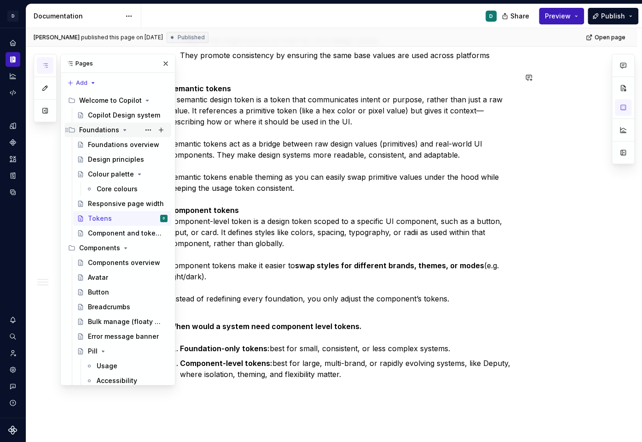
click at [107, 127] on div "Foundations" at bounding box center [99, 129] width 40 height 9
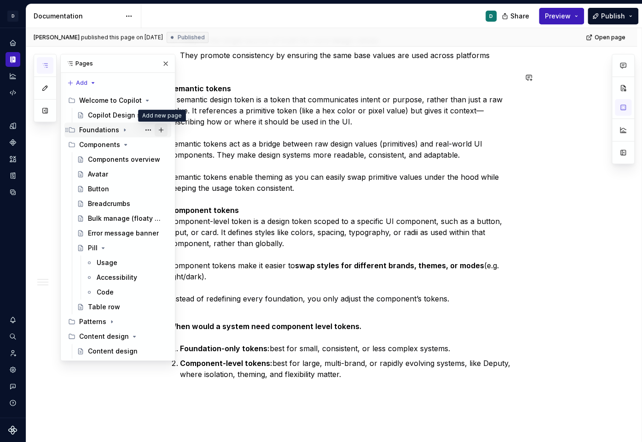
click at [162, 129] on button "Page tree" at bounding box center [161, 129] width 13 height 13
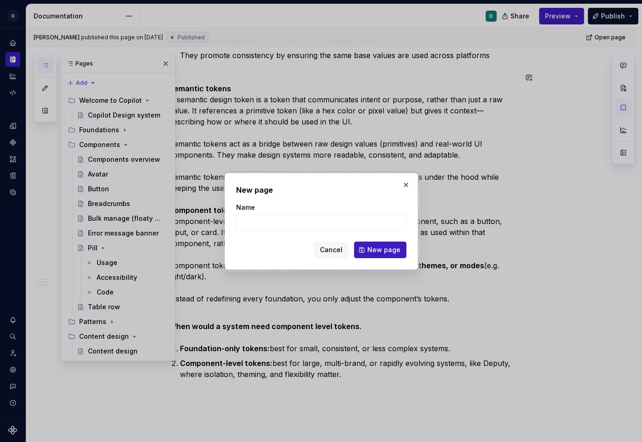
type textarea "*"
type input "A"
type textarea "*"
type input "Accessibility"
click at [383, 251] on span "New page" at bounding box center [383, 249] width 33 height 9
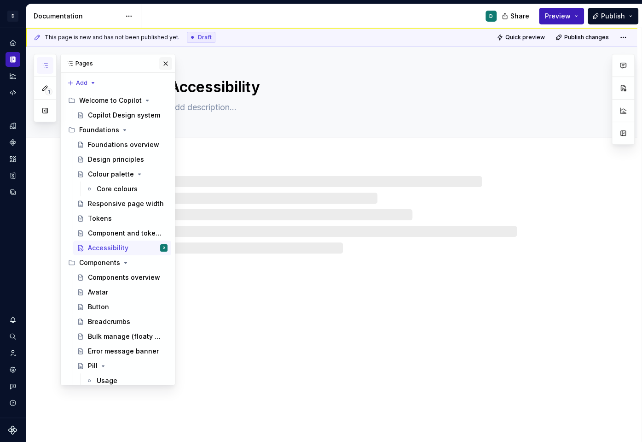
click at [166, 64] on button "button" at bounding box center [165, 63] width 13 height 13
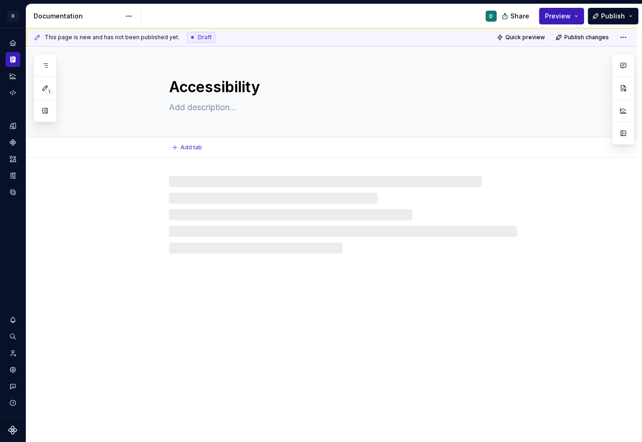
click at [180, 107] on textarea at bounding box center [341, 107] width 348 height 15
click at [194, 113] on textarea at bounding box center [341, 107] width 348 height 15
click at [186, 110] on textarea at bounding box center [341, 107] width 348 height 15
click at [204, 107] on textarea at bounding box center [341, 107] width 348 height 15
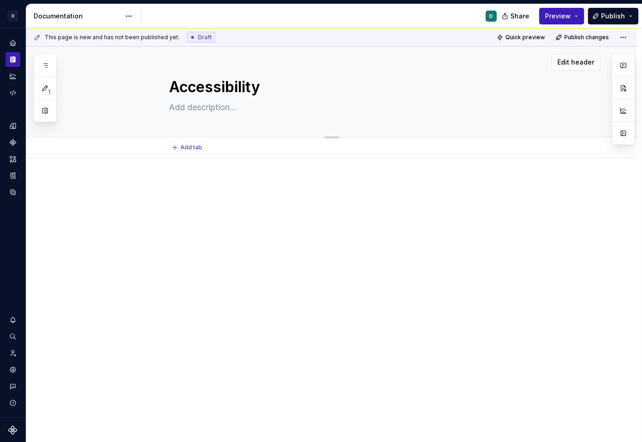
click at [208, 111] on textarea at bounding box center [341, 107] width 348 height 15
type textarea "*"
type textarea "B"
type textarea "*"
type textarea "Bu"
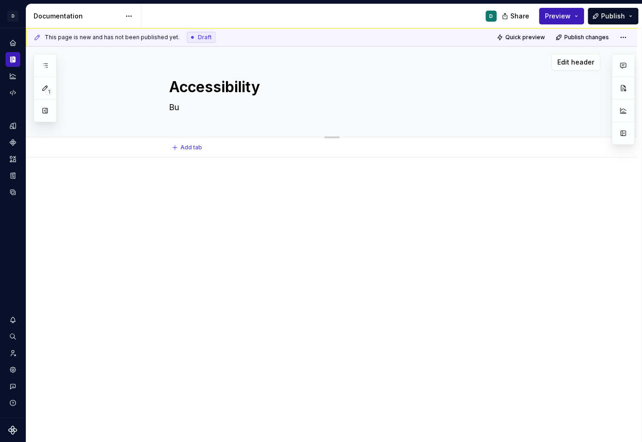
type textarea "*"
type textarea "Bul"
type textarea "*"
type textarea "Buld"
type textarea "*"
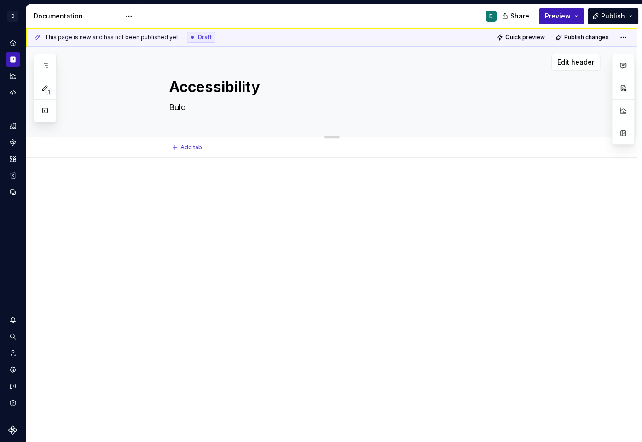
type textarea "Buldi"
type textarea "*"
type textarea "Buldin"
type textarea "*"
type textarea "Bulding"
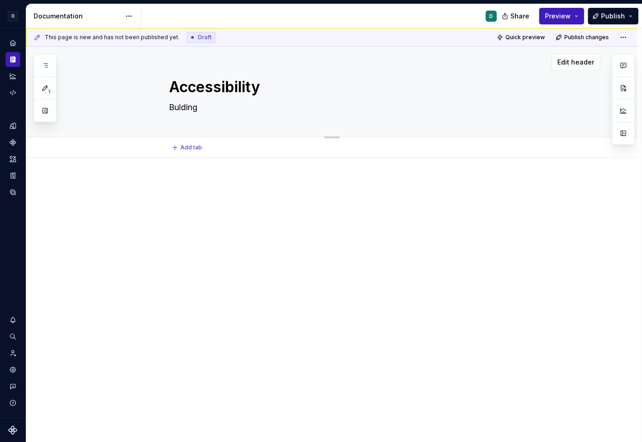
type textarea "*"
type textarea "Bulding"
type textarea "*"
type textarea "Bulding"
type textarea "*"
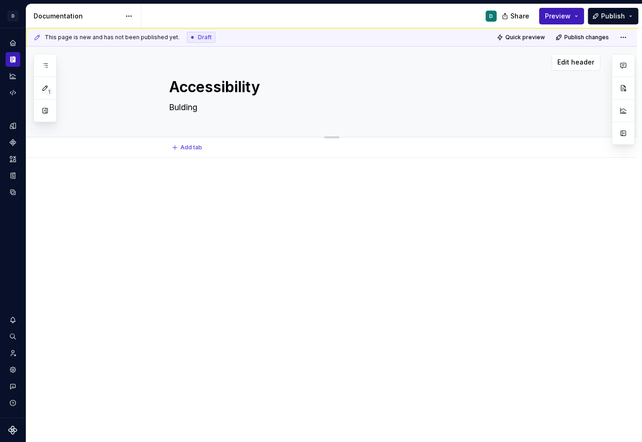
type textarea "Buldin"
type textarea "*"
type textarea "Buldi"
type textarea "*"
type textarea "Buld"
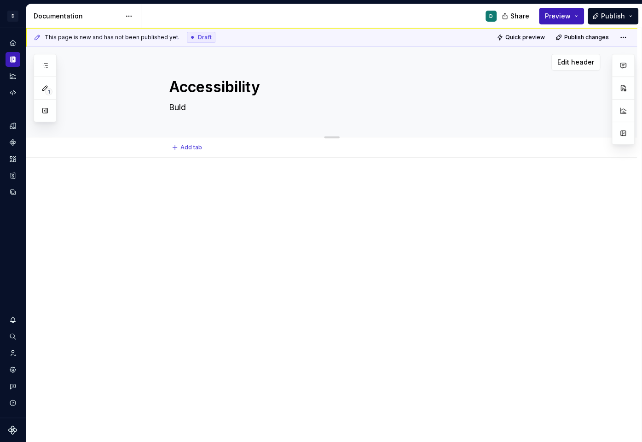
type textarea "*"
type textarea "Bul"
type textarea "*"
type textarea "Bu"
type textarea "*"
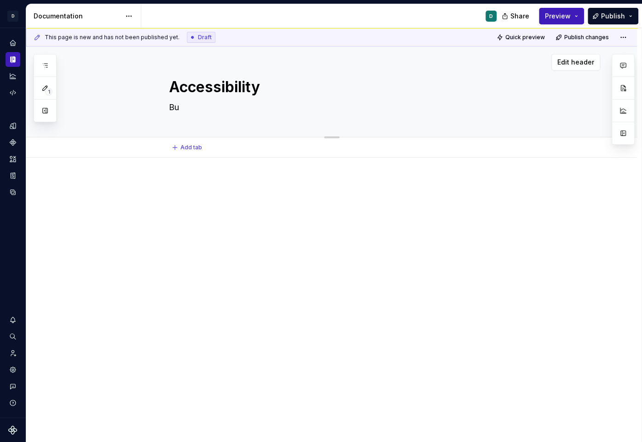
type textarea "Bui"
type textarea "*"
type textarea "Buil"
type textarea "*"
type textarea "Build"
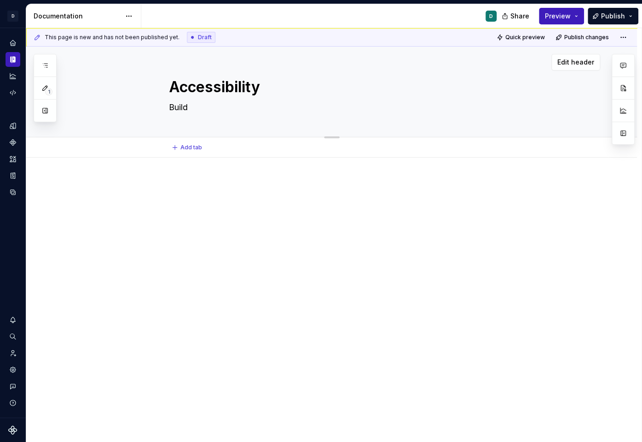
type textarea "*"
type textarea "Buildi"
type textarea "*"
type textarea "Buildin"
type textarea "*"
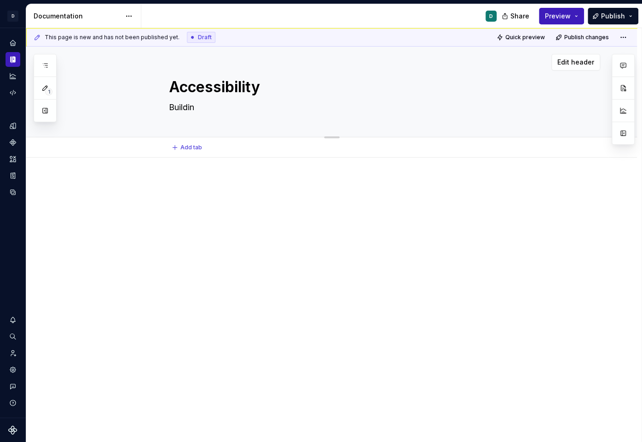
type textarea "Building"
type textarea "*"
type textarea "Building"
type textarea "*"
type textarea "Building a"
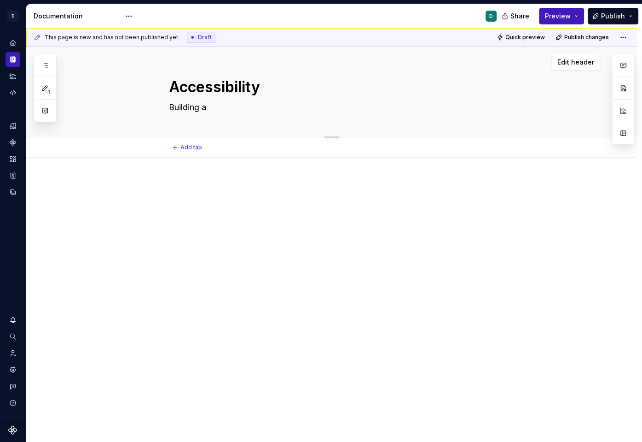
type textarea "*"
type textarea "Building ac"
type textarea "*"
type textarea "Building acc"
type textarea "*"
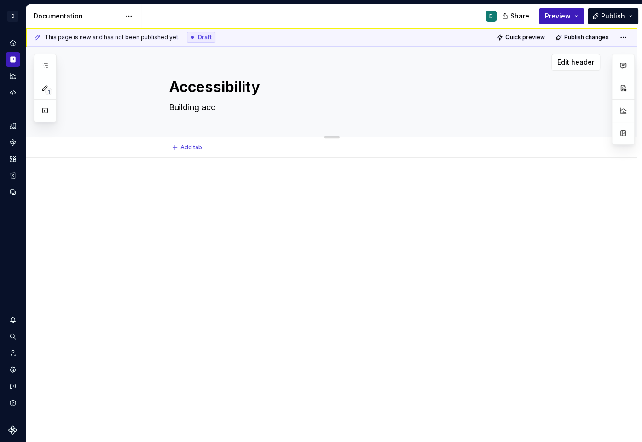
type textarea "Building acce"
type textarea "*"
type textarea "Building acces"
type textarea "*"
type textarea "Building access"
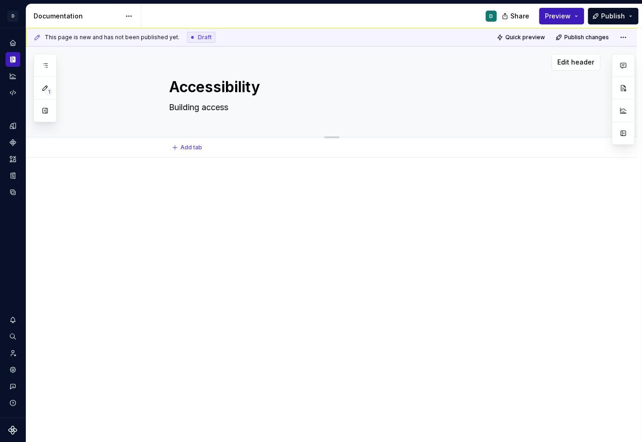
type textarea "*"
type textarea "Building accessi"
type textarea "*"
type textarea "Building accessib"
type textarea "*"
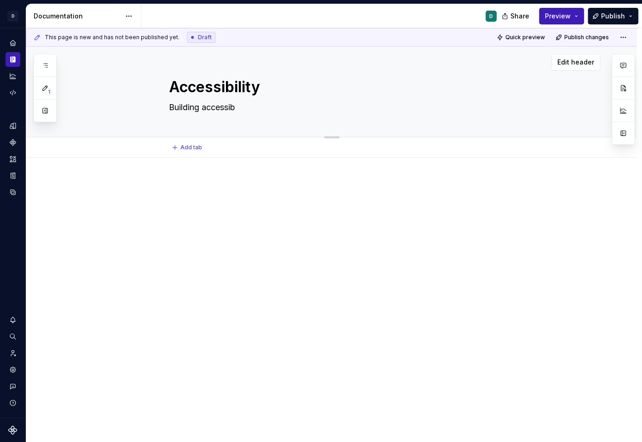
type textarea "Building accessibi"
type textarea "*"
type textarea "Building accessibil"
type textarea "*"
type textarea "Building accessibili"
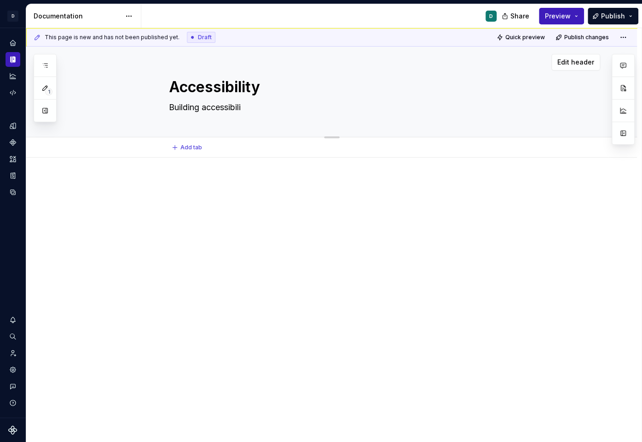
type textarea "*"
type textarea "Building accessibilit"
type textarea "*"
type textarea "Building accessibility"
type textarea "*"
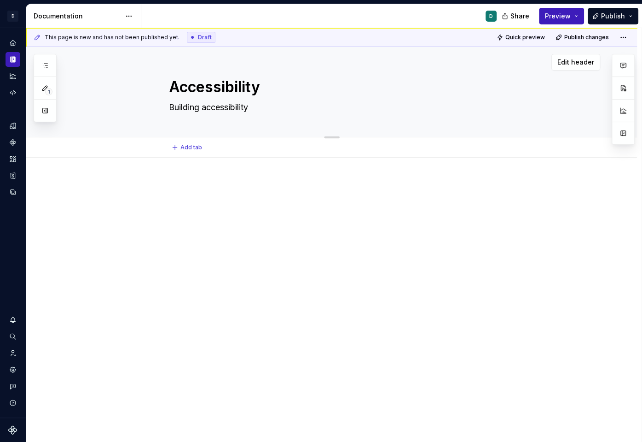
type textarea "Building accessibility"
type textarea "*"
type textarea "Building accessibility i"
type textarea "*"
type textarea "Building accessibility in"
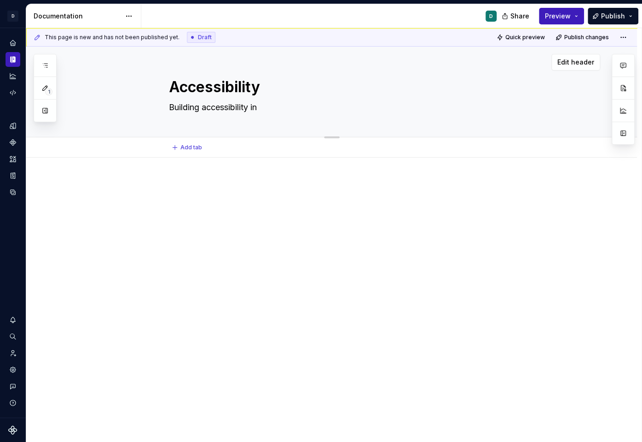
type textarea "*"
type textarea "Building accessibility int"
type textarea "*"
type textarea "Building accessibility into"
type textarea "*"
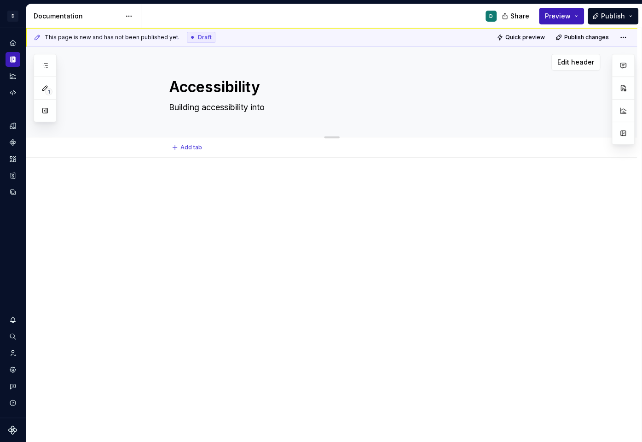
type textarea "Building accessibility into"
type textarea "*"
type textarea "Building accessibility into t"
type textarea "*"
type textarea "Building accessibility into th"
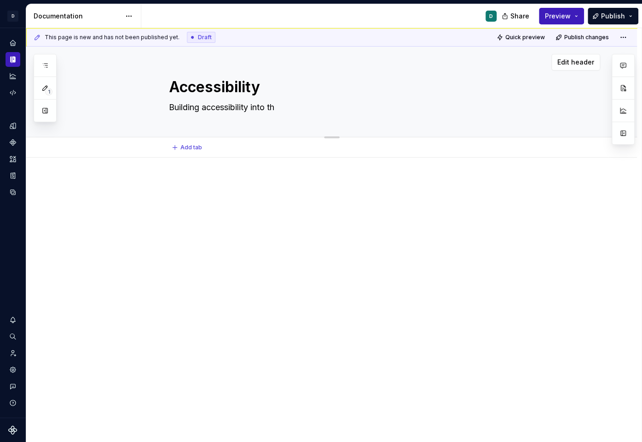
type textarea "*"
type textarea "Building accessibility into the"
type textarea "*"
type textarea "Building accessibility into the"
type textarea "*"
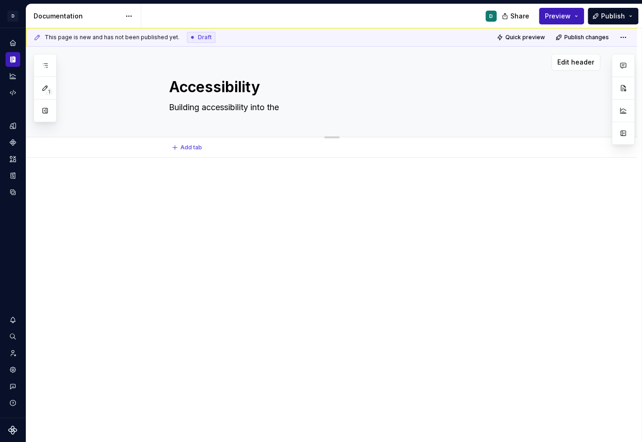
type textarea "Building accessibility into the d"
type textarea "*"
type textarea "Building accessibility into the de"
type textarea "*"
type textarea "Building accessibility into the des"
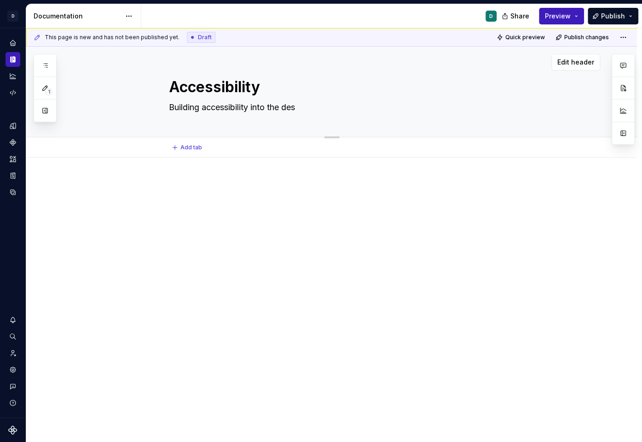
type textarea "*"
type textarea "Building accessibility into the desi"
type textarea "*"
type textarea "Building accessibility into the desig"
type textarea "*"
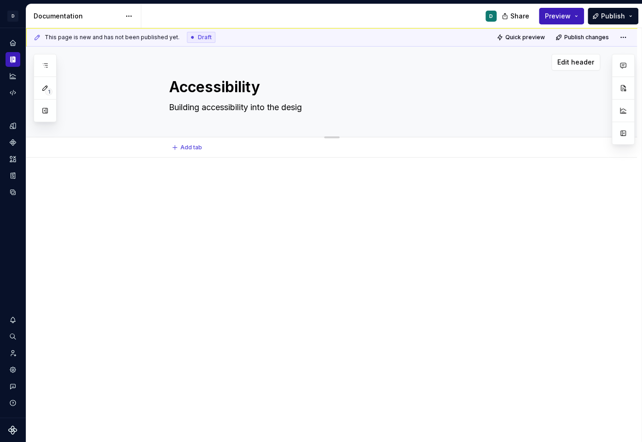
type textarea "Building accessibility into the design"
type textarea "*"
type textarea "Building accessibility into the design"
type textarea "*"
type textarea "Building accessibility into the design s"
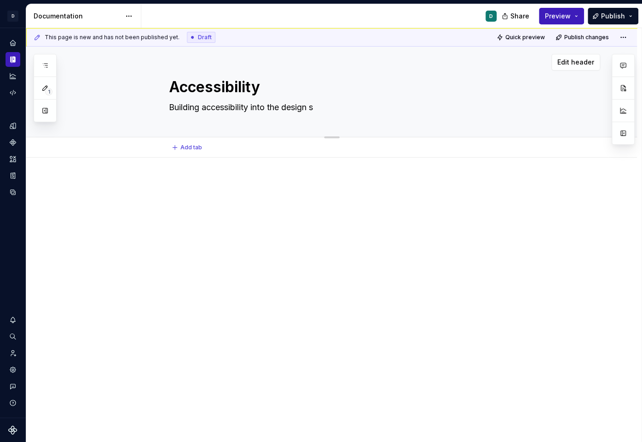
type textarea "*"
type textarea "Building accessibility into the design sy"
type textarea "*"
type textarea "Building accessibility into the design sys"
type textarea "*"
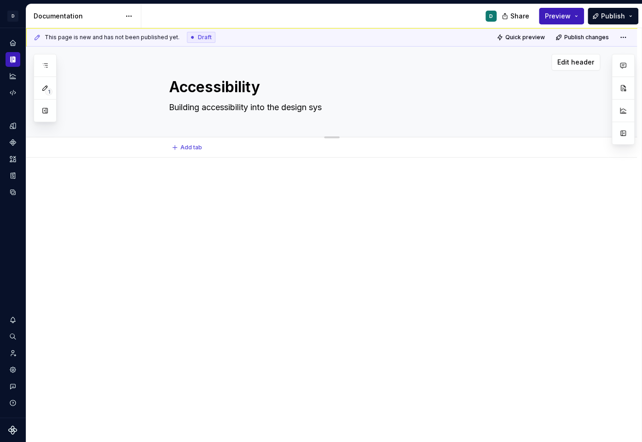
type textarea "Building accessibility into the design syst"
type textarea "*"
type textarea "Building accessibility into the design systm"
type textarea "*"
type textarea "Building accessibility into the design systme"
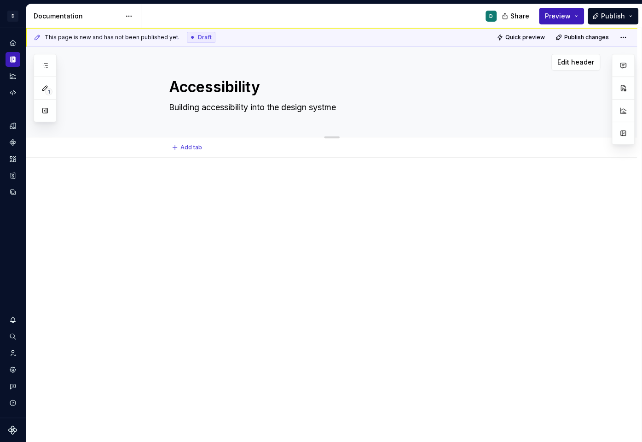
type textarea "*"
type textarea "Building accessibility into the design systm"
type textarea "*"
type textarea "Building accessibility into the design syst"
type textarea "*"
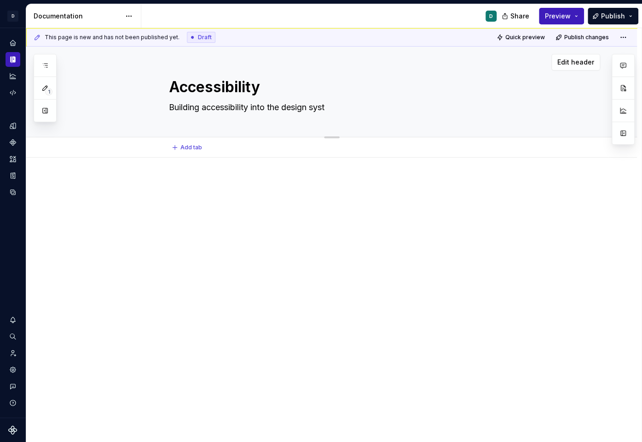
type textarea "Building accessibility into the design syste"
type textarea "*"
type textarea "Building accessibility into the design system"
type textarea "*"
type textarea "Building accessibility into the design system"
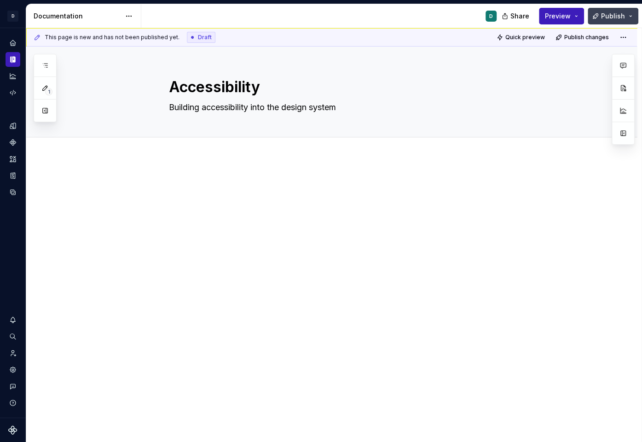
click at [617, 14] on span "Publish" at bounding box center [613, 16] width 24 height 9
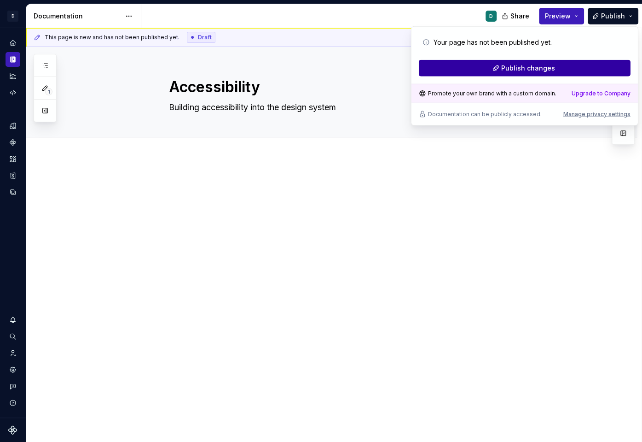
click at [598, 70] on button "Publish changes" at bounding box center [525, 68] width 212 height 17
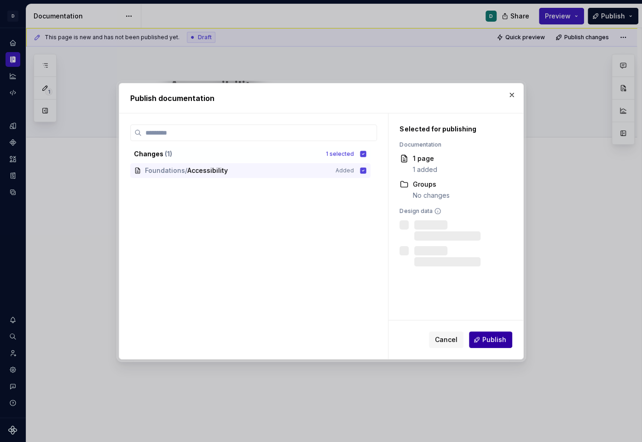
click at [497, 336] on span "Publish" at bounding box center [495, 339] width 24 height 9
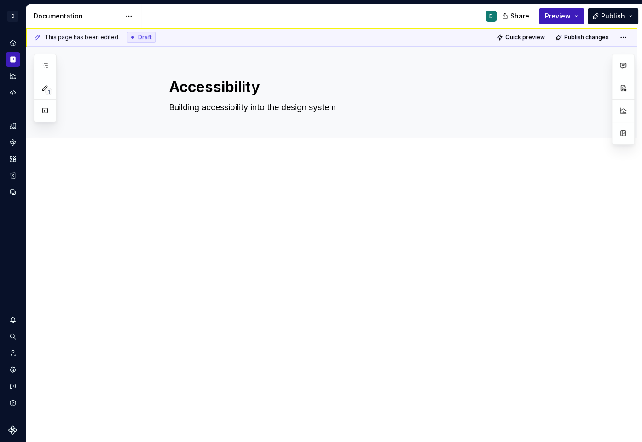
click at [225, 172] on div at bounding box center [331, 257] width 611 height 201
type textarea "*"
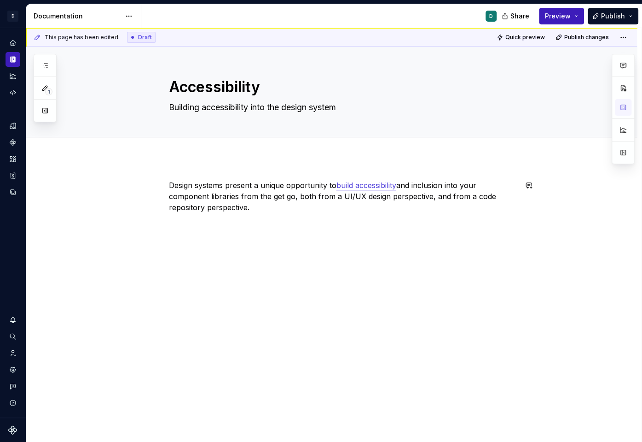
click at [181, 170] on div "Design systems present a unique opportunity to build accessibility and inclusio…" at bounding box center [331, 257] width 611 height 201
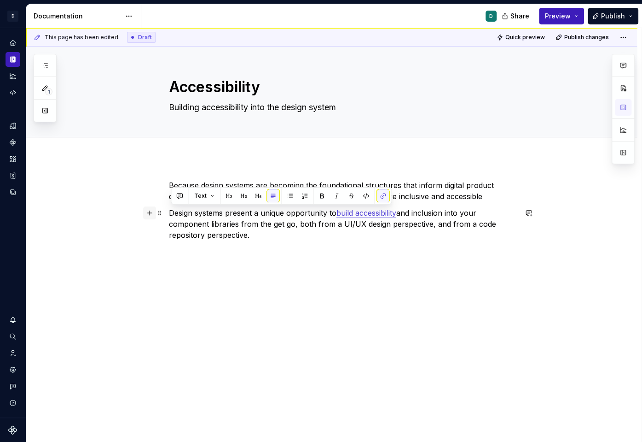
drag, startPoint x: 258, startPoint y: 242, endPoint x: 157, endPoint y: 207, distance: 107.6
click at [169, 207] on div "Because design systems are becoming the foundational structures that inform dig…" at bounding box center [343, 216] width 348 height 72
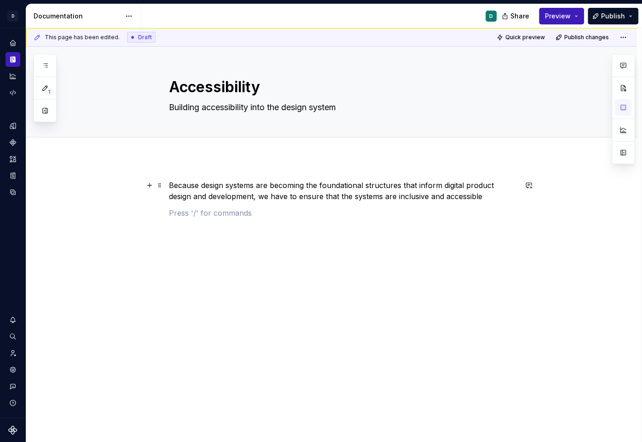
click at [495, 198] on p "Because design systems are becoming the foundational structures that inform dig…" at bounding box center [343, 191] width 348 height 22
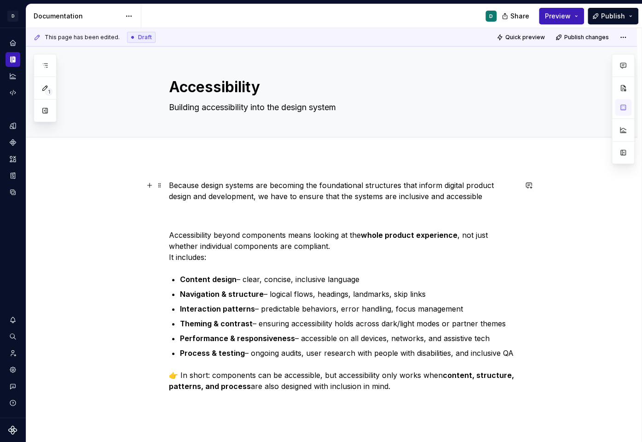
click at [169, 183] on div "Because design systems are becoming the foundational structures that inform dig…" at bounding box center [331, 354] width 611 height 394
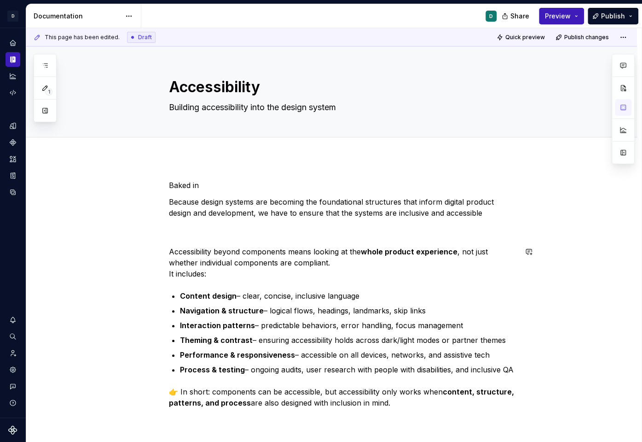
click at [204, 241] on div "Baked in Because design systems are becoming the foundational structures that i…" at bounding box center [343, 302] width 348 height 245
click at [171, 249] on p "Accessibility beyond components means looking at the whole product experience ,…" at bounding box center [343, 262] width 348 height 33
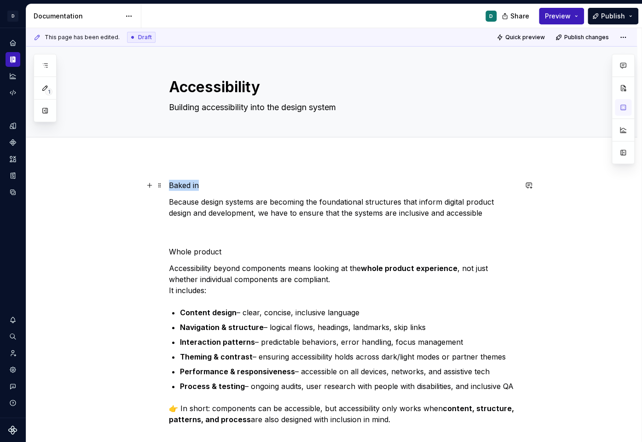
drag, startPoint x: 202, startPoint y: 187, endPoint x: 109, endPoint y: 187, distance: 93.0
click at [112, 187] on div "Baked in Because design systems are becoming the foundational structures that i…" at bounding box center [331, 370] width 611 height 427
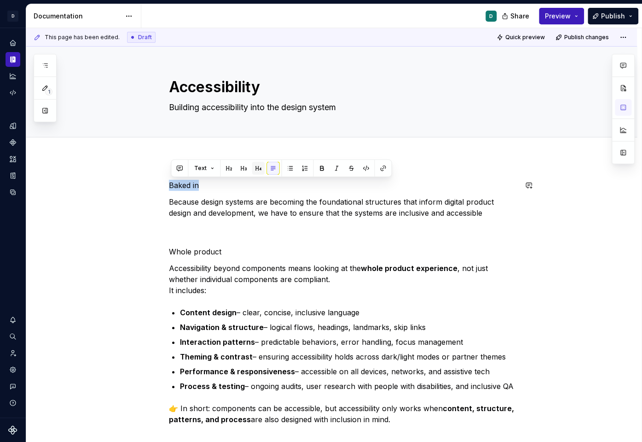
click at [259, 169] on button "button" at bounding box center [258, 168] width 13 height 13
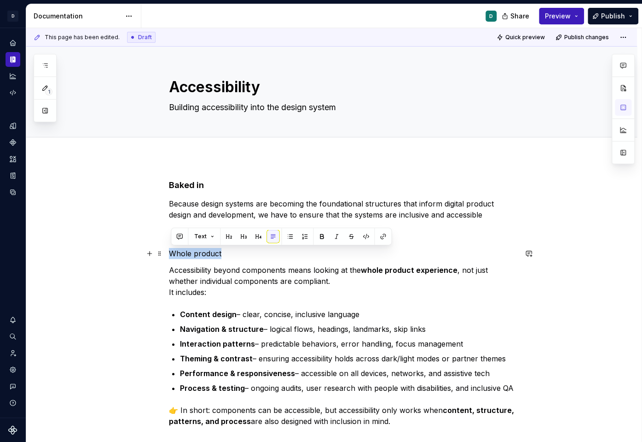
drag, startPoint x: 226, startPoint y: 254, endPoint x: 123, endPoint y: 254, distance: 103.1
click at [124, 254] on div "Baked in Because design systems are becoming the foundational structures that i…" at bounding box center [331, 371] width 611 height 429
click at [255, 239] on button "button" at bounding box center [258, 236] width 13 height 13
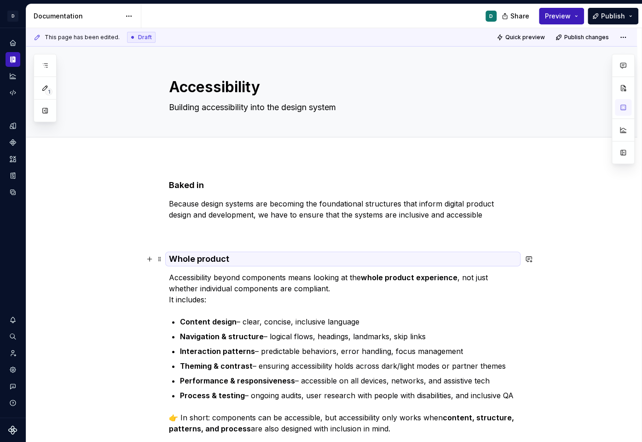
click at [236, 257] on h4 "Whole product" at bounding box center [343, 258] width 348 height 11
click at [232, 261] on h4 "Whole product" at bounding box center [343, 258] width 348 height 11
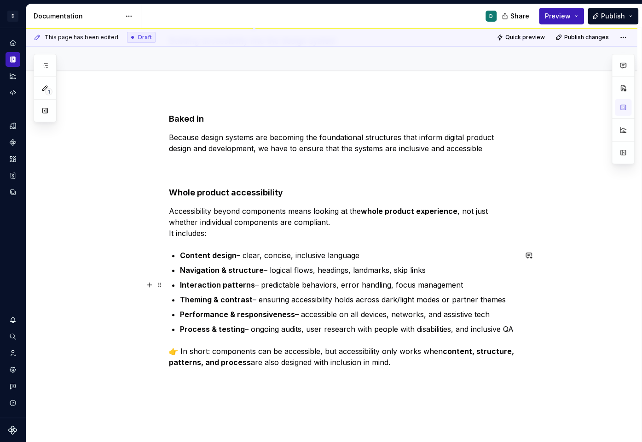
scroll to position [83, 0]
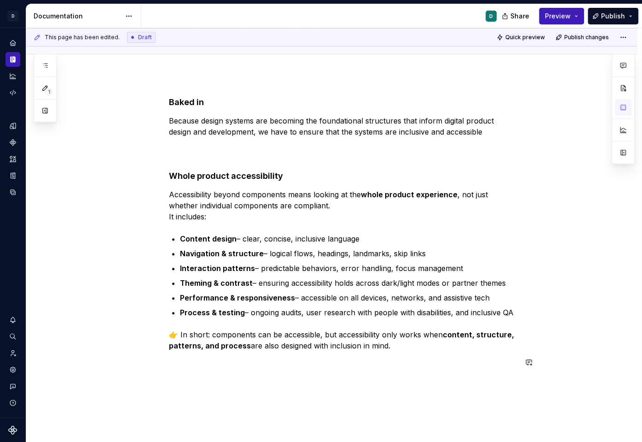
click at [187, 100] on h4 "Baked in" at bounding box center [343, 102] width 348 height 11
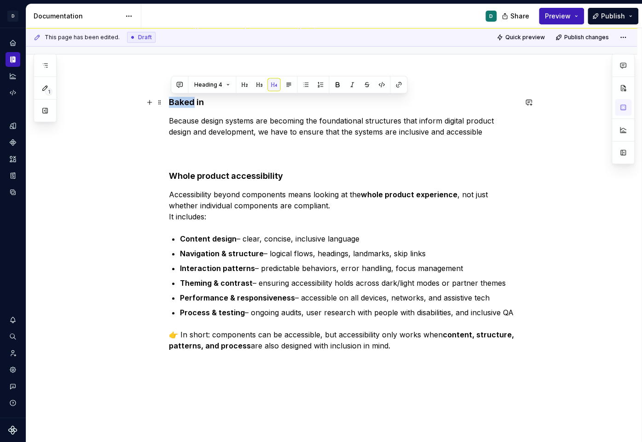
click at [187, 100] on h4 "Baked in" at bounding box center [343, 102] width 348 height 11
click at [301, 160] on div "Baked in Because design systems are becoming the foundational structures that i…" at bounding box center [343, 232] width 348 height 271
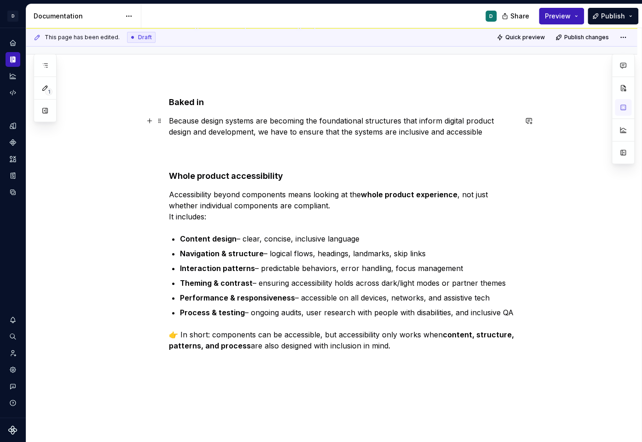
click at [488, 132] on p "Because design systems are becoming the foundational structures that inform dig…" at bounding box center [343, 137] width 348 height 44
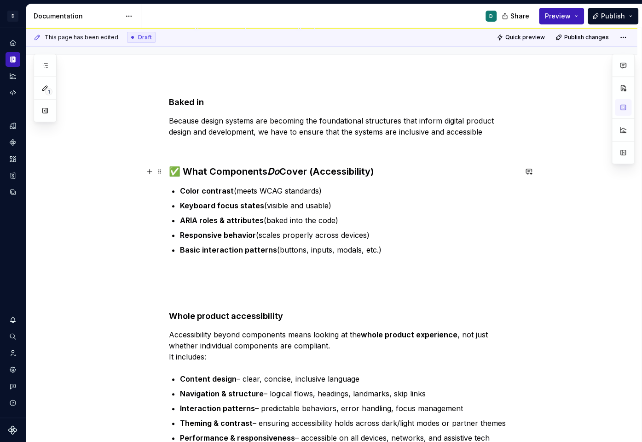
click at [183, 175] on h3 "✅ What Components Do Cover (Accessibility)" at bounding box center [343, 171] width 348 height 13
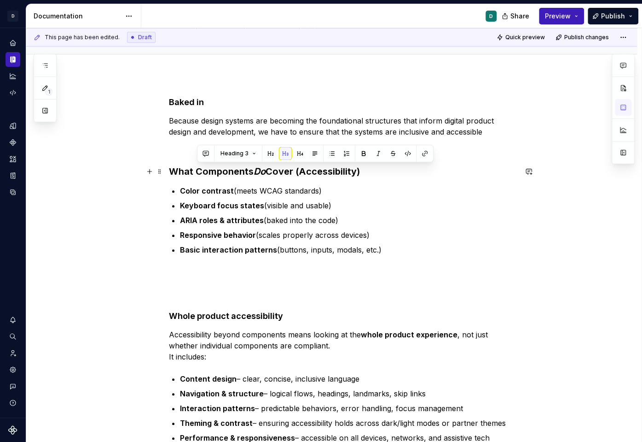
drag, startPoint x: 380, startPoint y: 172, endPoint x: 199, endPoint y: 173, distance: 181.0
click at [199, 173] on h3 "What Components Do Cover (Accessibility)" at bounding box center [343, 171] width 348 height 13
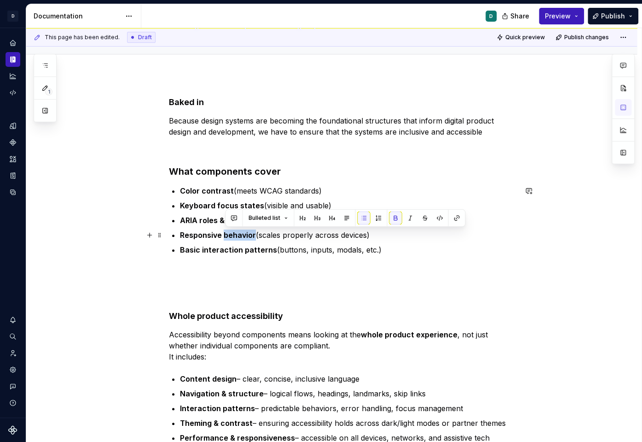
click at [231, 235] on strong "Responsive behavior" at bounding box center [218, 234] width 76 height 9
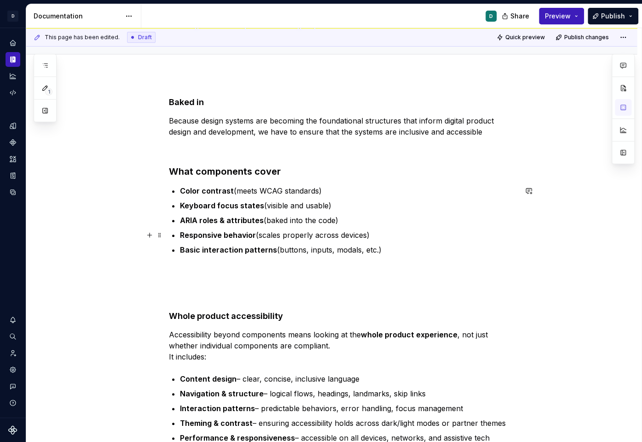
click at [231, 235] on strong "Responsive behavior" at bounding box center [218, 234] width 76 height 9
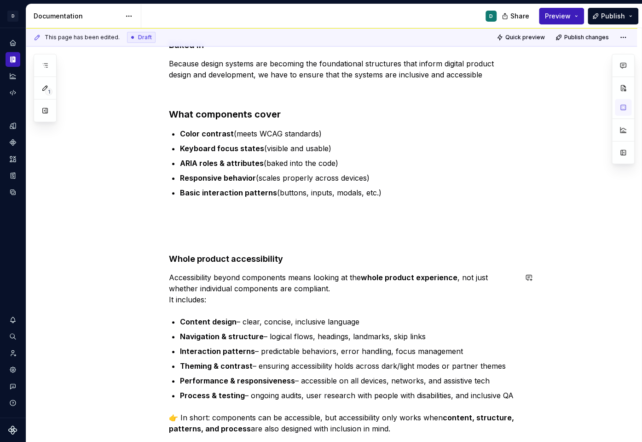
scroll to position [148, 0]
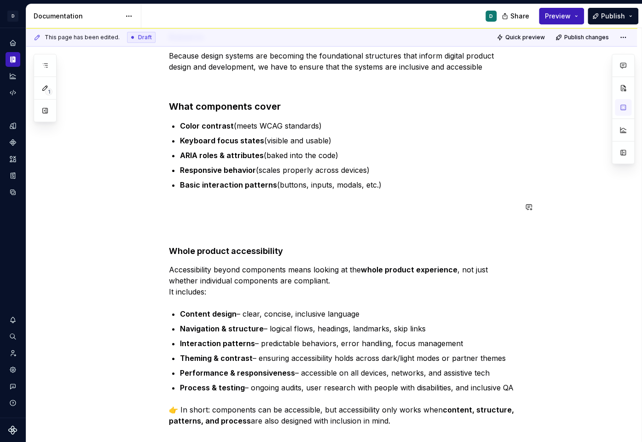
click at [183, 215] on p at bounding box center [343, 217] width 348 height 33
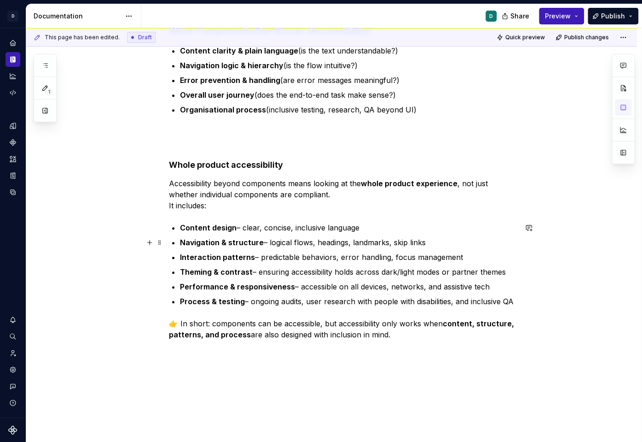
scroll to position [361, 0]
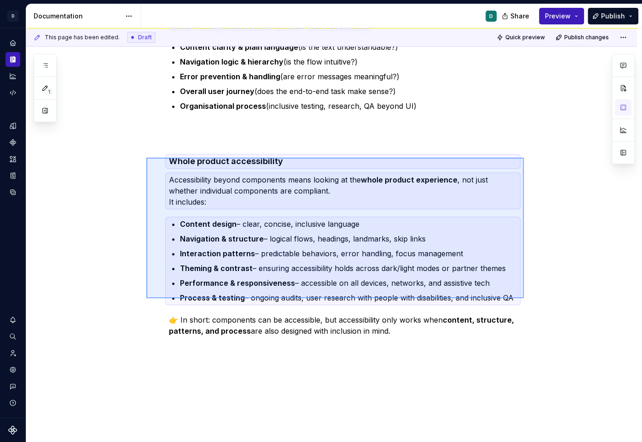
drag, startPoint x: 524, startPoint y: 298, endPoint x: 145, endPoint y: 155, distance: 405.4
click at [145, 155] on div "This page has been edited. Draft Quick preview Publish changes Accessibility Bu…" at bounding box center [334, 235] width 616 height 414
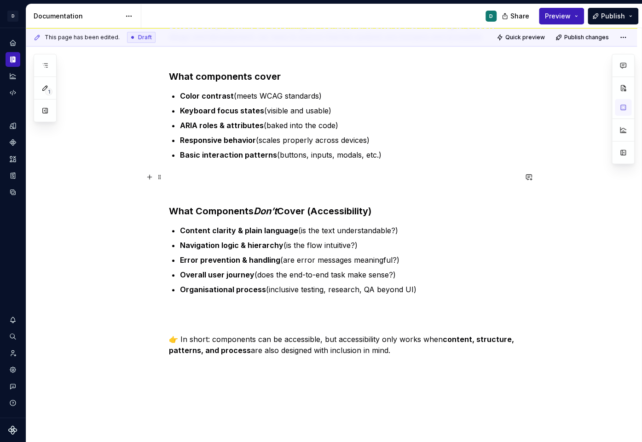
scroll to position [155, 0]
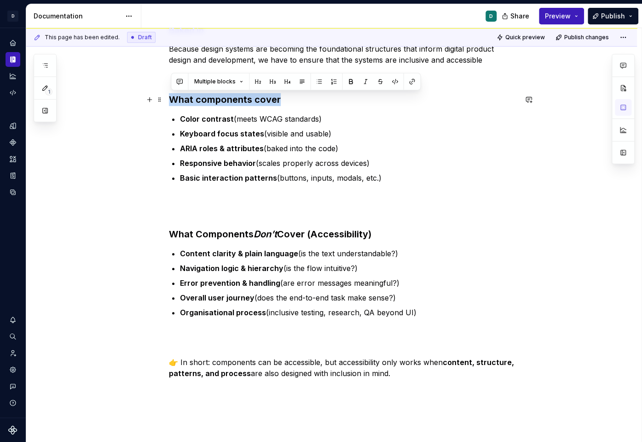
drag, startPoint x: 290, startPoint y: 107, endPoint x: 130, endPoint y: 96, distance: 159.7
click at [130, 96] on div "Baked in Because design systems are becoming the foundational structures that i…" at bounding box center [331, 271] width 611 height 536
copy h3 "What components cover"
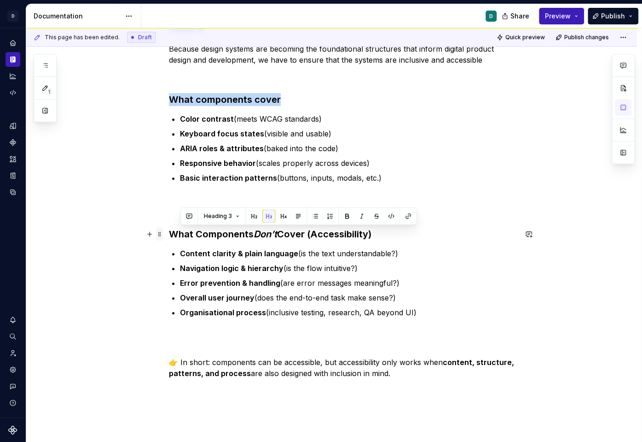
drag, startPoint x: 390, startPoint y: 239, endPoint x: 161, endPoint y: 233, distance: 229.4
click at [169, 233] on div "Baked in Because design systems are becoming the foundational structures that i…" at bounding box center [343, 215] width 348 height 381
click at [341, 239] on h3 "What Components Don’t Cover (Accessibility)" at bounding box center [343, 233] width 348 height 13
drag, startPoint x: 395, startPoint y: 234, endPoint x: 137, endPoint y: 231, distance: 257.9
click at [137, 231] on div "Baked in Because design systems are becoming the foundational structures that i…" at bounding box center [331, 271] width 611 height 536
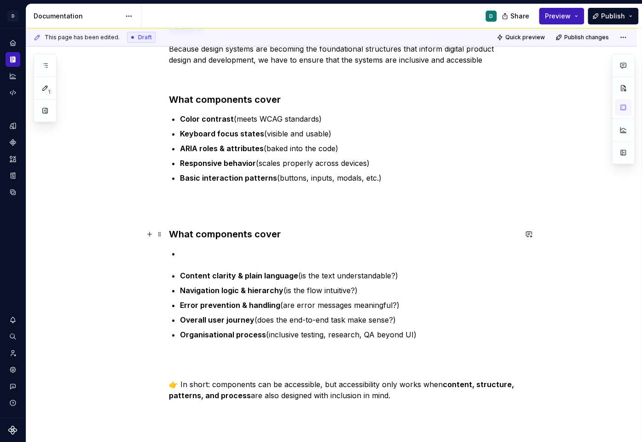
click at [258, 233] on h3 "What components cover" at bounding box center [343, 233] width 348 height 13
click at [256, 235] on h3 "What components cover" at bounding box center [343, 233] width 348 height 13
click at [205, 254] on p at bounding box center [348, 253] width 337 height 11
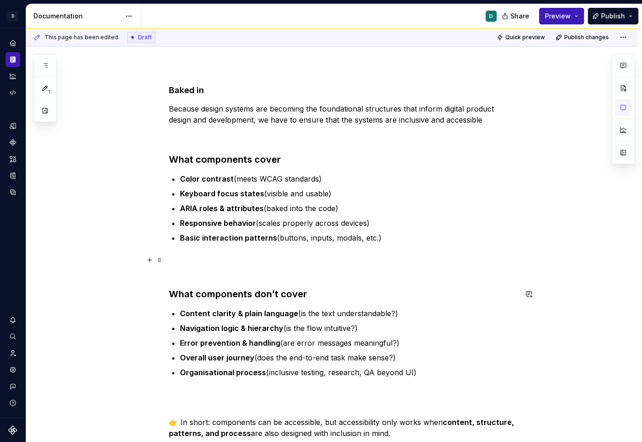
scroll to position [97, 0]
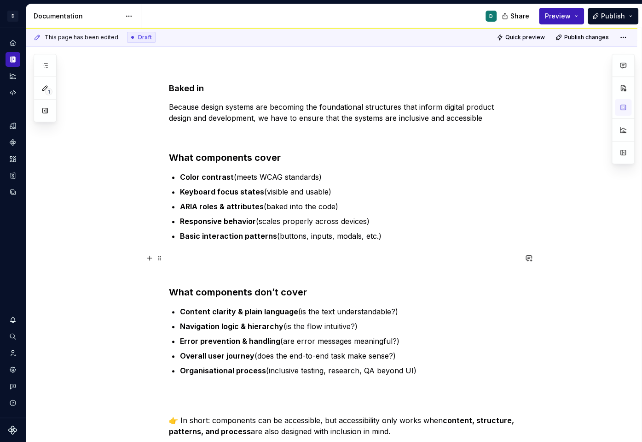
click at [204, 272] on p at bounding box center [343, 263] width 348 height 22
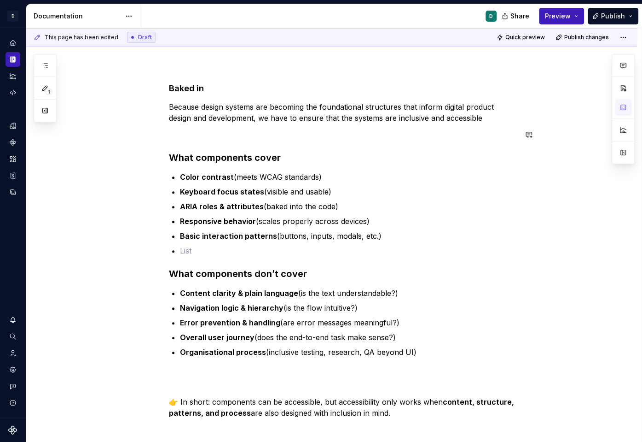
click at [190, 134] on p at bounding box center [343, 134] width 348 height 11
click at [185, 245] on p at bounding box center [348, 250] width 337 height 11
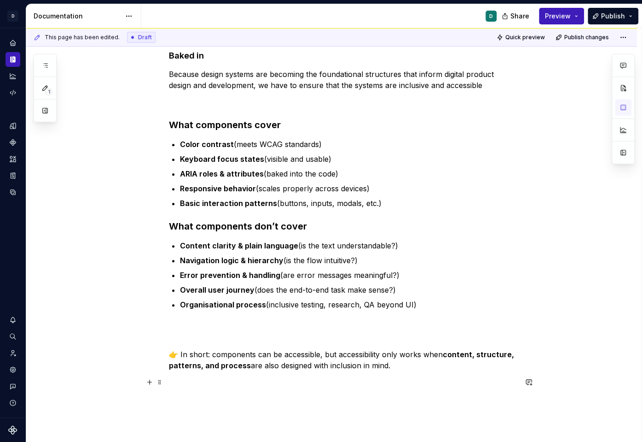
scroll to position [117, 0]
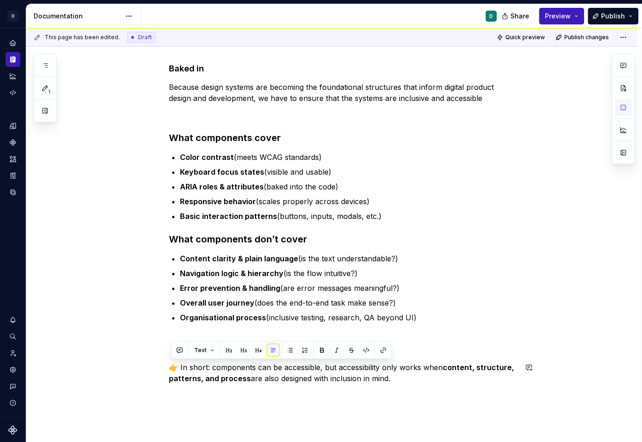
drag, startPoint x: 396, startPoint y: 379, endPoint x: 142, endPoint y: 357, distance: 255.1
click at [142, 357] on div "Baked in Because design systems are becoming the foundational structures that i…" at bounding box center [331, 292] width 611 height 503
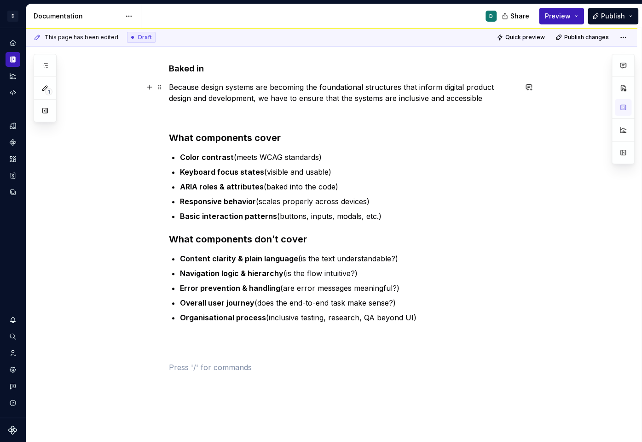
click at [495, 97] on p "Because design systems are becoming the foundational structures that inform dig…" at bounding box center [343, 93] width 348 height 22
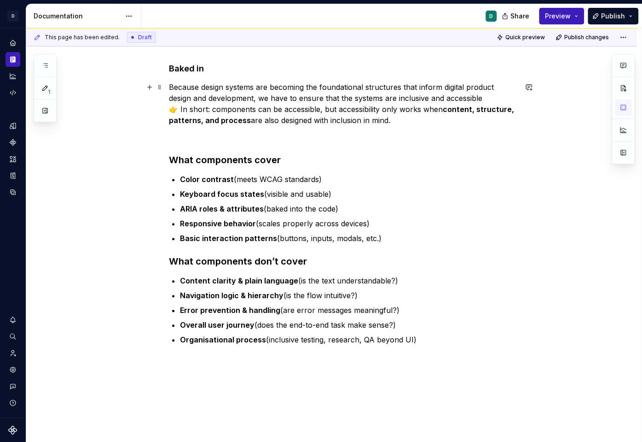
click at [485, 103] on p "Because design systems are becoming the foundational structures that inform dig…" at bounding box center [343, 104] width 348 height 44
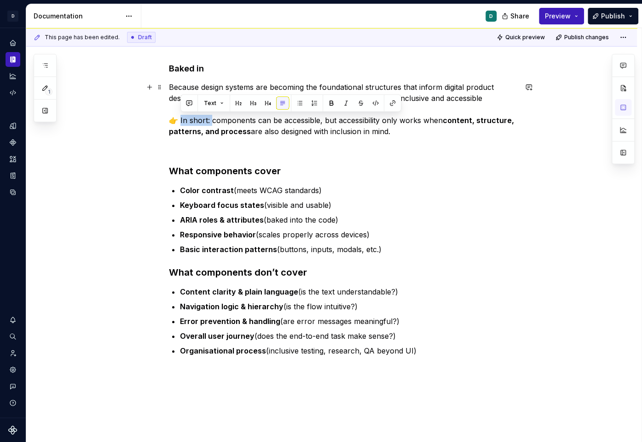
drag, startPoint x: 210, startPoint y: 121, endPoint x: 180, endPoint y: 119, distance: 30.4
click at [180, 119] on p "Because design systems are becoming the foundational structures that inform dig…" at bounding box center [343, 109] width 348 height 55
click at [201, 121] on p "Because design systems are becoming the foundational structures that inform dig…" at bounding box center [343, 109] width 348 height 55
drag, startPoint x: 206, startPoint y: 119, endPoint x: 180, endPoint y: 121, distance: 26.3
click at [180, 121] on p "Because design systems are becoming the foundational structures that inform dig…" at bounding box center [343, 109] width 348 height 55
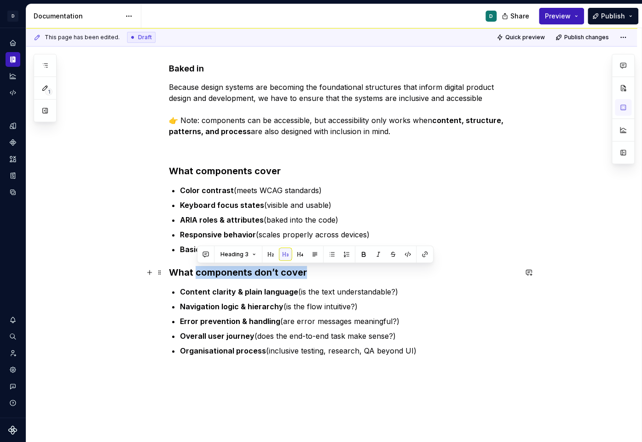
drag, startPoint x: 312, startPoint y: 271, endPoint x: 197, endPoint y: 273, distance: 115.1
click at [197, 273] on h3 "What components don’t cover" at bounding box center [343, 272] width 348 height 13
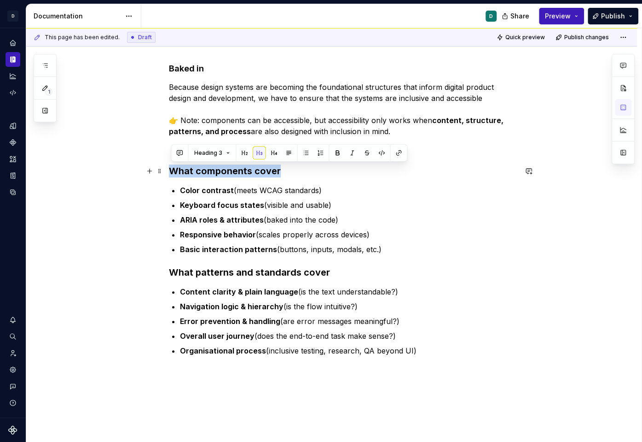
drag, startPoint x: 284, startPoint y: 172, endPoint x: 167, endPoint y: 170, distance: 117.0
click at [167, 170] on div "Baked in Because design systems are becoming the foundational structures that i…" at bounding box center [331, 303] width 611 height 525
click at [269, 171] on h3 "What components cover" at bounding box center [343, 170] width 348 height 13
drag, startPoint x: 290, startPoint y: 172, endPoint x: 169, endPoint y: 170, distance: 121.1
click at [169, 170] on div "Baked in Because design systems are becoming the foundational structures that i…" at bounding box center [331, 303] width 611 height 525
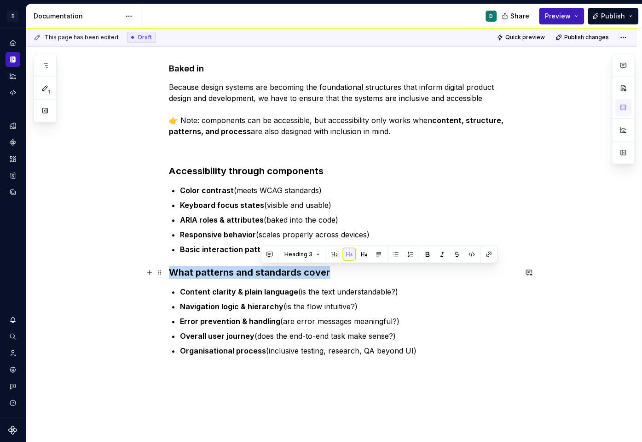
drag, startPoint x: 329, startPoint y: 273, endPoint x: 104, endPoint y: 273, distance: 224.7
click at [104, 273] on div "Baked in Because design systems are becoming the foundational structures that i…" at bounding box center [331, 303] width 611 height 525
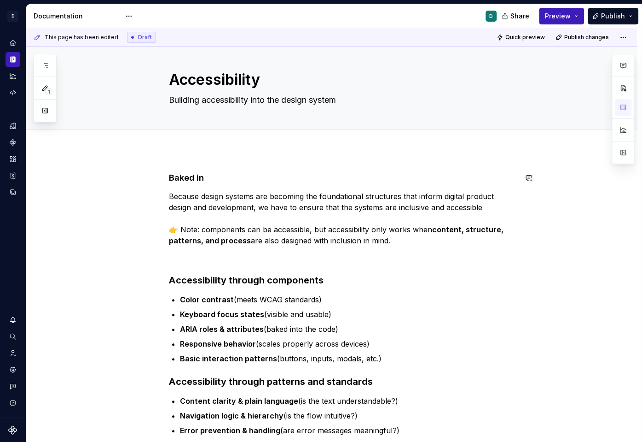
scroll to position [0, 0]
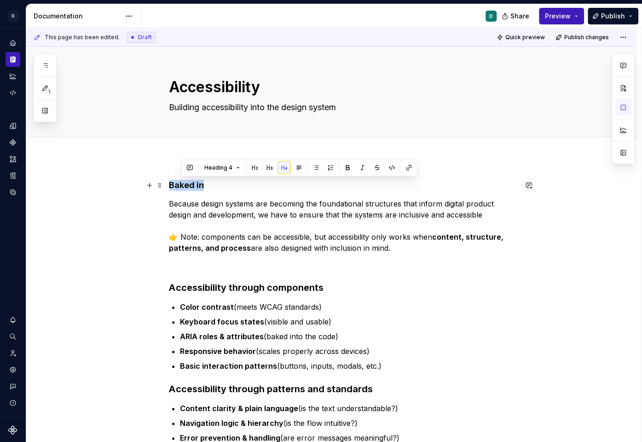
drag, startPoint x: 215, startPoint y: 182, endPoint x: 129, endPoint y: 182, distance: 85.7
click at [130, 182] on div "Baked in Because design systems are becoming the foundational structures that i…" at bounding box center [331, 419] width 611 height 525
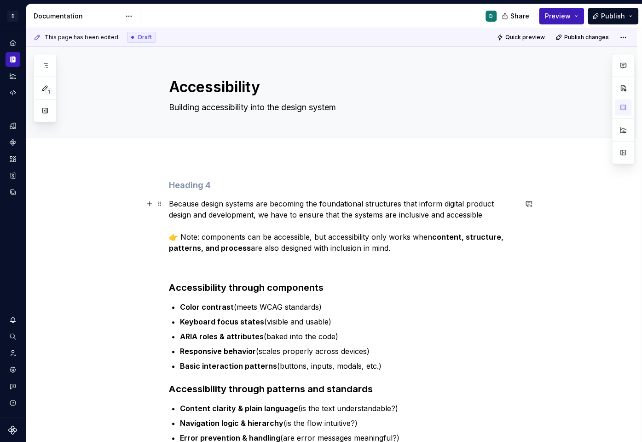
click at [169, 203] on div "Because design systems are becoming the foundational structures that inform dig…" at bounding box center [331, 419] width 611 height 525
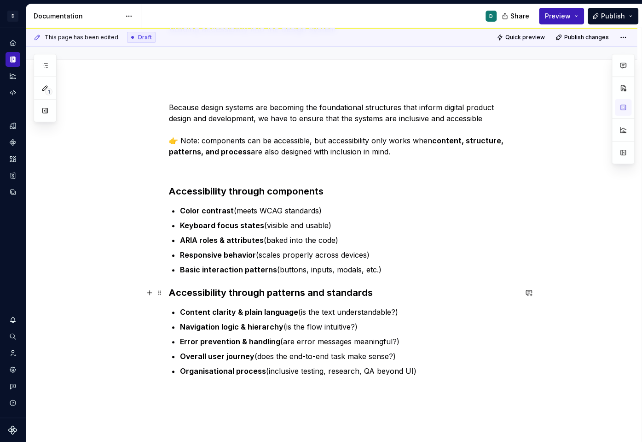
scroll to position [72, 0]
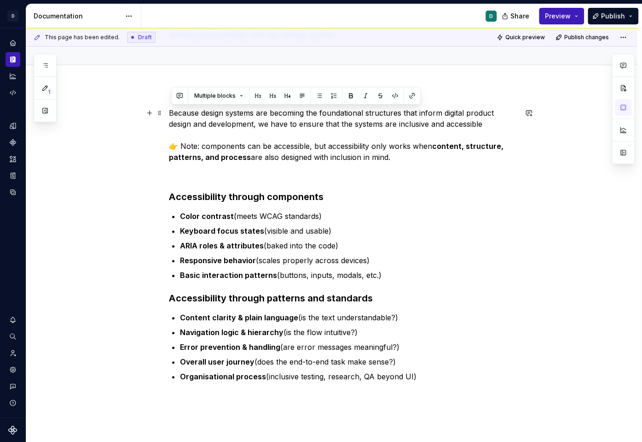
drag, startPoint x: 417, startPoint y: 379, endPoint x: 125, endPoint y: 110, distance: 397.3
click at [125, 110] on div "Because design systems are becoming the foundational structures that inform dig…" at bounding box center [331, 338] width 611 height 507
copy div "Because design systems are becoming the foundational structures that inform dig…"
click at [285, 241] on p "ARIA roles & attributes (baked into the code)" at bounding box center [348, 245] width 337 height 11
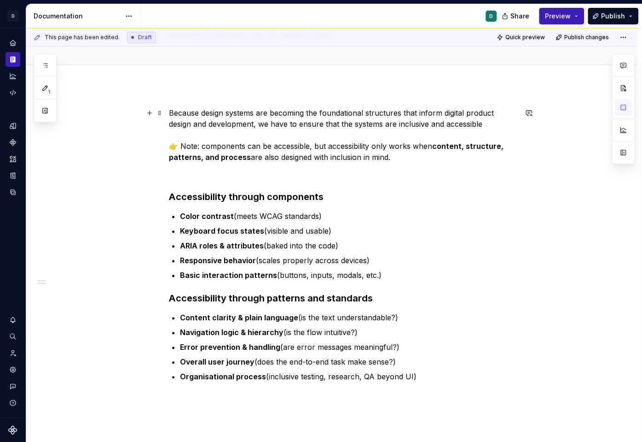
click at [180, 131] on p "Because design systems are becoming the foundational structures that inform dig…" at bounding box center [343, 134] width 348 height 55
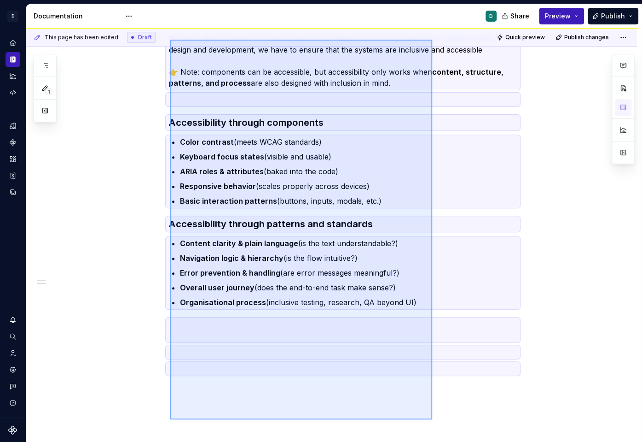
scroll to position [153, 0]
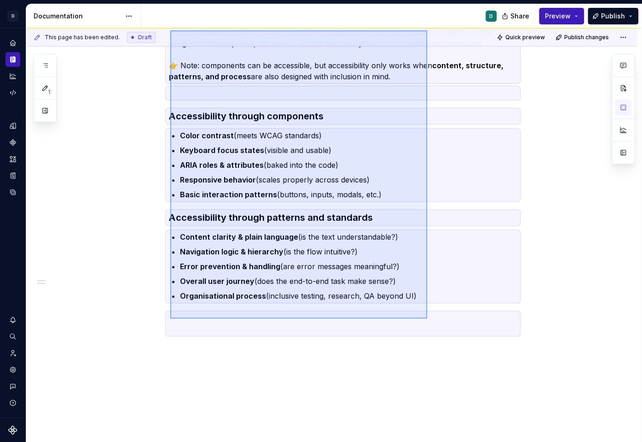
drag, startPoint x: 170, startPoint y: 111, endPoint x: 425, endPoint y: 311, distance: 324.0
click at [425, 311] on div "This page has been edited. Draft Quick preview Publish changes Accessibility Bu…" at bounding box center [334, 235] width 616 height 414
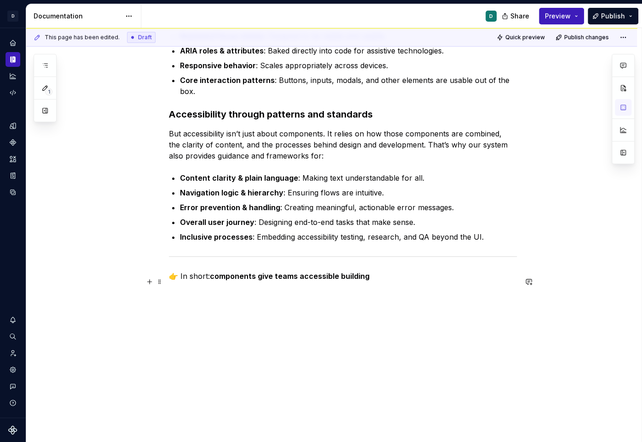
scroll to position [305, 0]
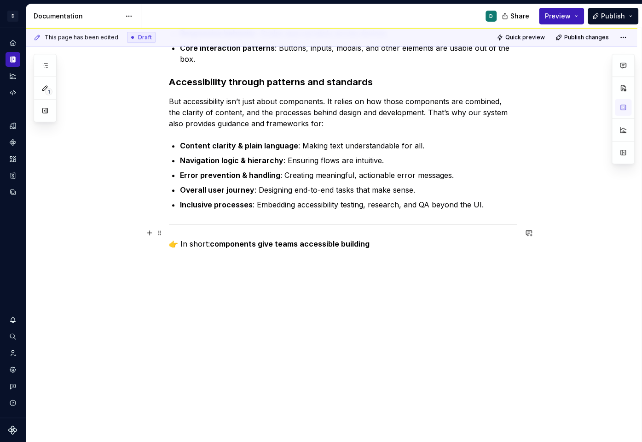
click at [358, 239] on strong "components give teams accessible building" at bounding box center [290, 243] width 160 height 9
click at [368, 238] on p "👉 In short: components give teams accessible building" at bounding box center [343, 243] width 348 height 11
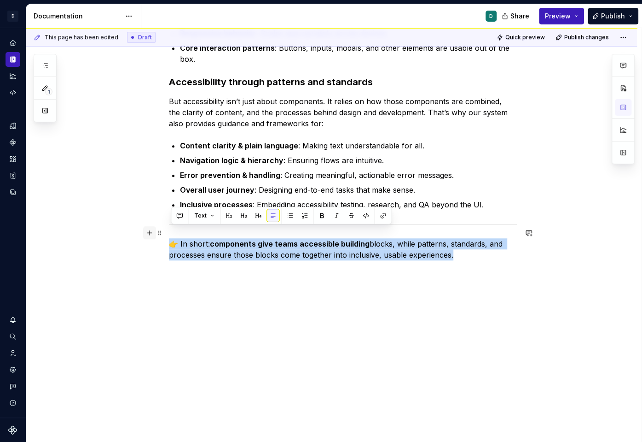
drag, startPoint x: 471, startPoint y: 247, endPoint x: 151, endPoint y: 232, distance: 320.4
click at [169, 232] on div "Because design systems are becoming the foundational structures that guide digi…" at bounding box center [343, 103] width 348 height 457
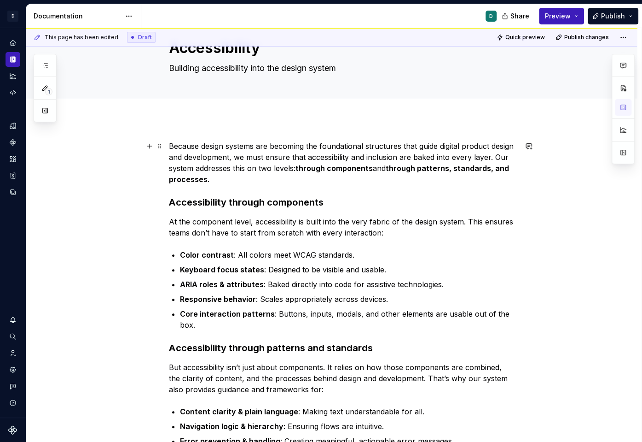
scroll to position [0, 0]
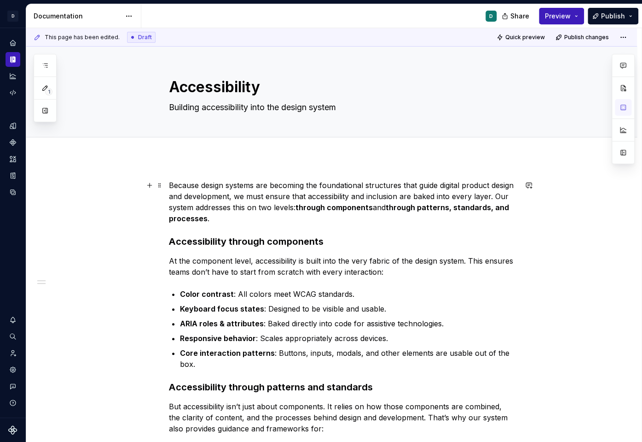
click at [180, 187] on p "Because design systems are becoming the foundational structures that guide digi…" at bounding box center [343, 202] width 348 height 44
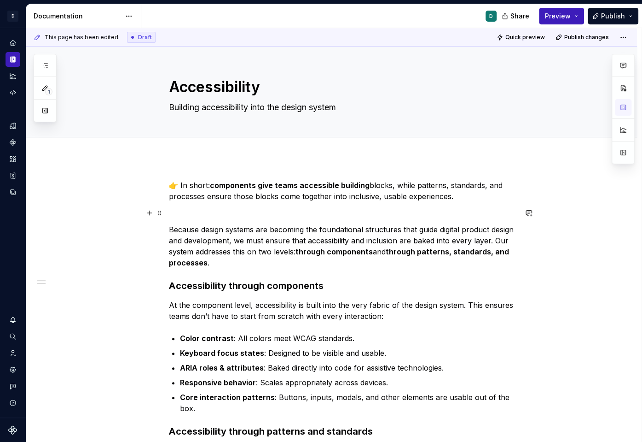
click at [185, 209] on p at bounding box center [343, 212] width 348 height 11
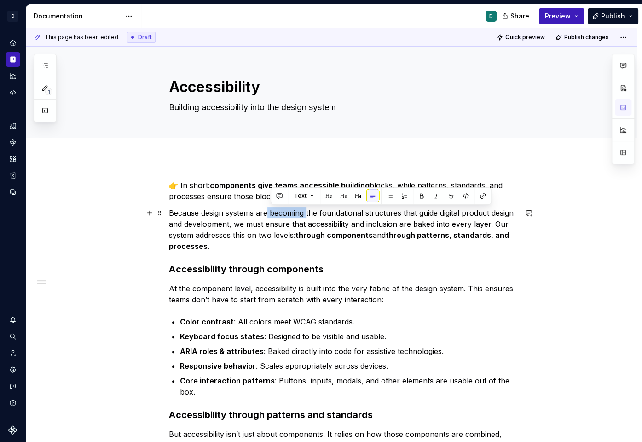
drag, startPoint x: 310, startPoint y: 211, endPoint x: 270, endPoint y: 213, distance: 40.1
click at [270, 213] on p "Because design systems are becoming the foundational structures that guide digi…" at bounding box center [343, 229] width 348 height 44
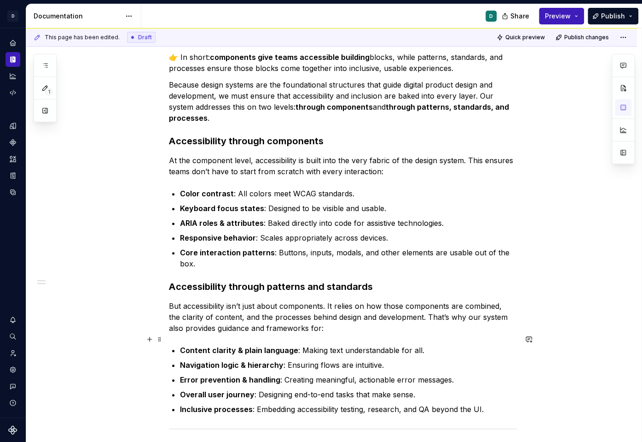
scroll to position [139, 0]
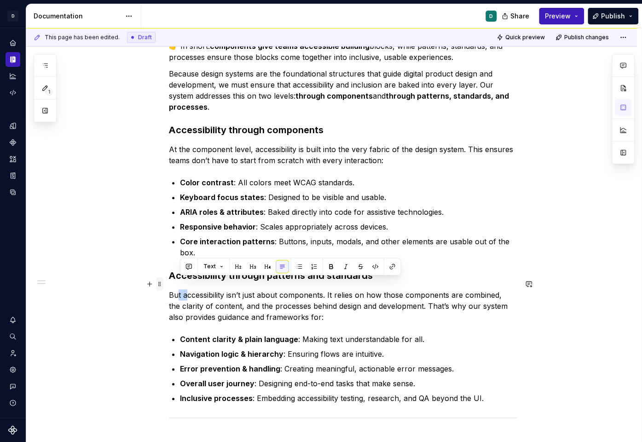
drag, startPoint x: 189, startPoint y: 284, endPoint x: 161, endPoint y: 284, distance: 28.6
click at [169, 284] on div "👉 In short: components give teams accessible building blocks, while patterns, s…" at bounding box center [343, 278] width 348 height 474
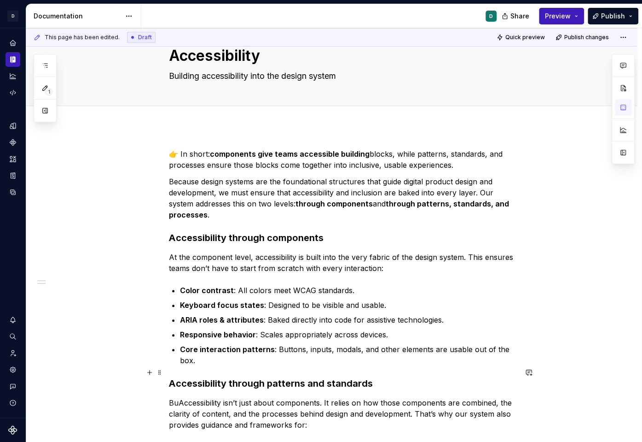
scroll to position [0, 0]
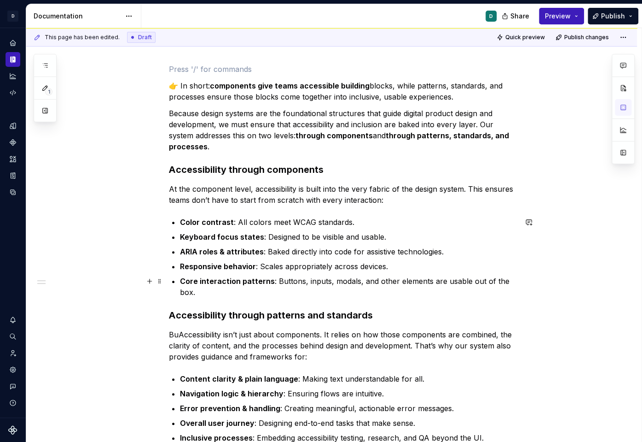
scroll to position [92, 0]
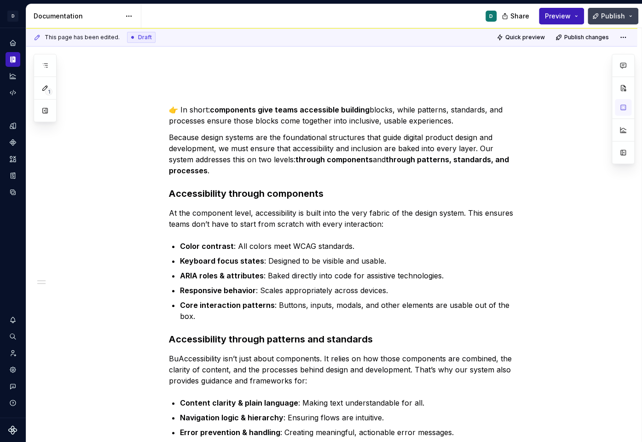
click at [623, 18] on span "Publish" at bounding box center [613, 16] width 24 height 9
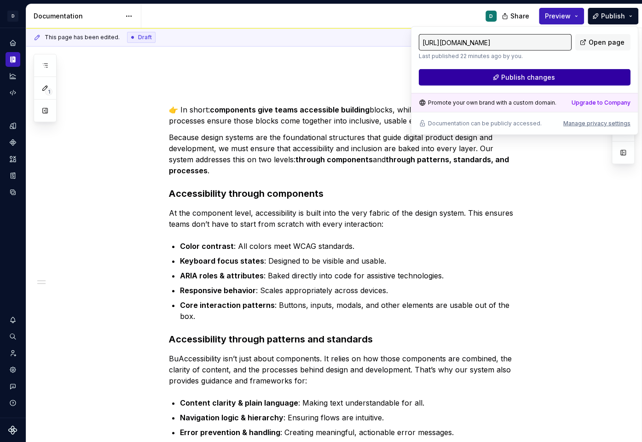
click at [573, 76] on button "Publish changes" at bounding box center [525, 77] width 212 height 17
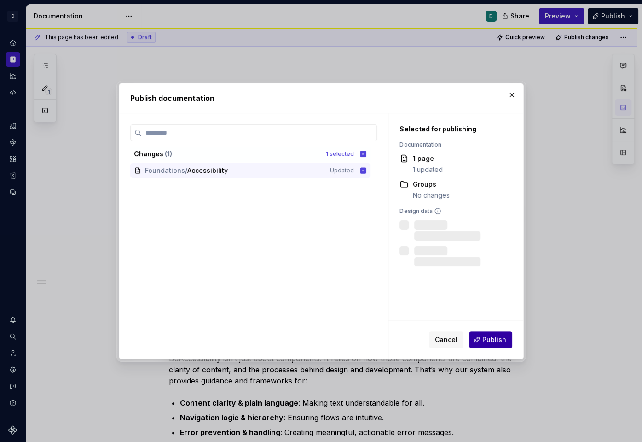
click at [496, 339] on span "Publish" at bounding box center [495, 339] width 24 height 9
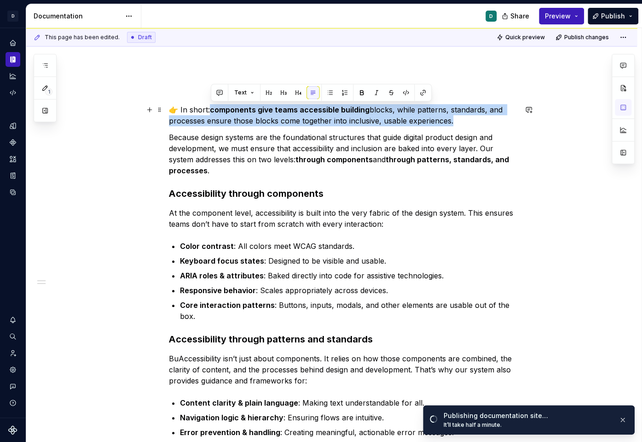
drag, startPoint x: 460, startPoint y: 118, endPoint x: 211, endPoint y: 113, distance: 248.7
click at [211, 113] on p "👉 In short: components give teams accessible building blocks, while patterns, s…" at bounding box center [343, 115] width 348 height 22
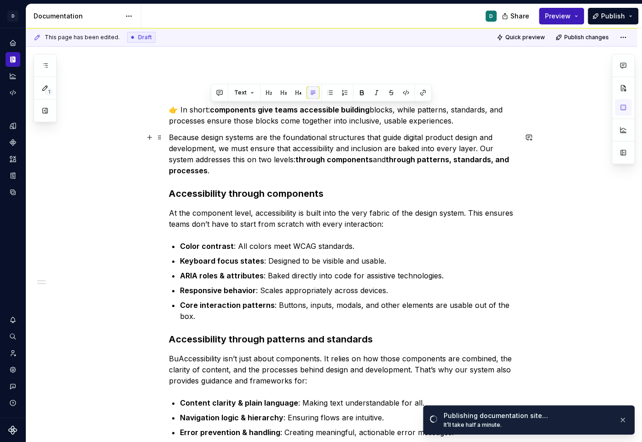
click at [227, 132] on p "Because design systems are the foundational structures that guide digital produ…" at bounding box center [343, 154] width 348 height 44
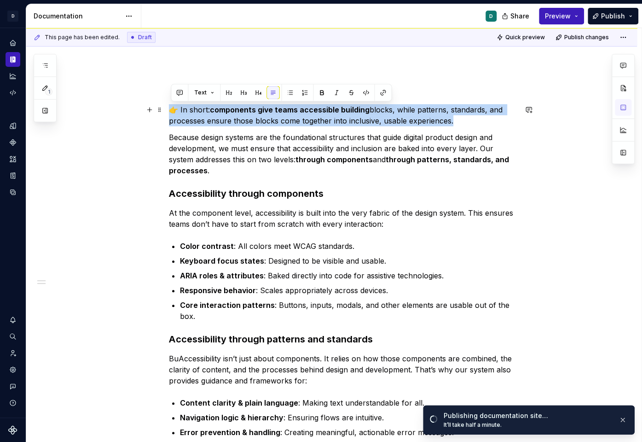
drag, startPoint x: 470, startPoint y: 123, endPoint x: 104, endPoint y: 108, distance: 366.8
click at [104, 108] on div "👉 In short: components give teams accessible building blocks, while patterns, s…" at bounding box center [331, 387] width 611 height 645
copy p "👉 In short: components give teams accessible building blocks, while patterns, s…"
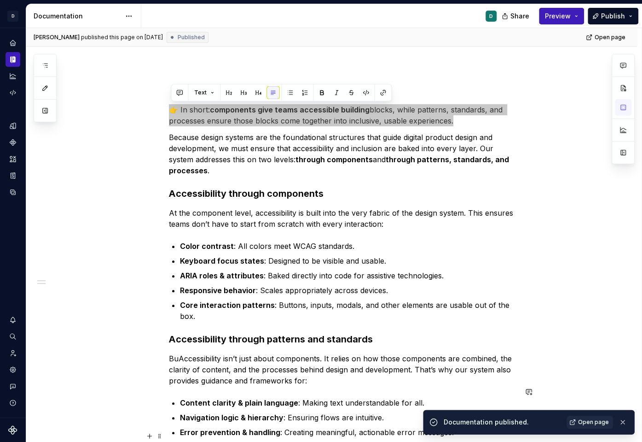
scroll to position [0, 0]
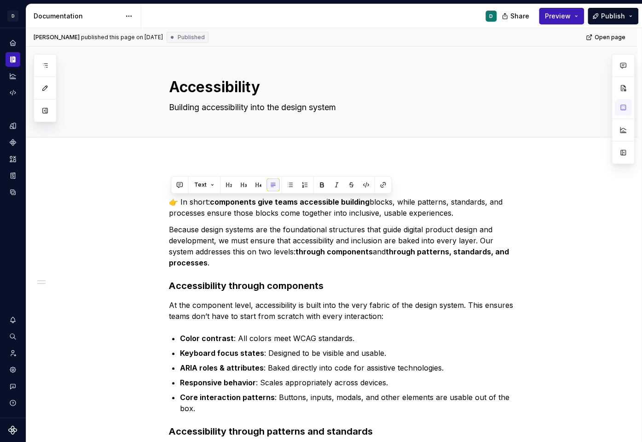
click at [435, 181] on p at bounding box center [343, 185] width 348 height 11
click at [618, 20] on span "Publish" at bounding box center [613, 16] width 24 height 9
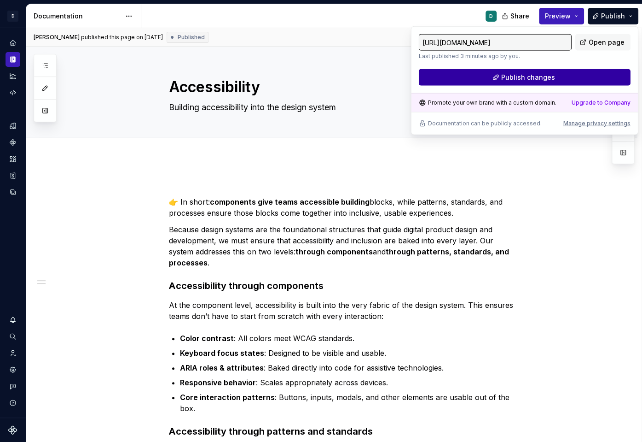
click at [569, 78] on button "Publish changes" at bounding box center [525, 77] width 212 height 17
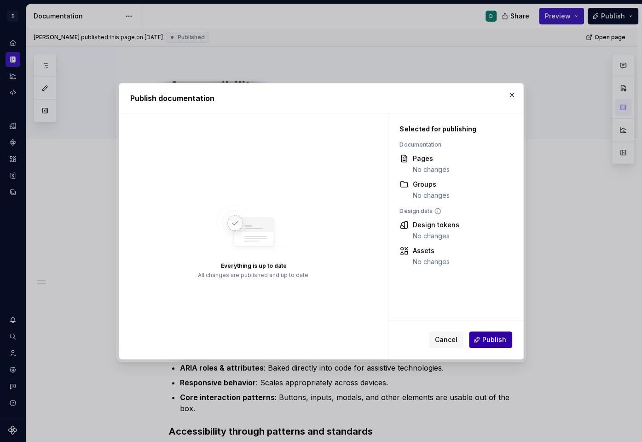
click at [501, 340] on span "Publish" at bounding box center [495, 339] width 24 height 9
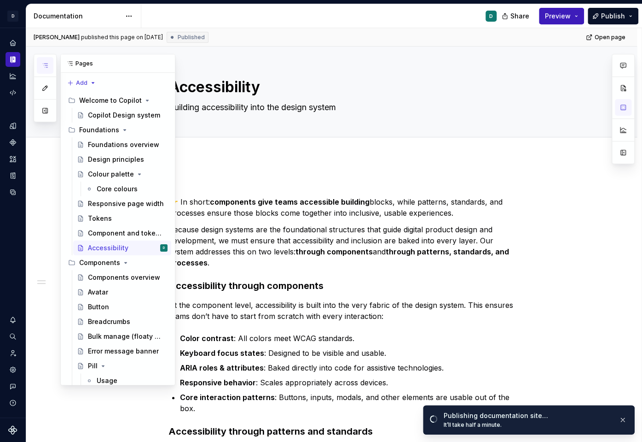
click at [44, 60] on button "button" at bounding box center [45, 65] width 17 height 17
click at [113, 140] on div "Foundations overview" at bounding box center [114, 144] width 52 height 9
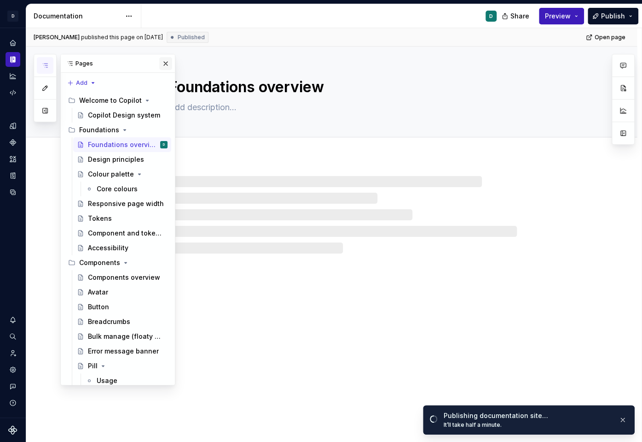
click at [166, 64] on button "button" at bounding box center [165, 63] width 13 height 13
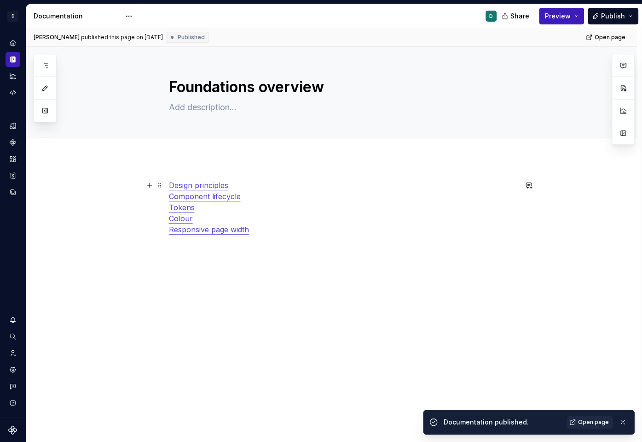
click at [250, 196] on p "Design principles Component lifecycle Tokens Colour Responsive page width" at bounding box center [343, 213] width 348 height 66
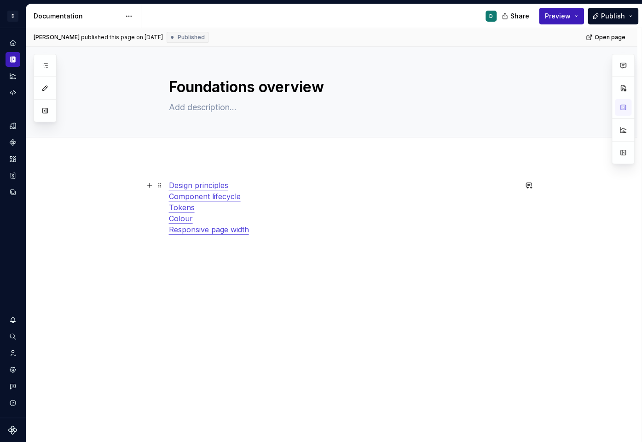
type textarea "*"
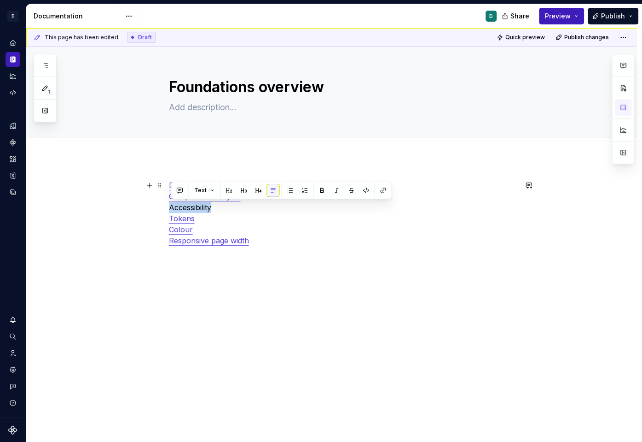
drag, startPoint x: 218, startPoint y: 206, endPoint x: 134, endPoint y: 206, distance: 84.3
click at [134, 206] on div "Design principles Component lifecycle Accessibility Tokens Colour Responsive pa…" at bounding box center [331, 295] width 611 height 276
click at [380, 190] on button "button" at bounding box center [383, 190] width 13 height 13
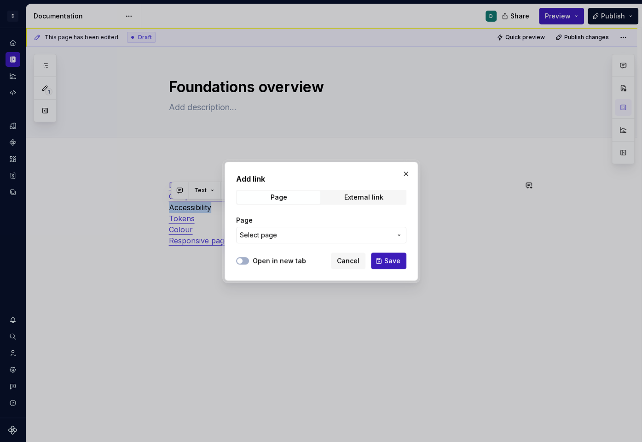
click at [401, 236] on icon "button" at bounding box center [399, 234] width 7 height 7
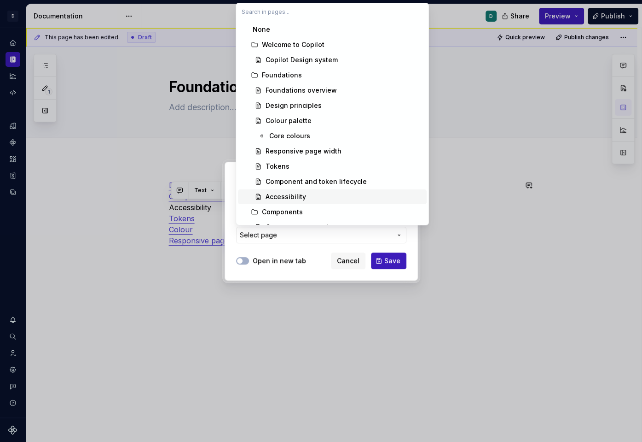
click at [355, 196] on div "Accessibility" at bounding box center [344, 196] width 157 height 9
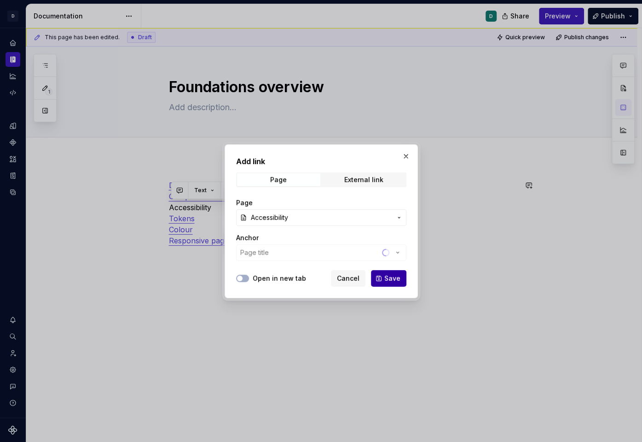
click at [398, 277] on span "Save" at bounding box center [393, 278] width 16 height 9
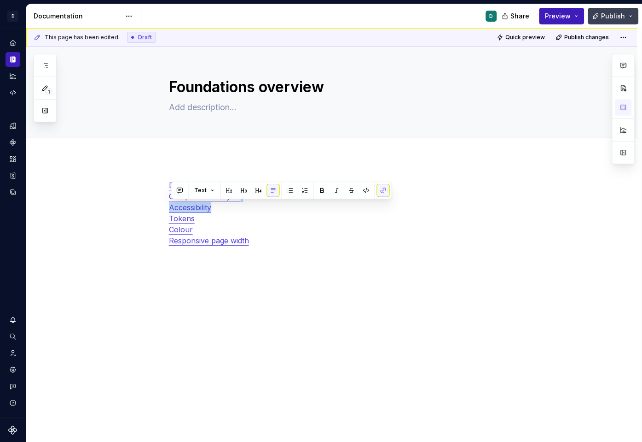
click at [620, 17] on span "Publish" at bounding box center [613, 16] width 24 height 9
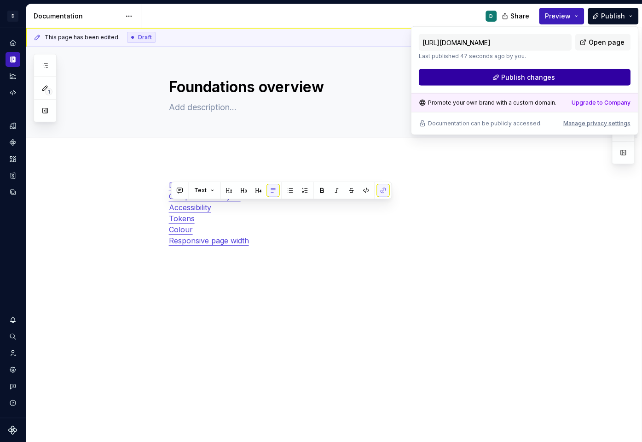
click at [573, 79] on button "Publish changes" at bounding box center [525, 77] width 212 height 17
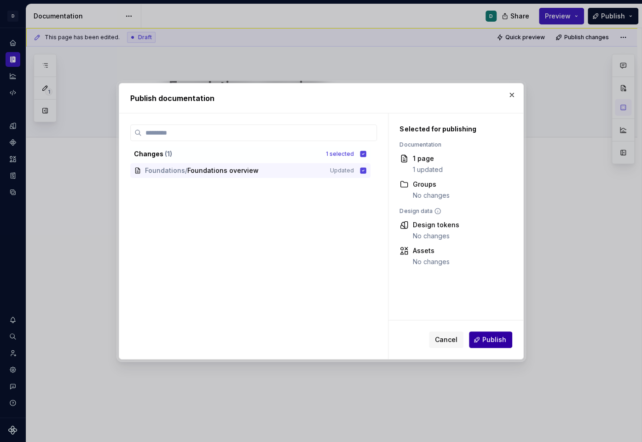
click at [496, 341] on span "Publish" at bounding box center [495, 339] width 24 height 9
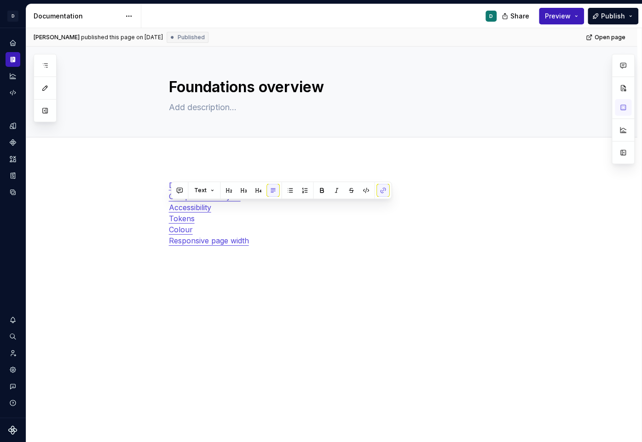
type textarea "*"
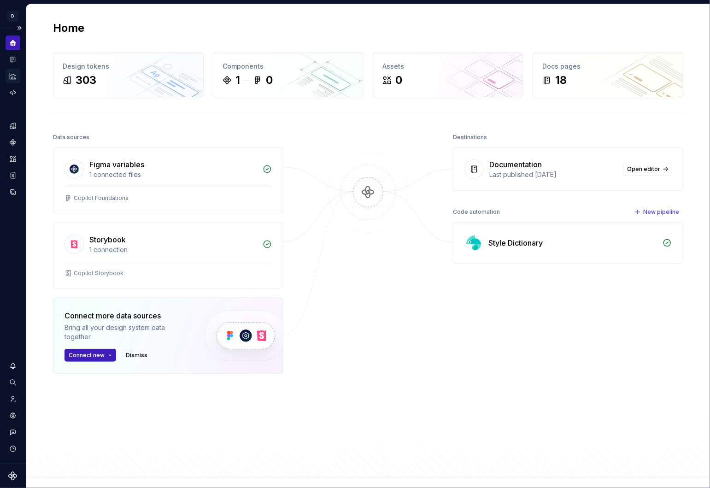
click at [14, 76] on icon "Analytics" at bounding box center [13, 76] width 8 height 8
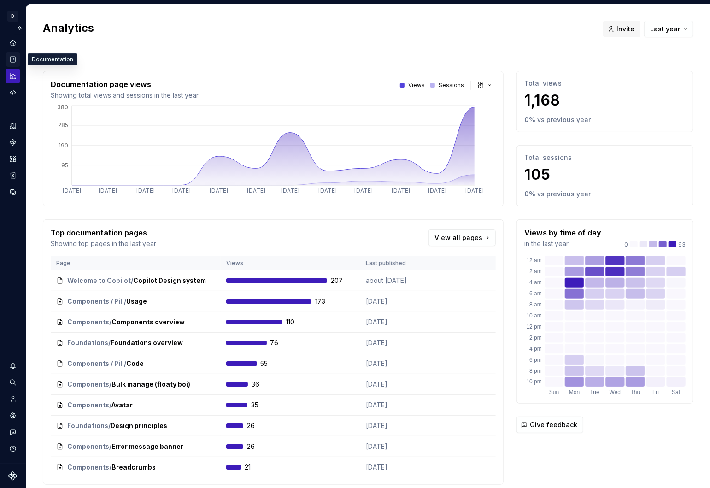
click at [15, 55] on icon "Documentation" at bounding box center [13, 59] width 8 height 8
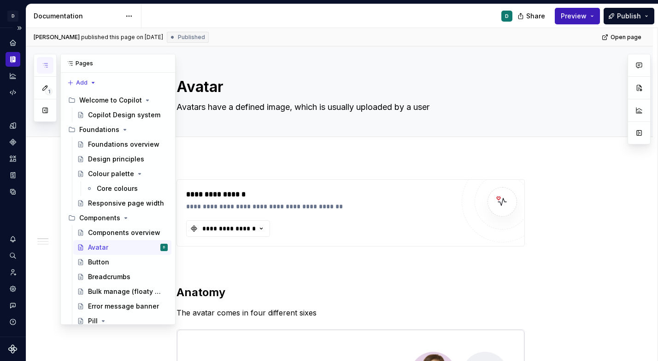
click at [47, 64] on icon "button" at bounding box center [44, 65] width 7 height 7
click at [162, 128] on button "Page tree" at bounding box center [161, 129] width 13 height 13
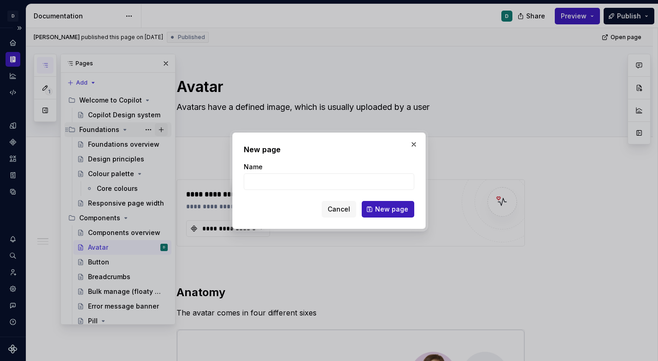
type textarea "*"
type input "Tokens"
click at [389, 212] on span "New page" at bounding box center [391, 209] width 33 height 9
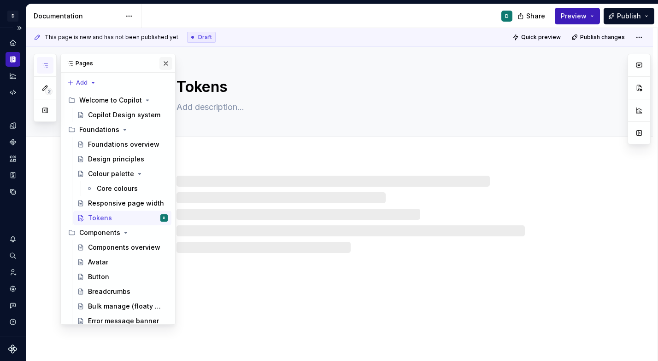
click at [166, 60] on button "button" at bounding box center [165, 63] width 13 height 13
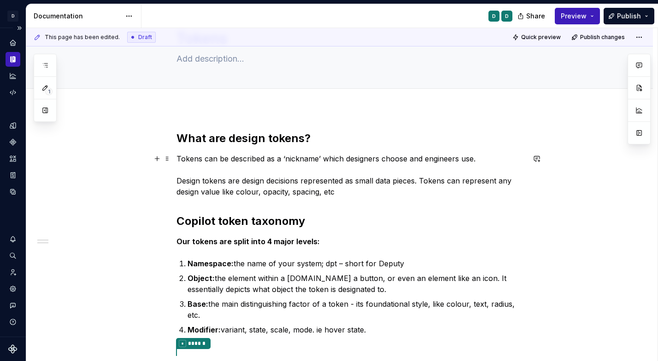
scroll to position [41, 0]
type textarea "*"
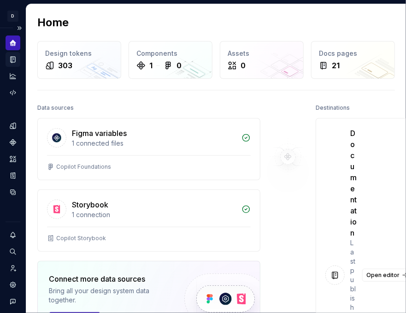
click at [14, 59] on icon "Documentation" at bounding box center [14, 59] width 4 height 5
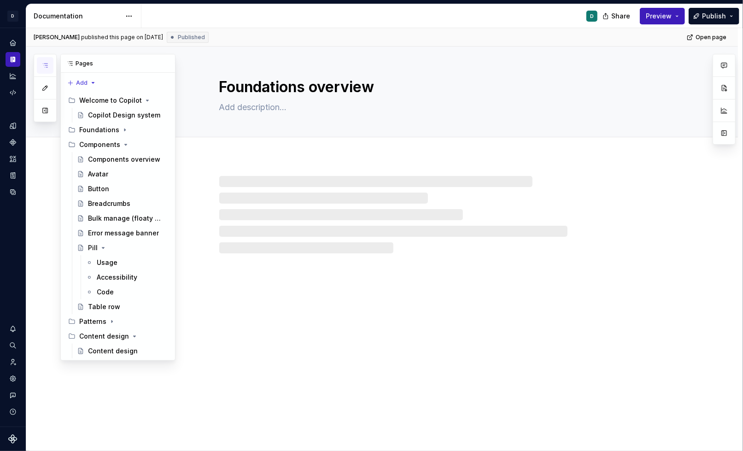
click at [47, 62] on icon "button" at bounding box center [44, 65] width 7 height 7
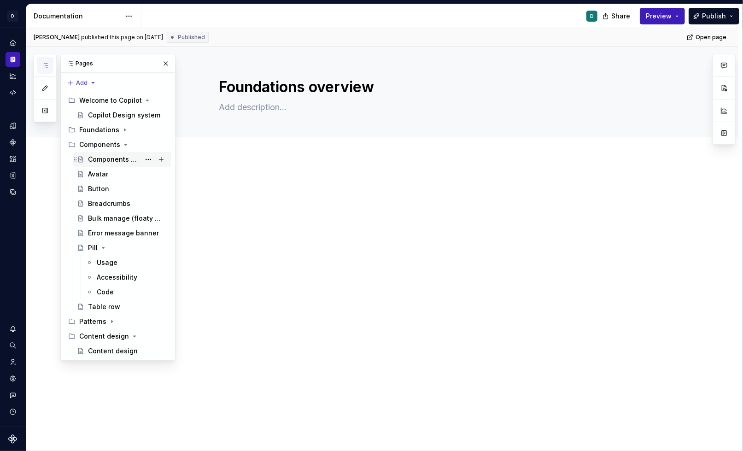
click at [105, 163] on div "Components overview" at bounding box center [128, 159] width 80 height 13
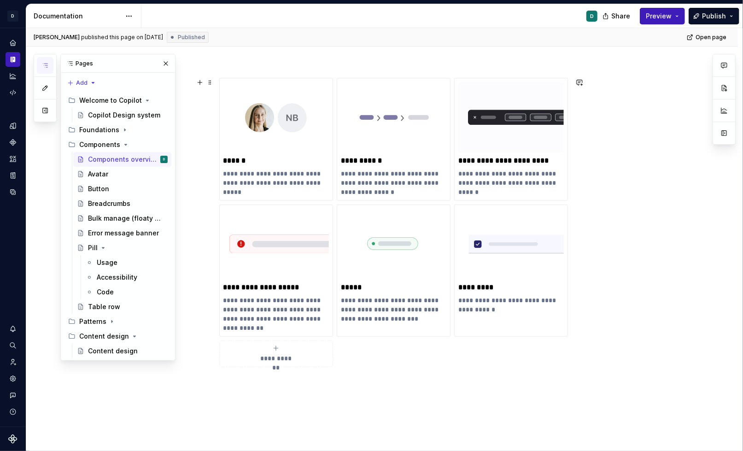
scroll to position [142, 0]
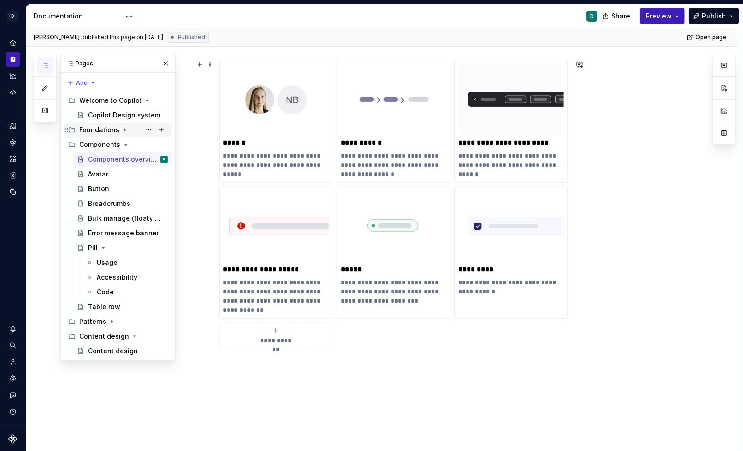
click at [105, 132] on div "Foundations" at bounding box center [99, 129] width 40 height 9
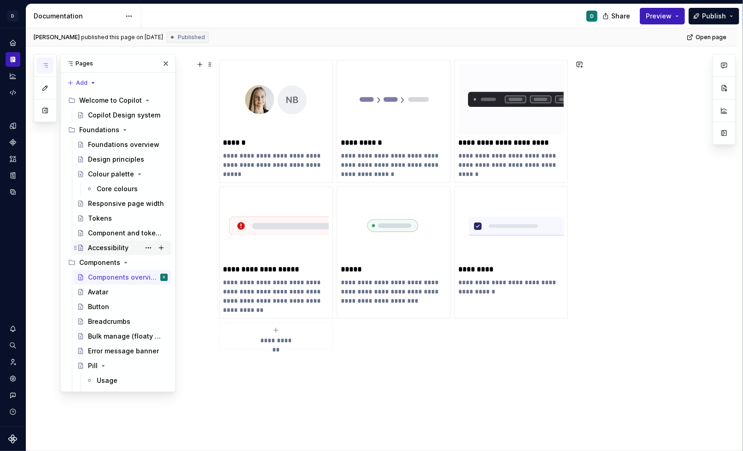
click at [134, 247] on div "Accessibility" at bounding box center [128, 247] width 80 height 13
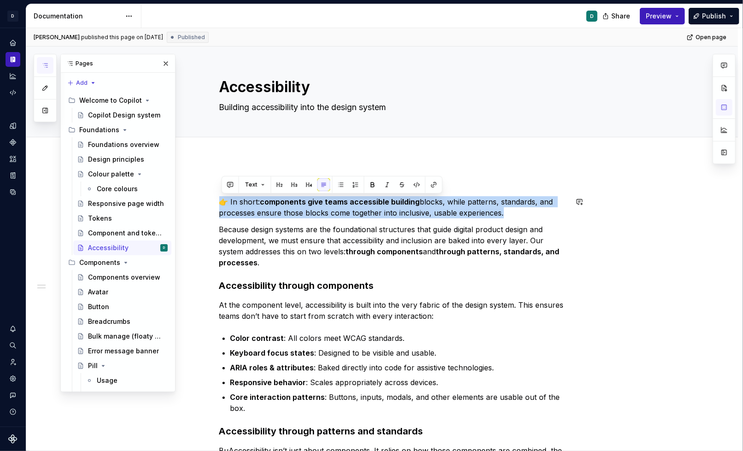
drag, startPoint x: 517, startPoint y: 210, endPoint x: 206, endPoint y: 192, distance: 311.4
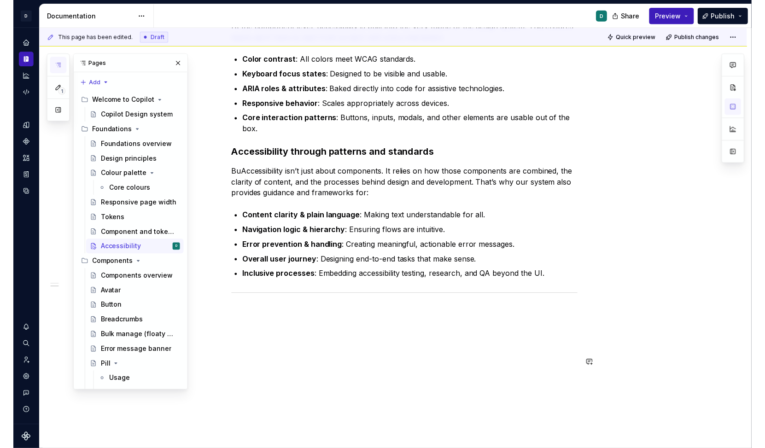
scroll to position [292, 0]
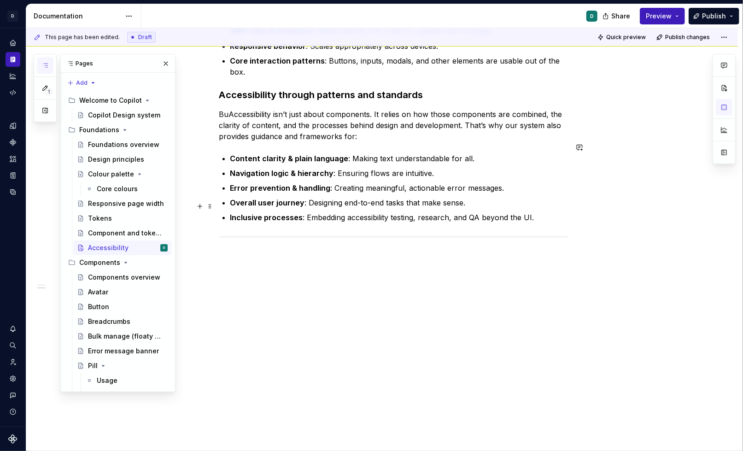
click at [542, 212] on p "Inclusive processes : Embedding accessibility testing, research, and QA beyond …" at bounding box center [398, 217] width 337 height 11
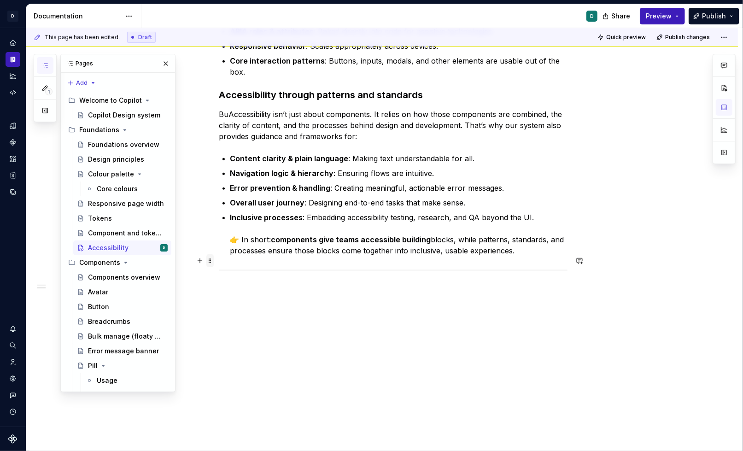
click at [211, 261] on span at bounding box center [209, 260] width 7 height 13
click at [248, 340] on div "Delete" at bounding box center [256, 341] width 60 height 9
click at [222, 267] on div at bounding box center [393, 270] width 348 height 6
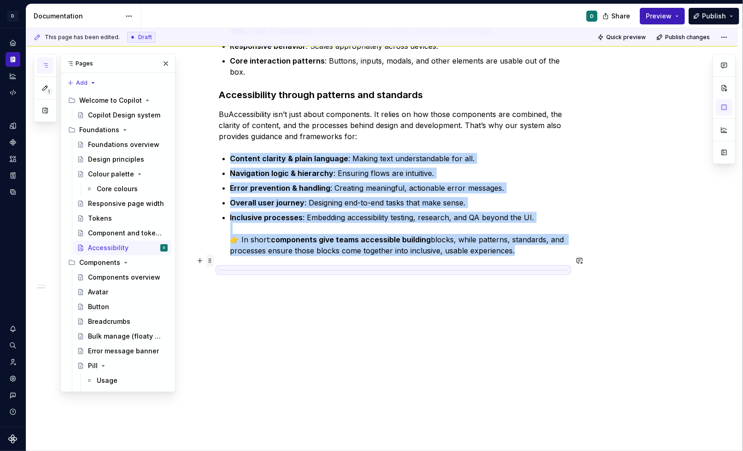
click at [212, 259] on span at bounding box center [209, 260] width 7 height 13
click at [251, 344] on div "Delete" at bounding box center [256, 341] width 60 height 9
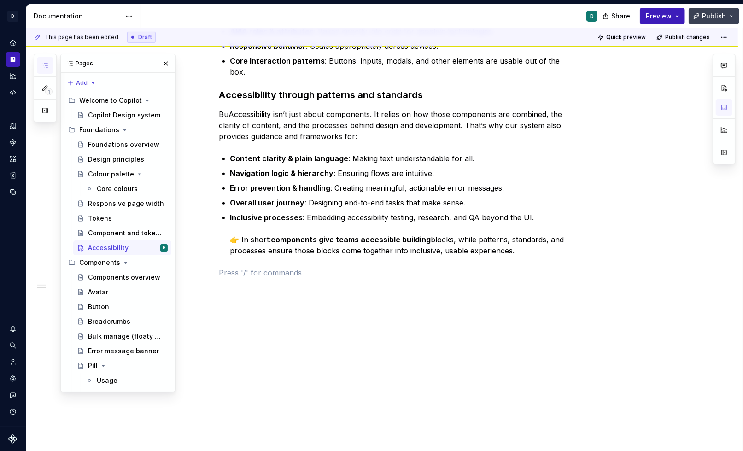
click at [642, 18] on span "Publish" at bounding box center [714, 16] width 24 height 9
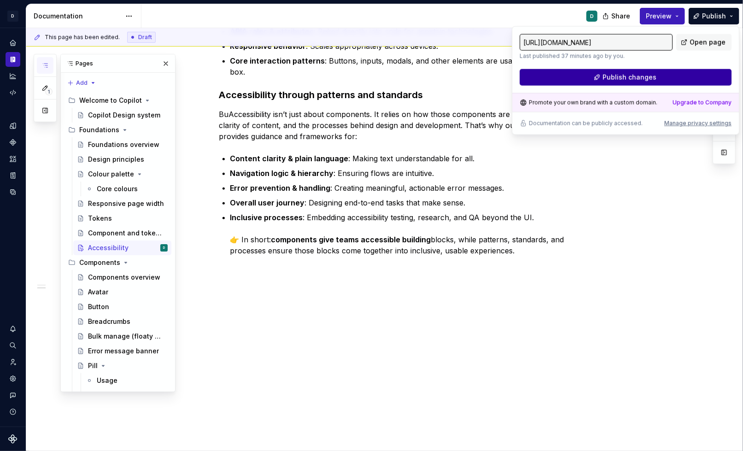
click at [642, 74] on button "Publish changes" at bounding box center [625, 77] width 212 height 17
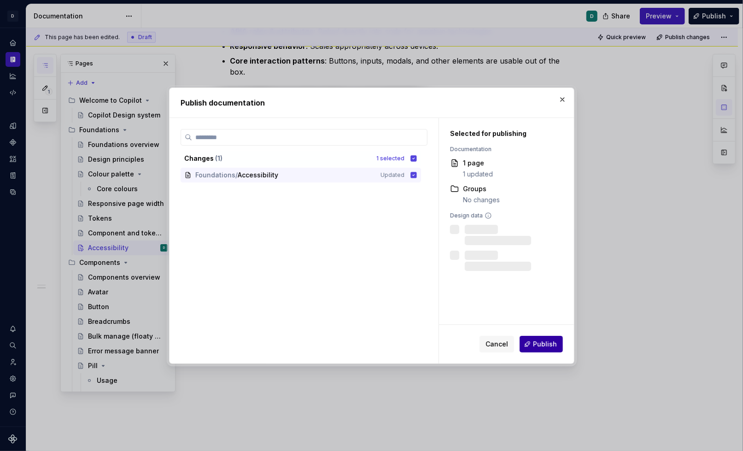
click at [536, 344] on span "Publish" at bounding box center [545, 343] width 24 height 9
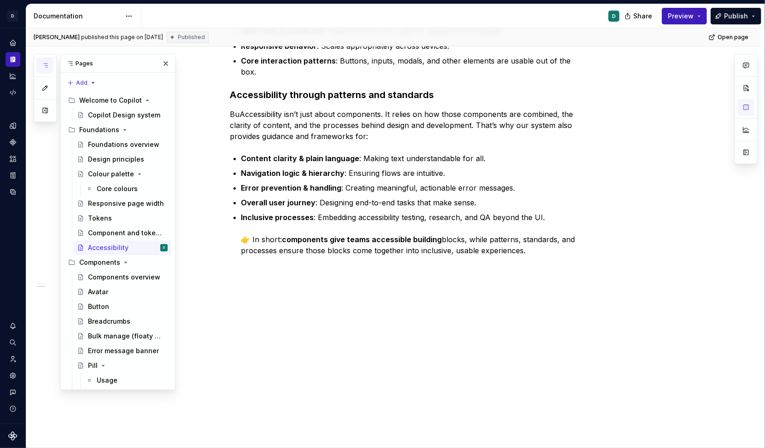
type textarea "*"
